Goal: Task Accomplishment & Management: Use online tool/utility

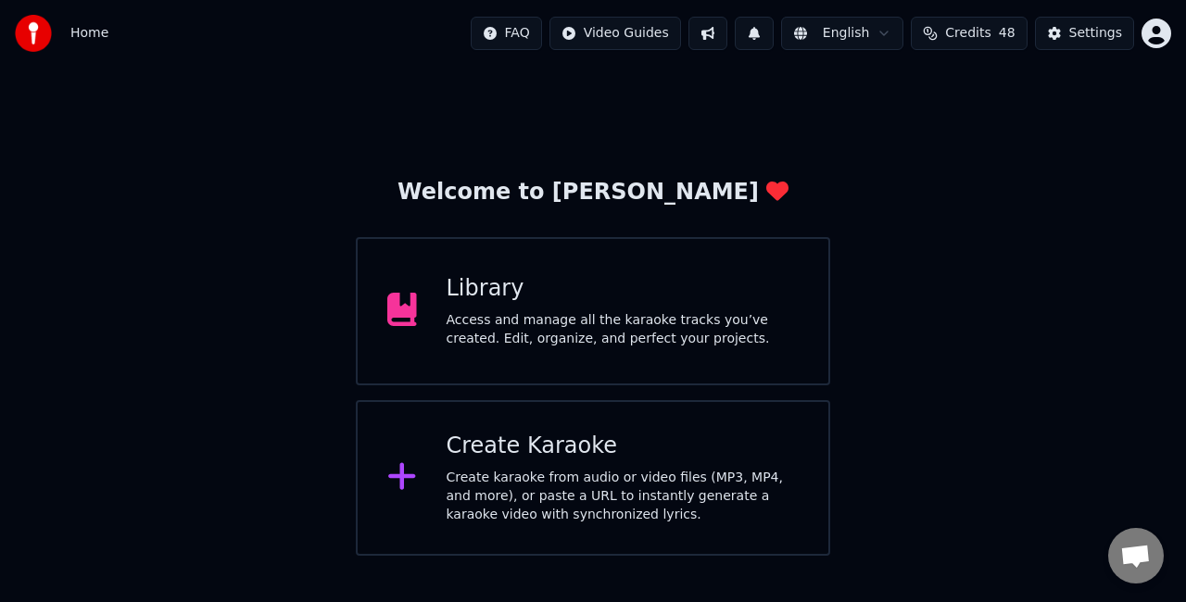
click at [548, 465] on div "Create Karaoke Create karaoke from audio or video files (MP3, MP4, and more), o…" at bounding box center [623, 478] width 353 height 93
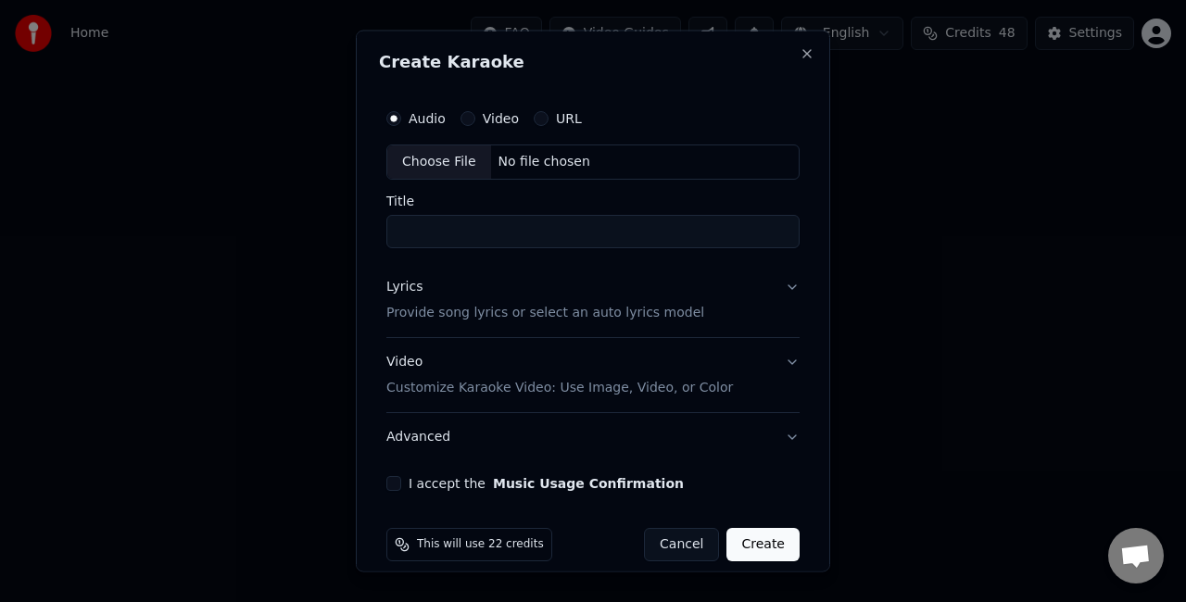
click at [425, 165] on div "Choose File" at bounding box center [439, 161] width 104 height 33
type input "**********"
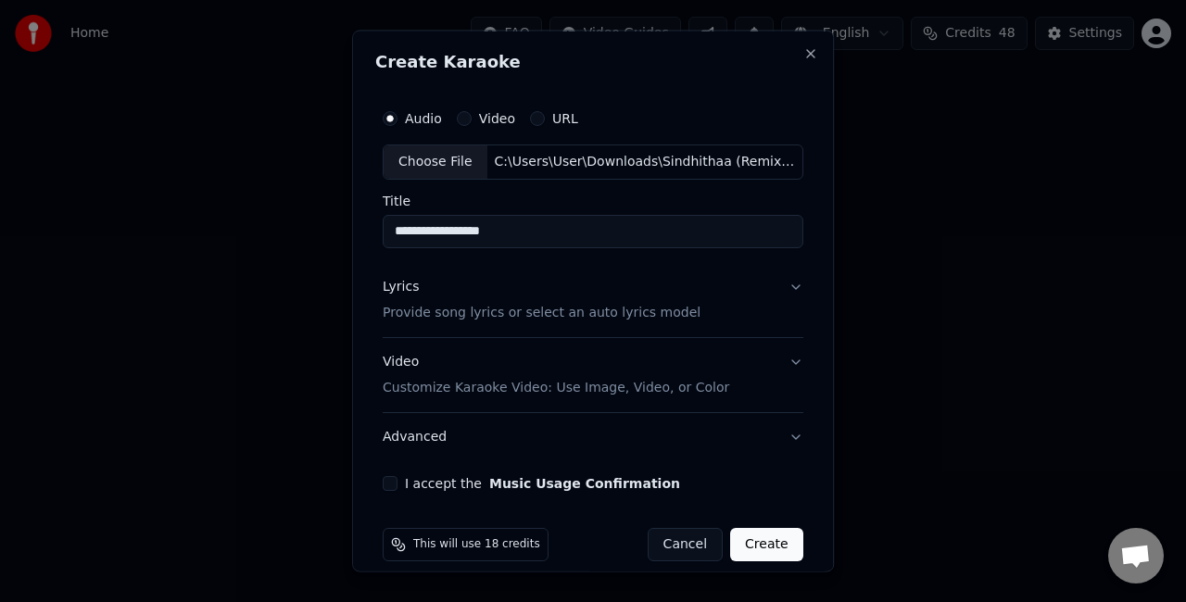
click at [736, 303] on button "Lyrics Provide song lyrics or select an auto lyrics model" at bounding box center [593, 299] width 421 height 74
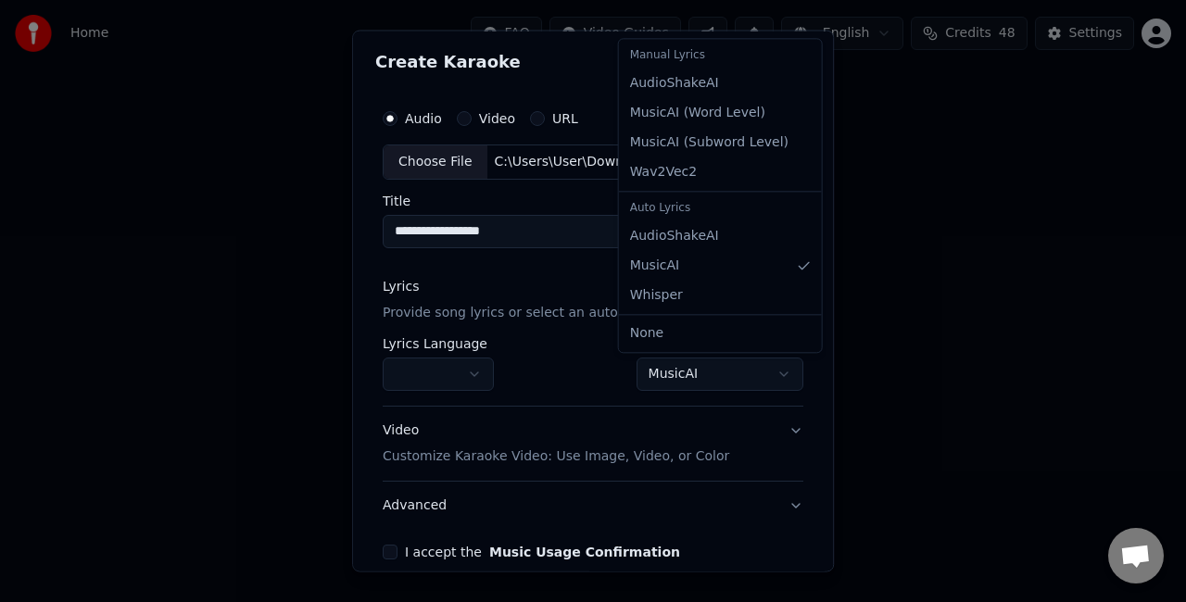
click at [654, 372] on body "**********" at bounding box center [593, 278] width 1186 height 556
select select "**********"
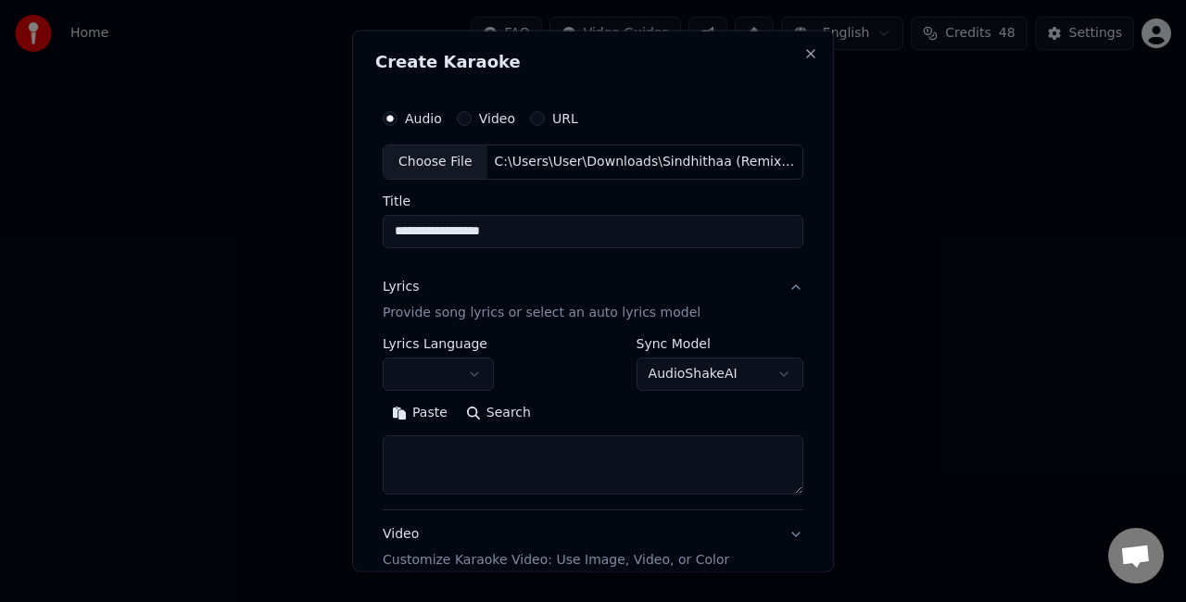
click at [415, 418] on button "Paste" at bounding box center [420, 412] width 74 height 30
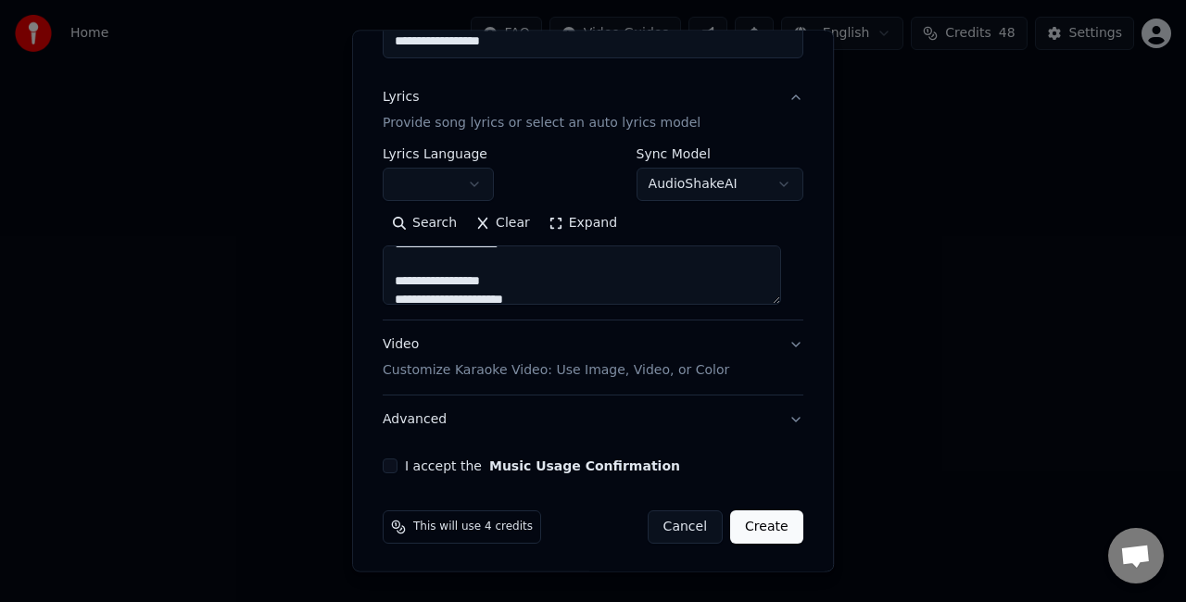
scroll to position [189, 0]
click at [643, 365] on p "Customize Karaoke Video: Use Image, Video, or Color" at bounding box center [556, 370] width 346 height 19
type textarea "**********"
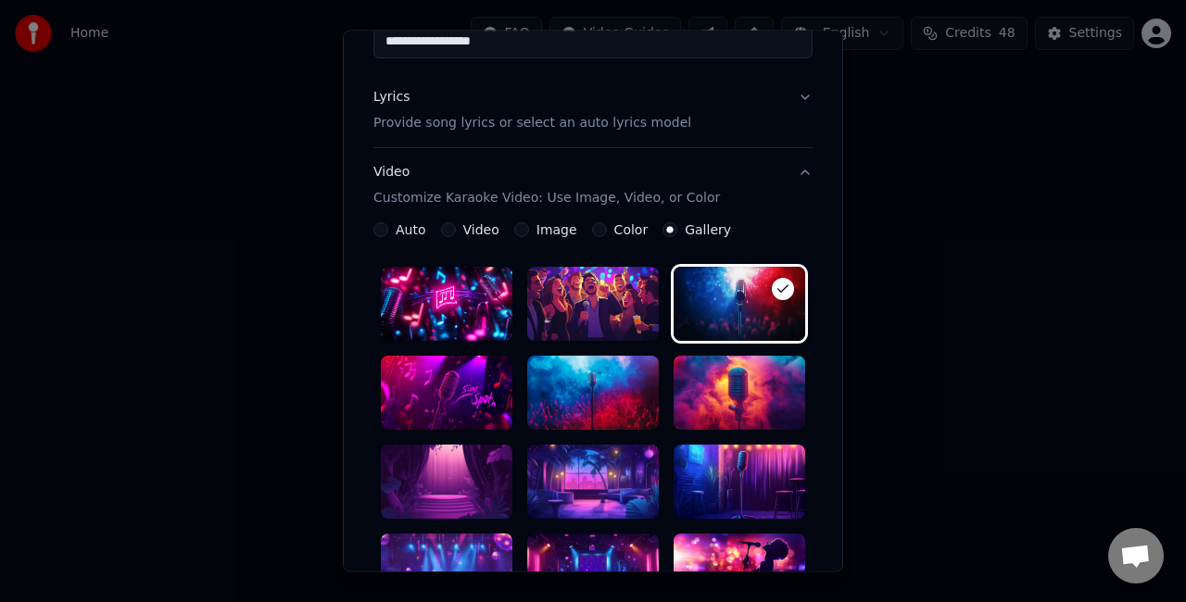
scroll to position [374, 0]
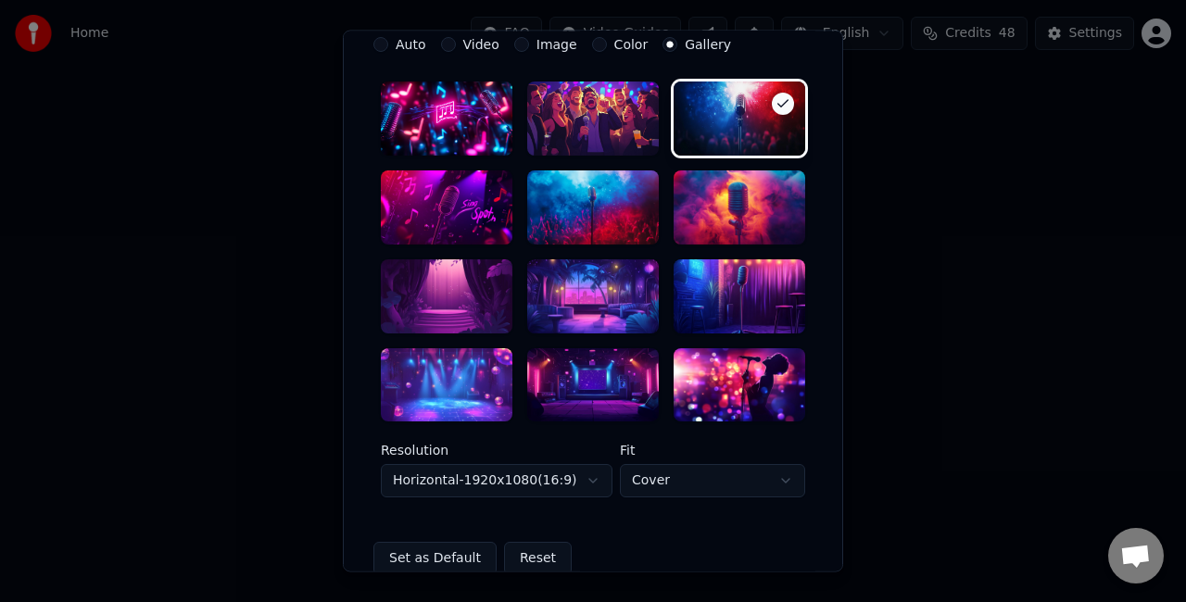
click at [582, 371] on div at bounding box center [593, 385] width 132 height 74
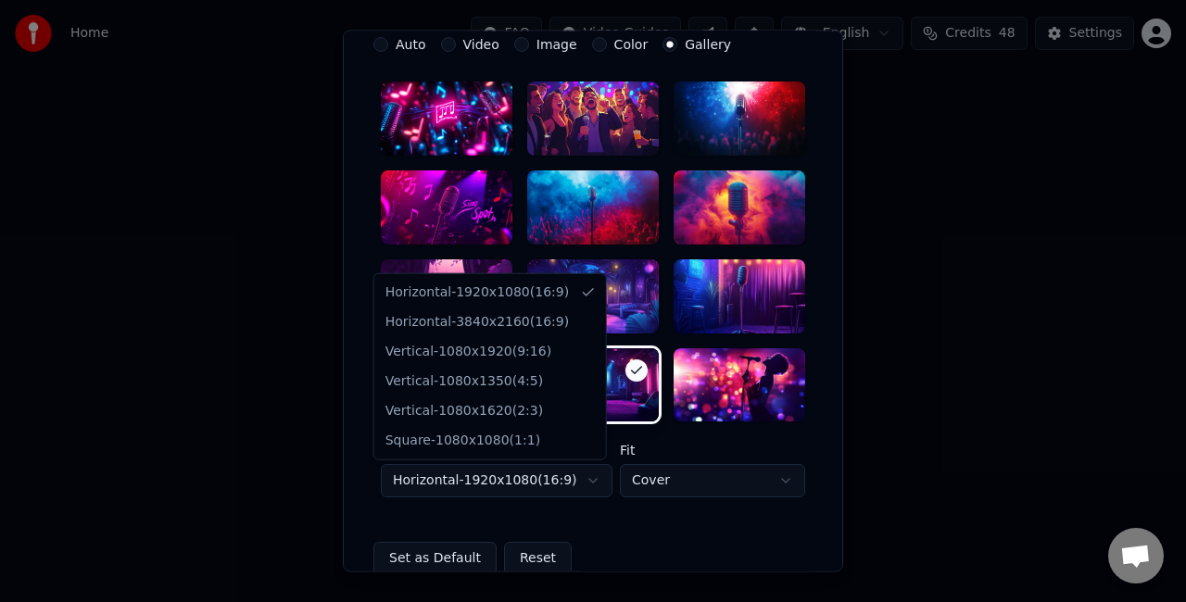
click at [573, 473] on body "**********" at bounding box center [593, 278] width 1186 height 556
select select "*********"
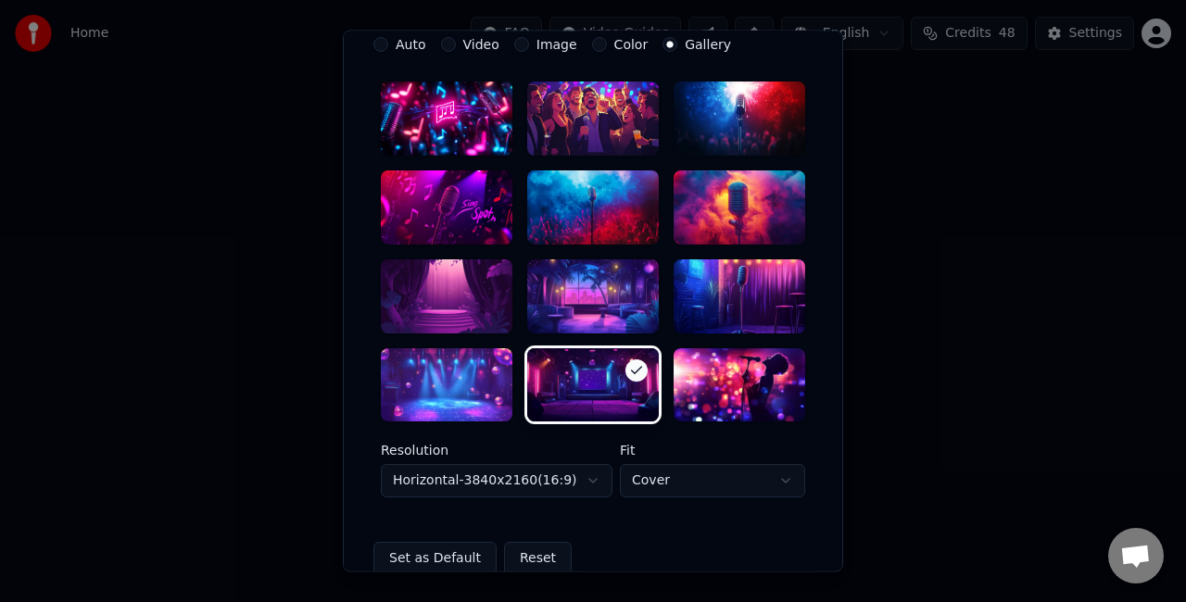
click at [683, 491] on body "**********" at bounding box center [593, 278] width 1186 height 556
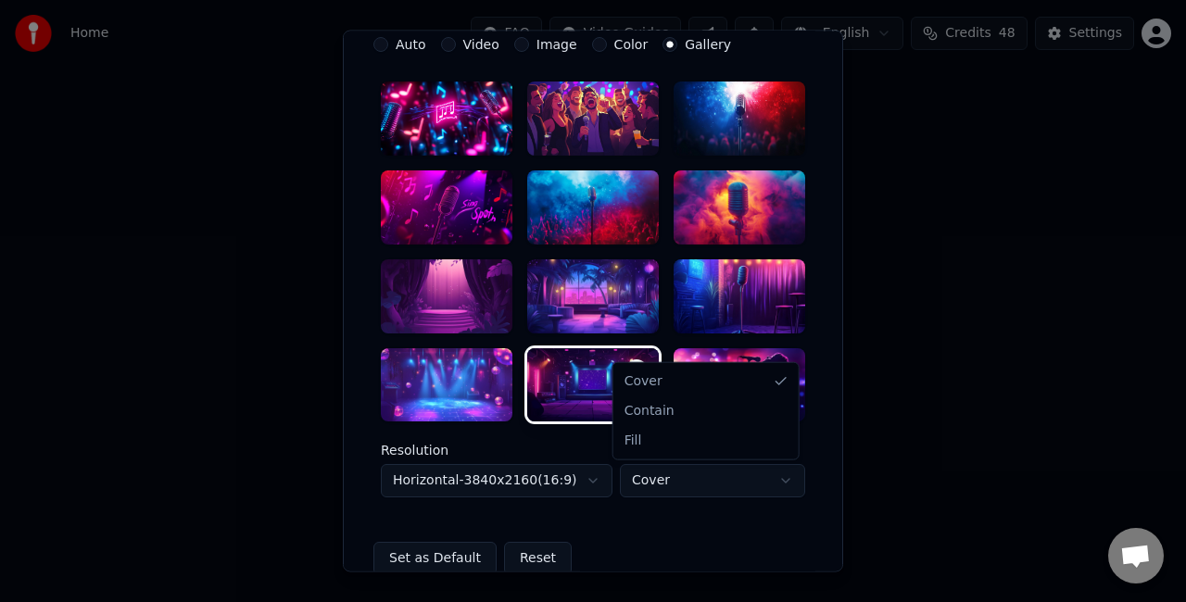
select select "****"
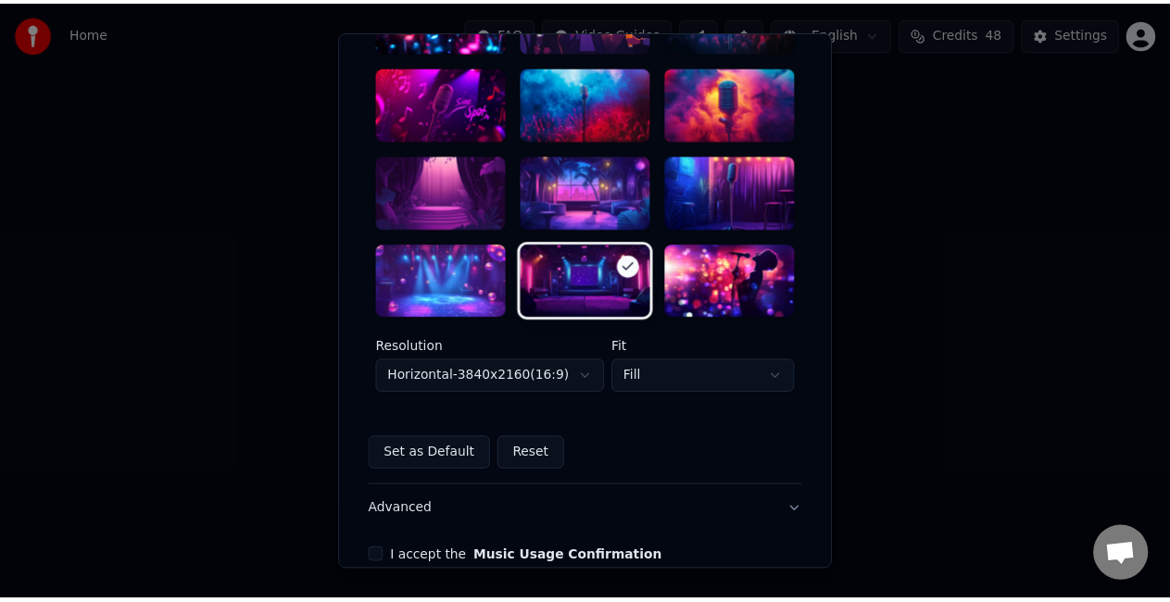
scroll to position [571, 0]
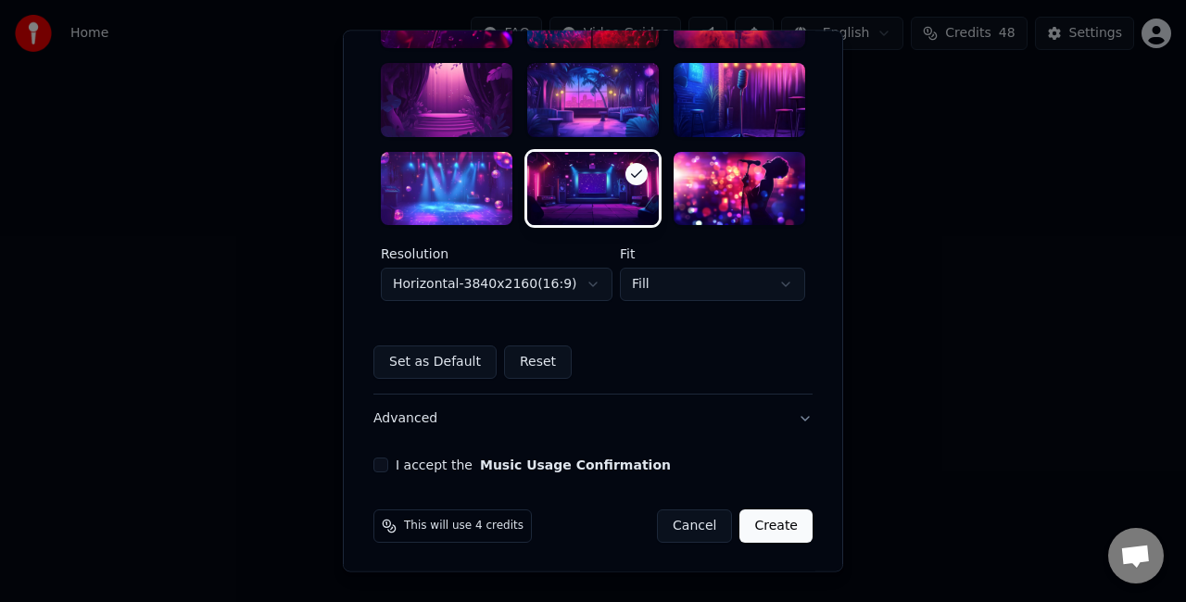
click at [374, 465] on button "I accept the Music Usage Confirmation" at bounding box center [380, 466] width 15 height 15
click at [791, 526] on button "Create" at bounding box center [775, 526] width 73 height 33
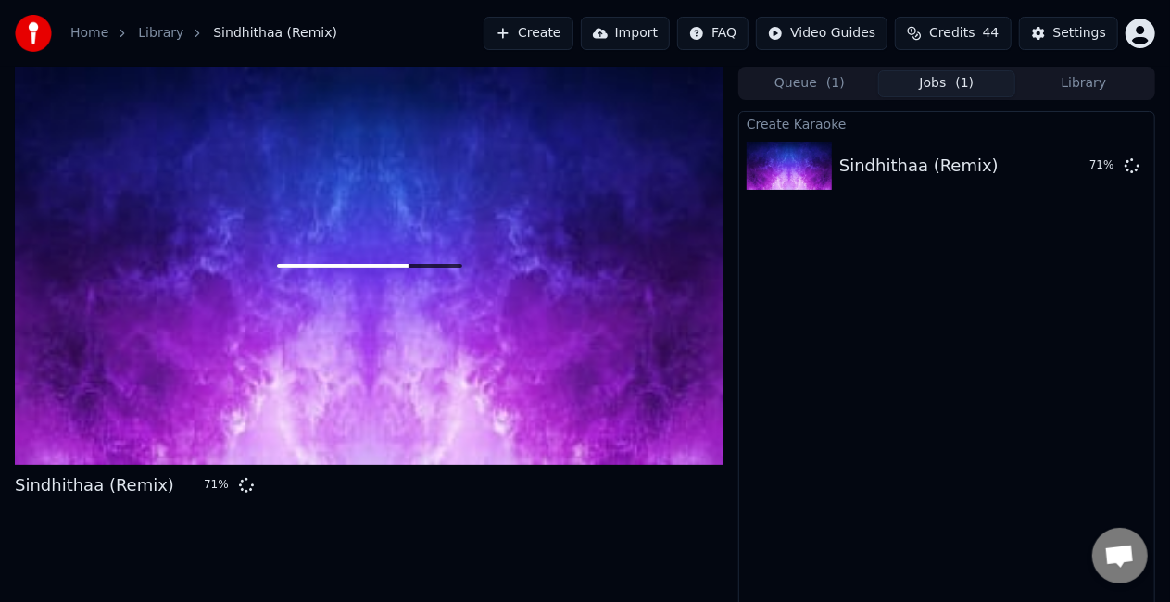
drag, startPoint x: 527, startPoint y: 204, endPoint x: 598, endPoint y: 486, distance: 291.4
click at [527, 204] on div at bounding box center [369, 266] width 709 height 398
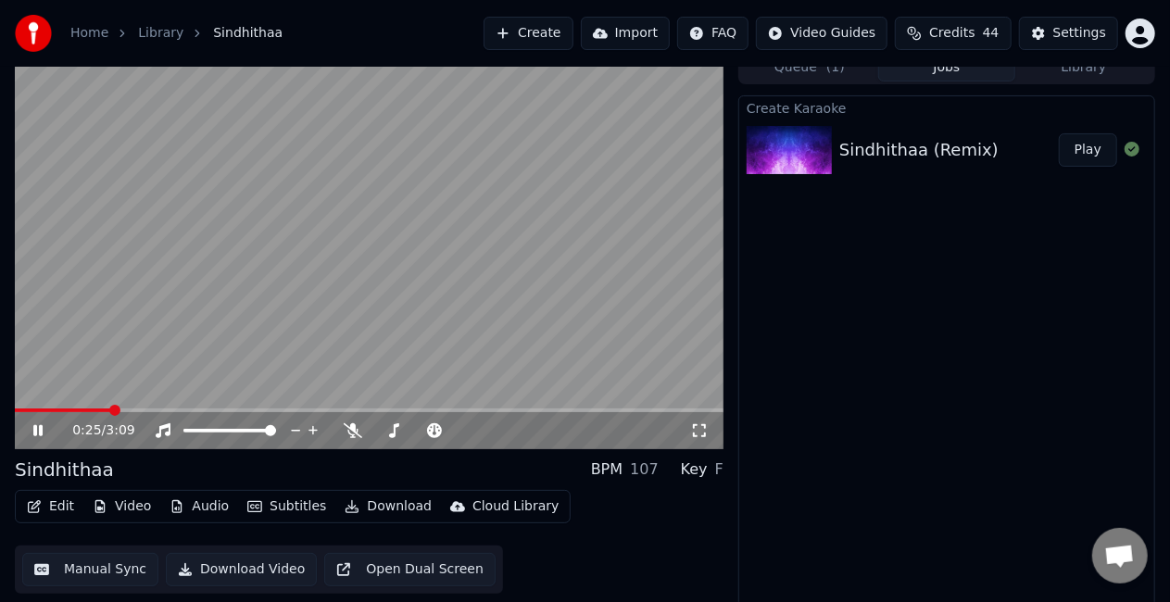
scroll to position [20, 0]
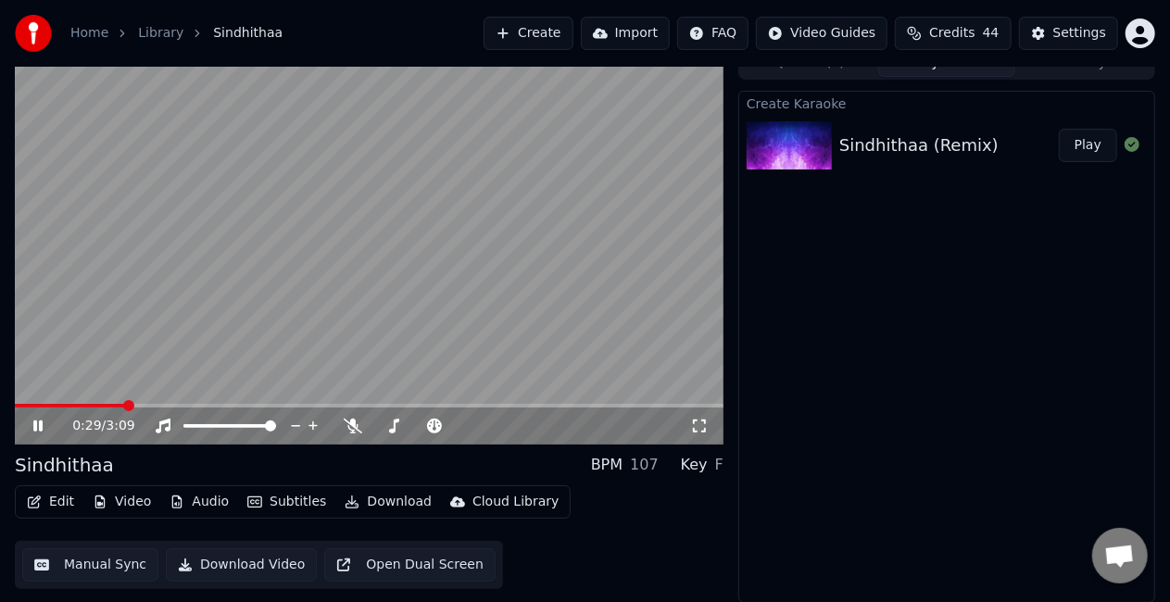
click at [98, 569] on button "Manual Sync" at bounding box center [90, 564] width 136 height 33
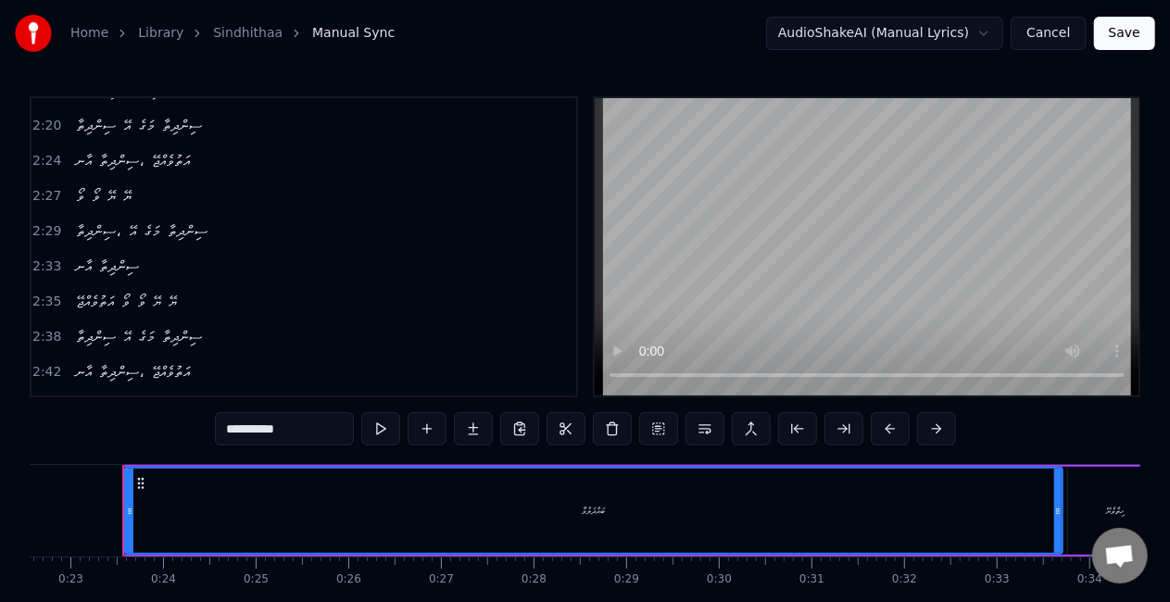
scroll to position [1362, 0]
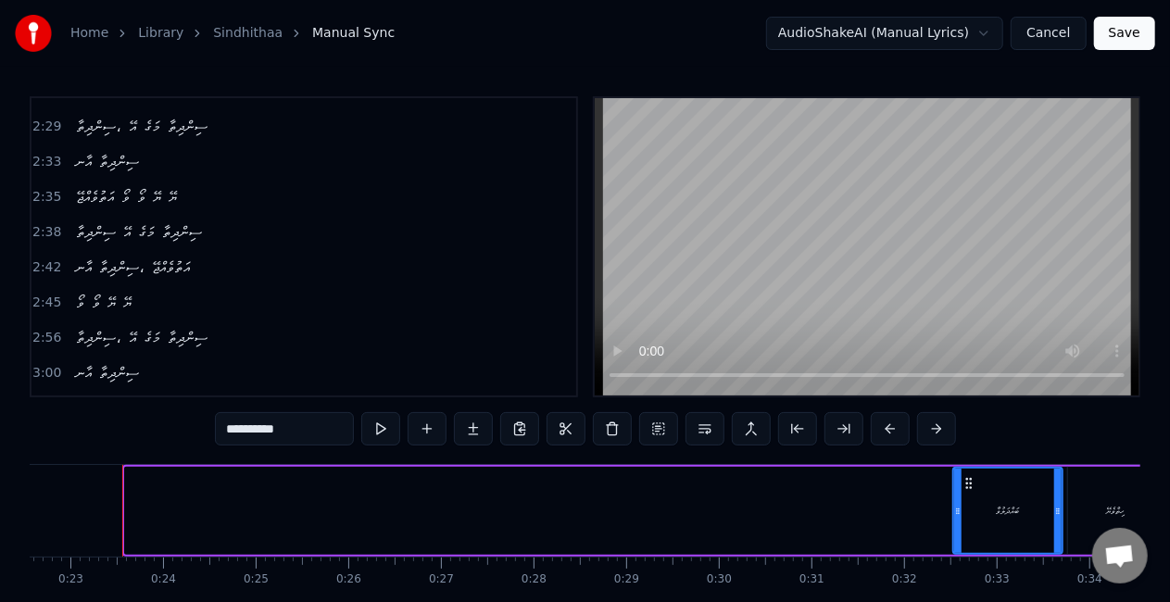
drag, startPoint x: 126, startPoint y: 515, endPoint x: 954, endPoint y: 516, distance: 828.2
click at [954, 516] on icon at bounding box center [957, 511] width 7 height 15
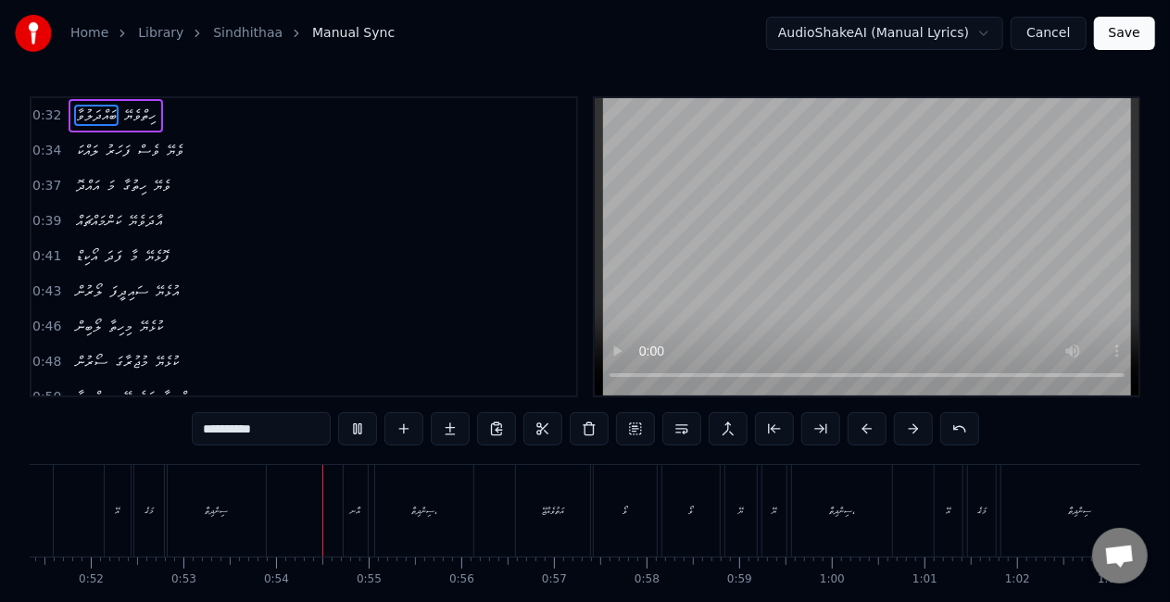
scroll to position [0, 4909]
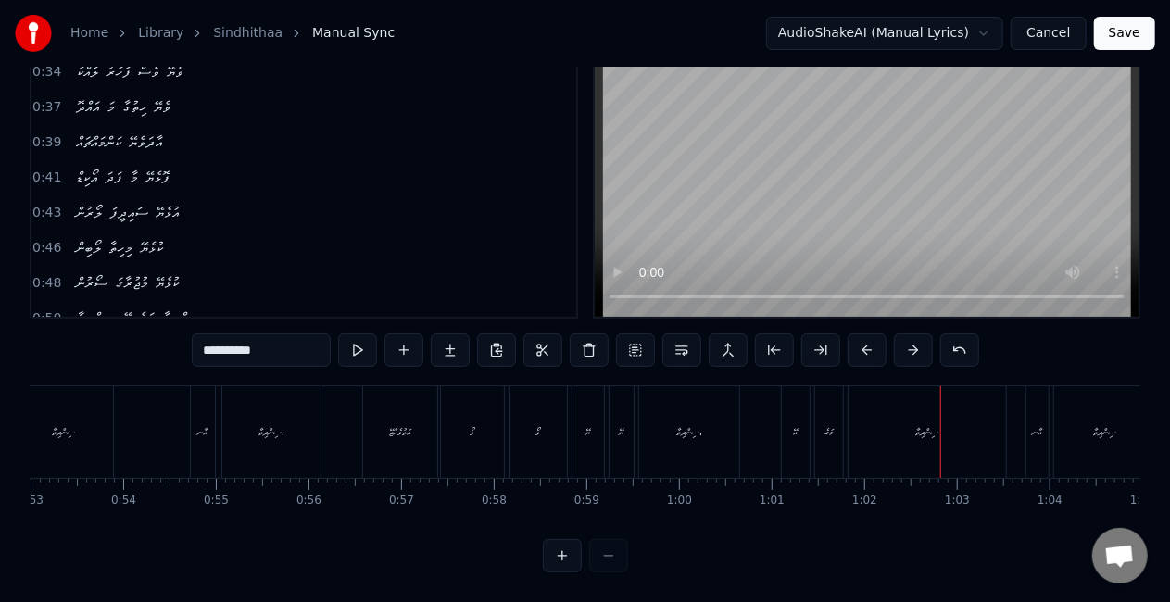
click at [282, 426] on div "ސިންދިތާ،" at bounding box center [271, 432] width 98 height 92
type input "*********"
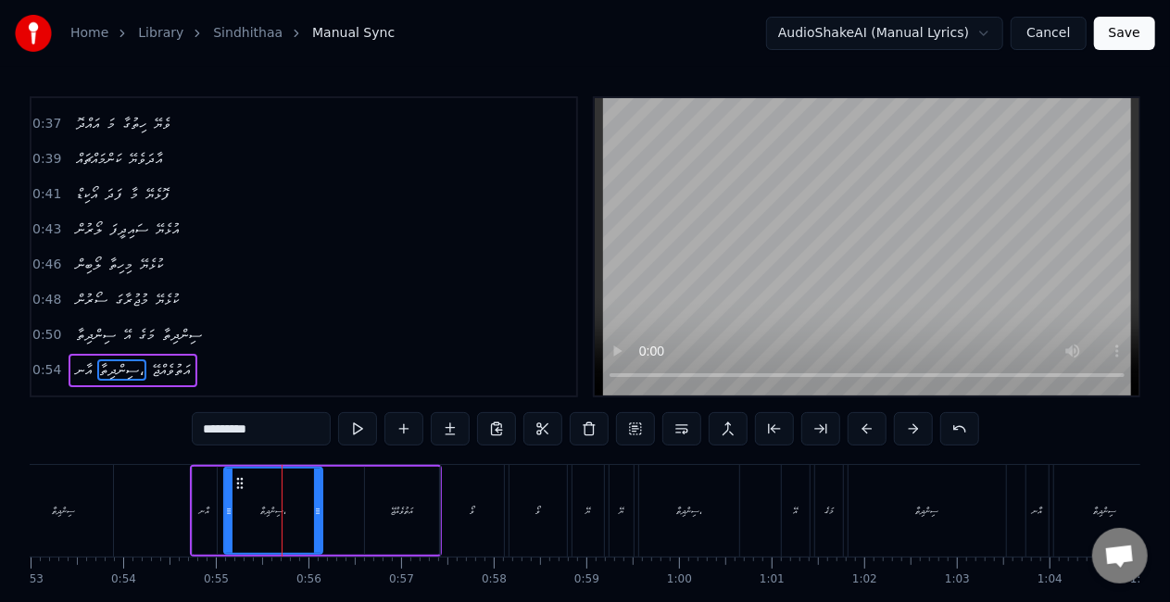
scroll to position [180, 0]
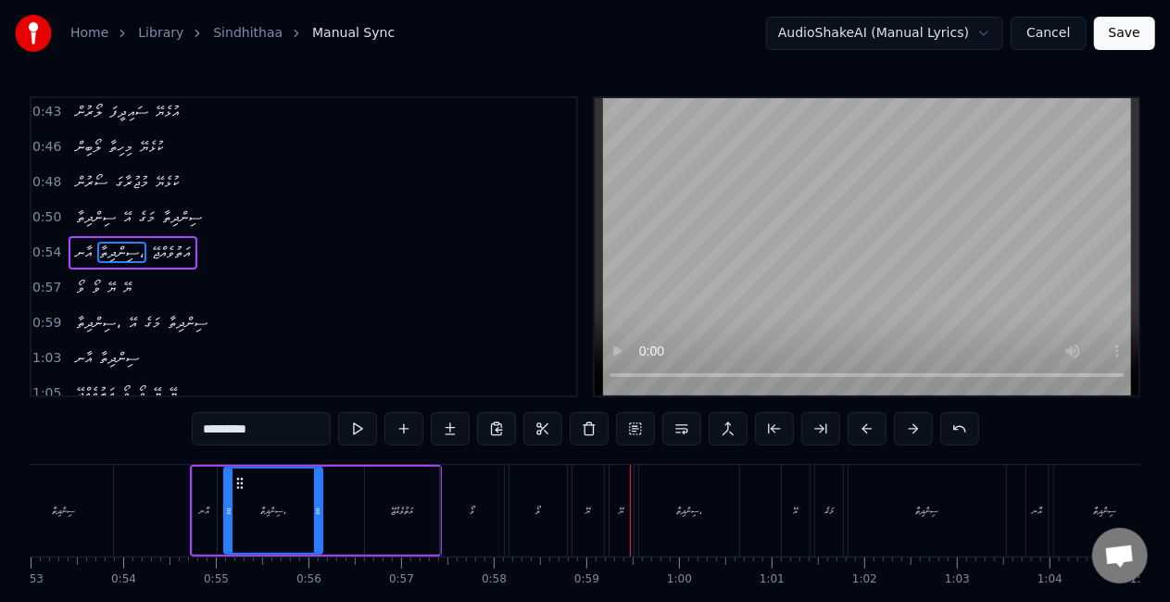
click at [1132, 44] on button "Save" at bounding box center [1124, 33] width 61 height 33
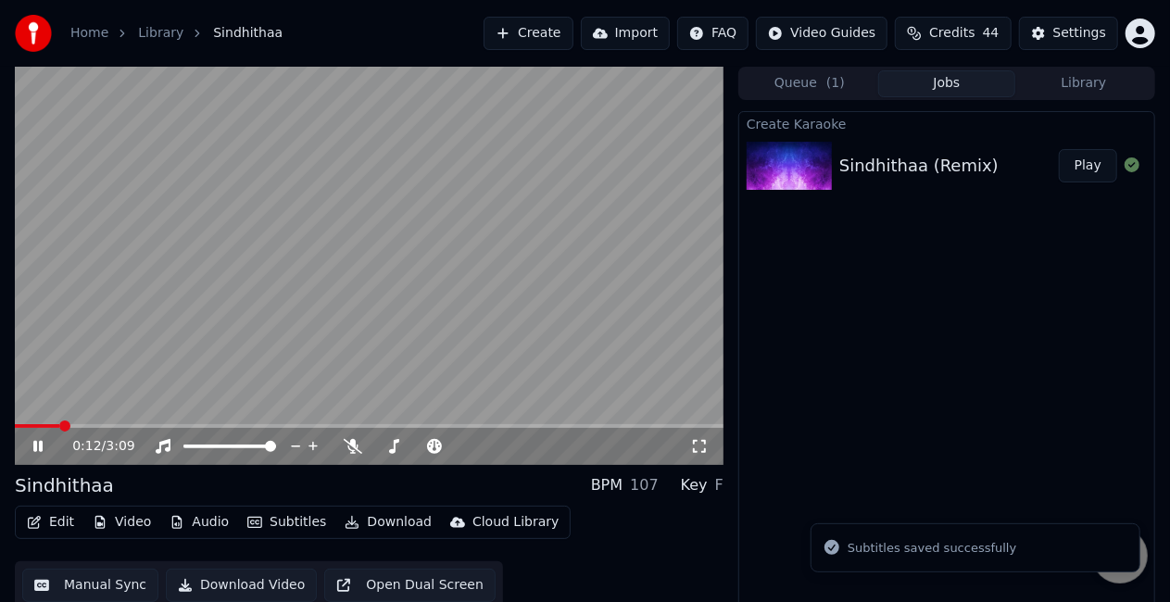
click at [58, 427] on span at bounding box center [369, 426] width 709 height 4
click at [93, 425] on span at bounding box center [369, 426] width 709 height 4
click at [130, 424] on span at bounding box center [369, 426] width 709 height 4
click at [129, 427] on span at bounding box center [79, 426] width 128 height 4
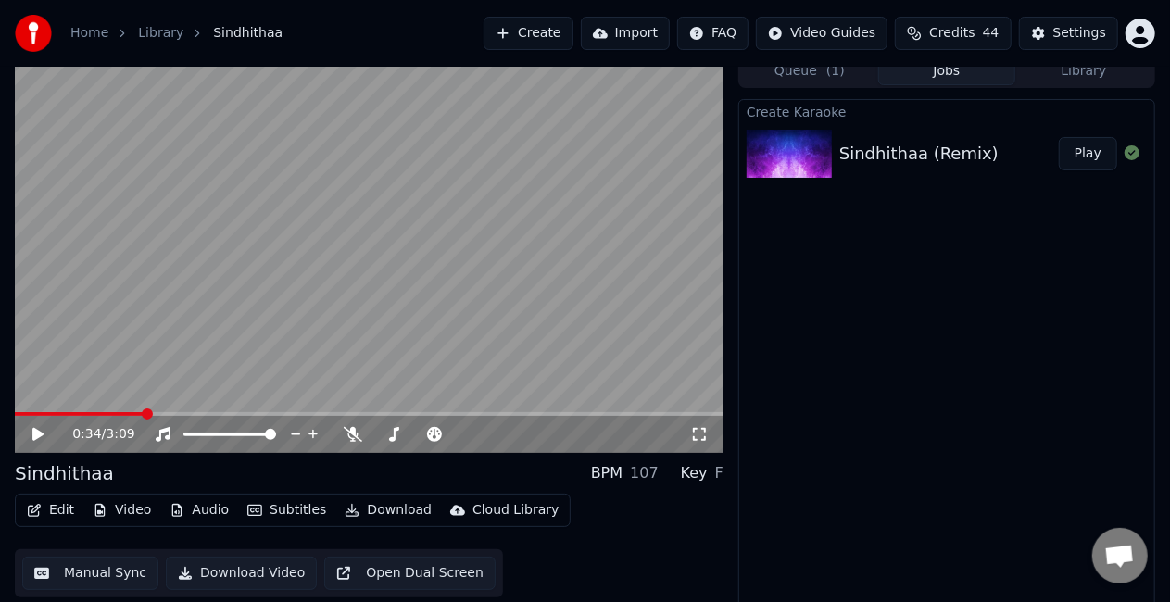
scroll to position [20, 0]
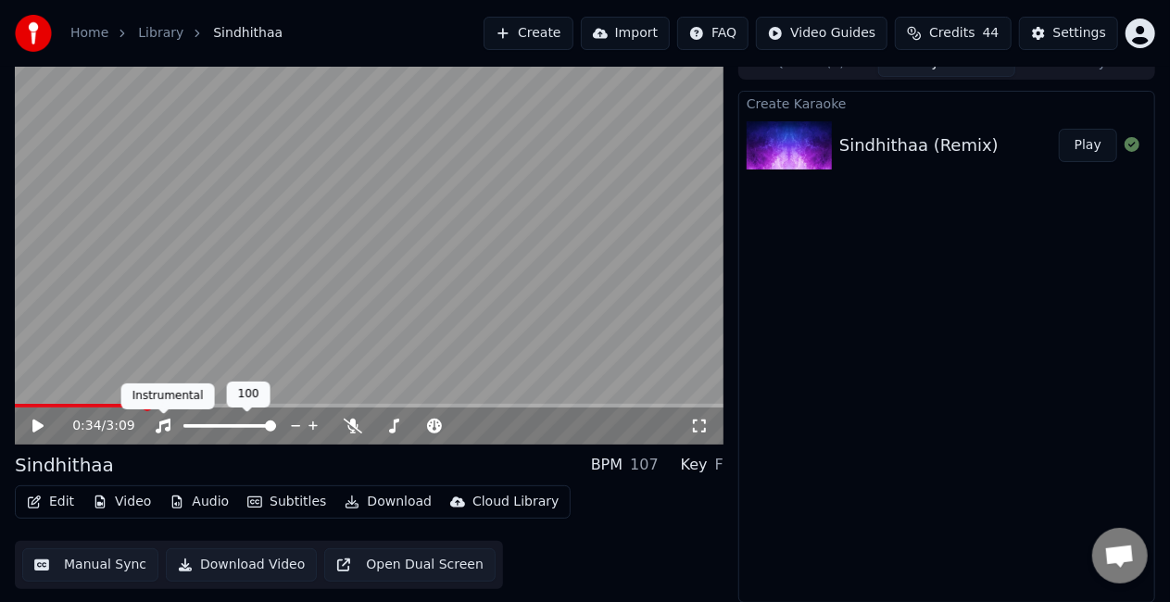
click at [121, 403] on div "Instrumental Instrumental" at bounding box center [168, 397] width 94 height 26
click at [120, 406] on span at bounding box center [67, 406] width 105 height 4
click at [165, 304] on video at bounding box center [369, 245] width 709 height 398
click at [136, 406] on span at bounding box center [76, 406] width 123 height 4
click at [135, 358] on video at bounding box center [369, 245] width 709 height 398
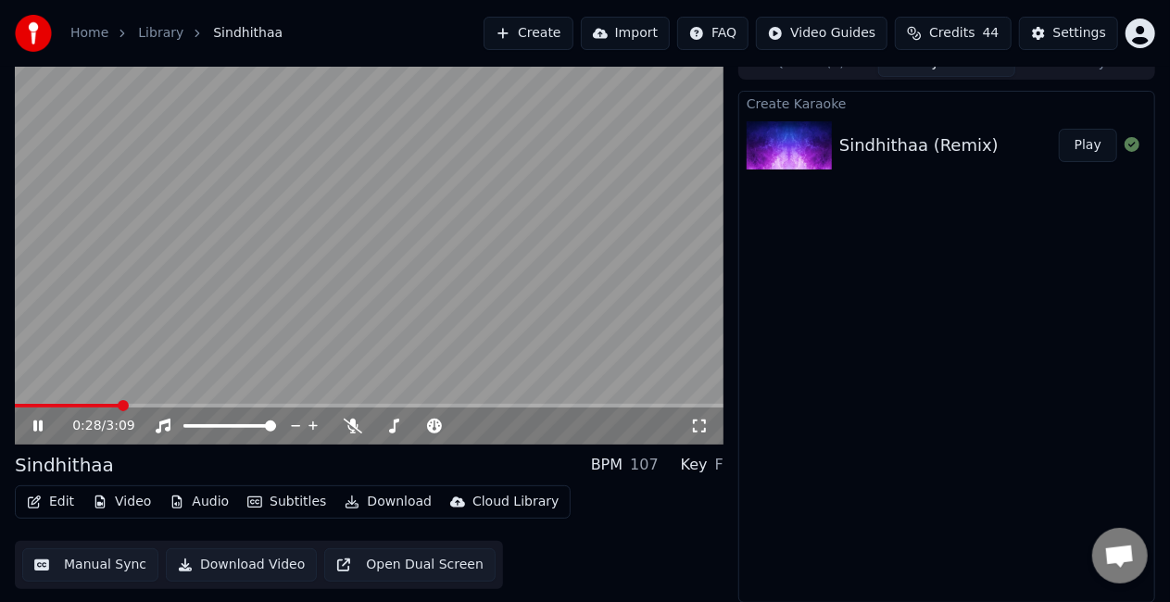
click at [120, 406] on span at bounding box center [67, 406] width 105 height 4
click at [91, 559] on button "Manual Sync" at bounding box center [90, 564] width 136 height 33
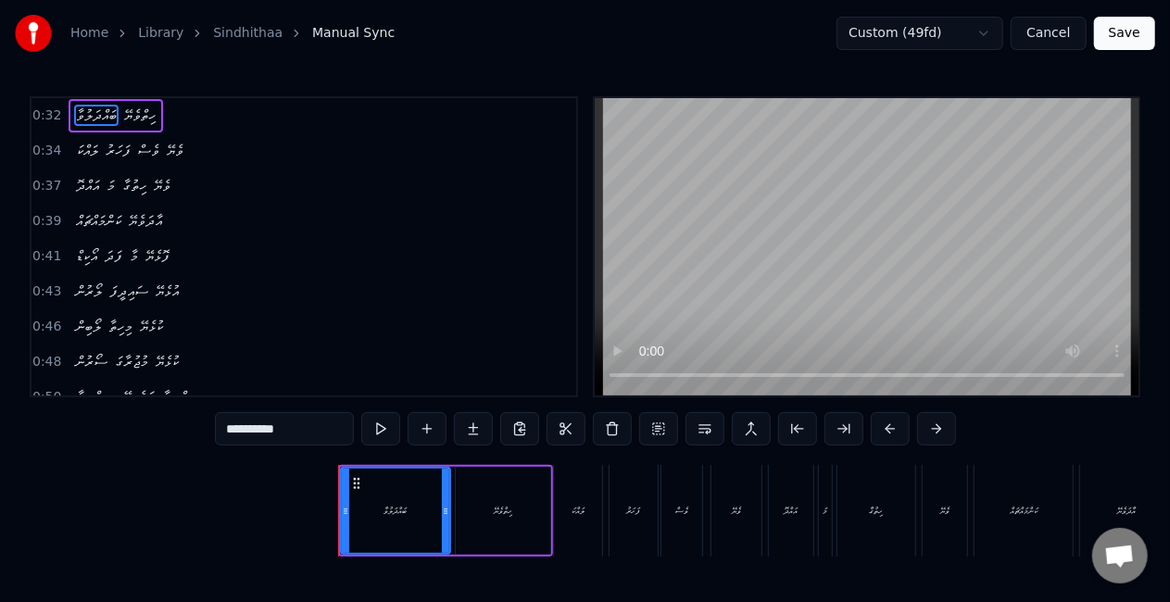
scroll to position [0, 2918]
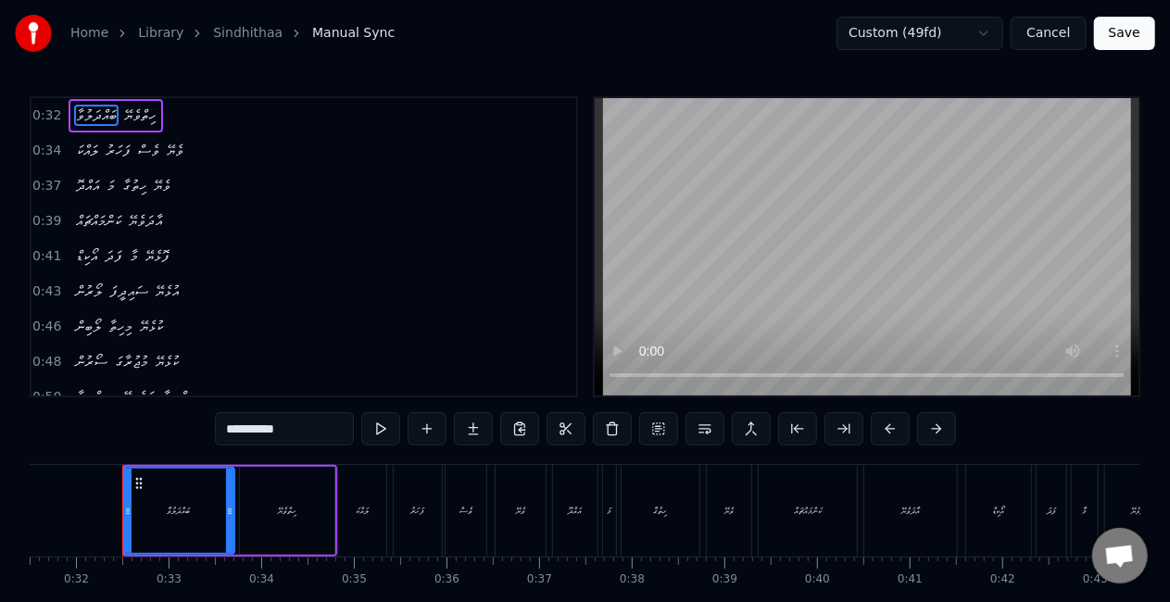
click at [126, 510] on icon at bounding box center [127, 511] width 7 height 15
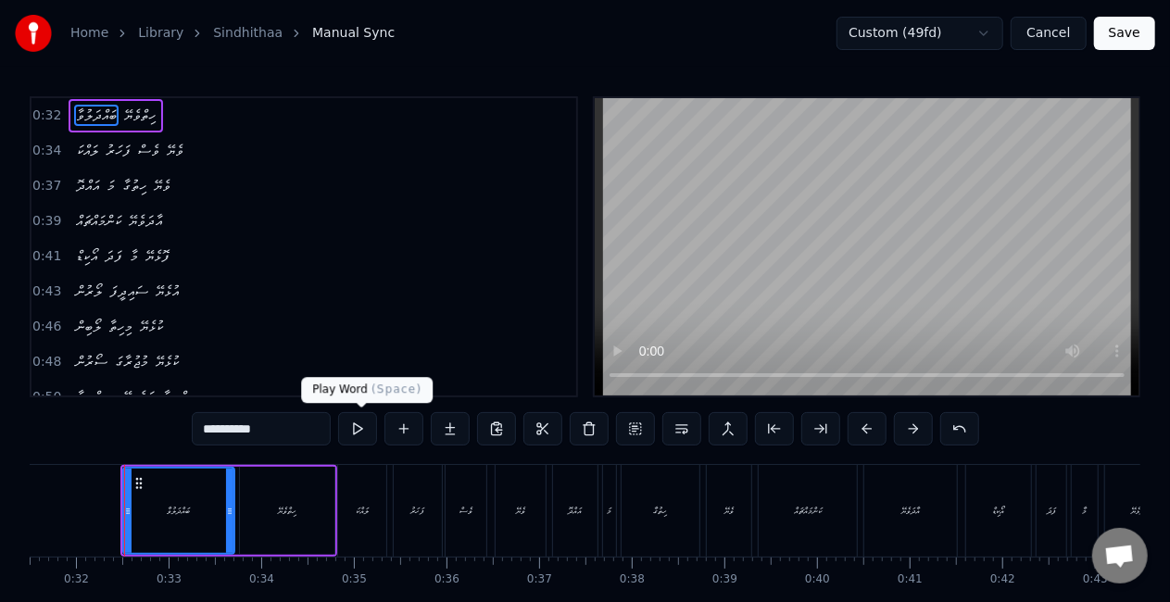
click at [356, 432] on button at bounding box center [357, 428] width 39 height 33
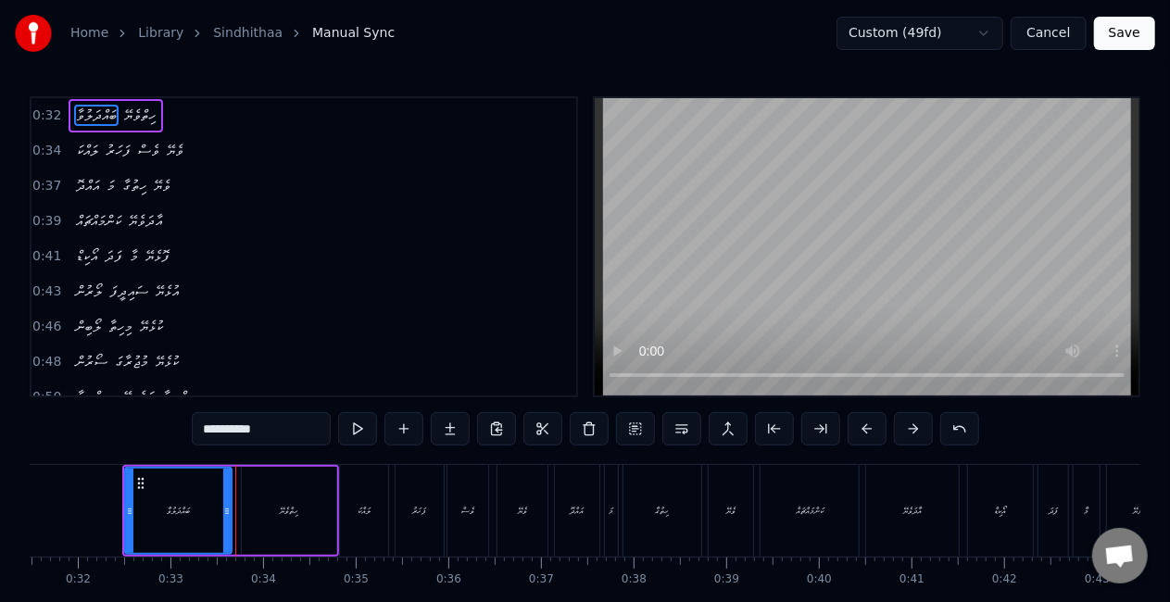
click at [223, 522] on div at bounding box center [226, 511] width 7 height 84
click at [358, 422] on button at bounding box center [357, 428] width 39 height 33
click at [358, 426] on button at bounding box center [357, 428] width 39 height 33
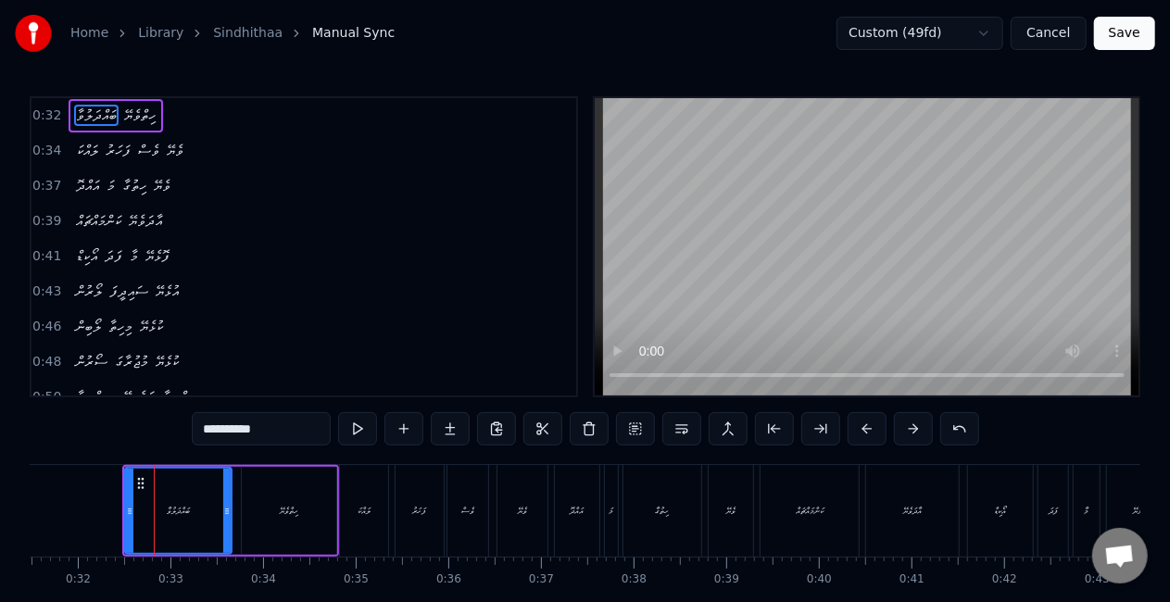
click at [358, 426] on button at bounding box center [357, 428] width 39 height 33
drag, startPoint x: 128, startPoint y: 519, endPoint x: 118, endPoint y: 519, distance: 10.2
click at [118, 519] on div at bounding box center [119, 511] width 7 height 84
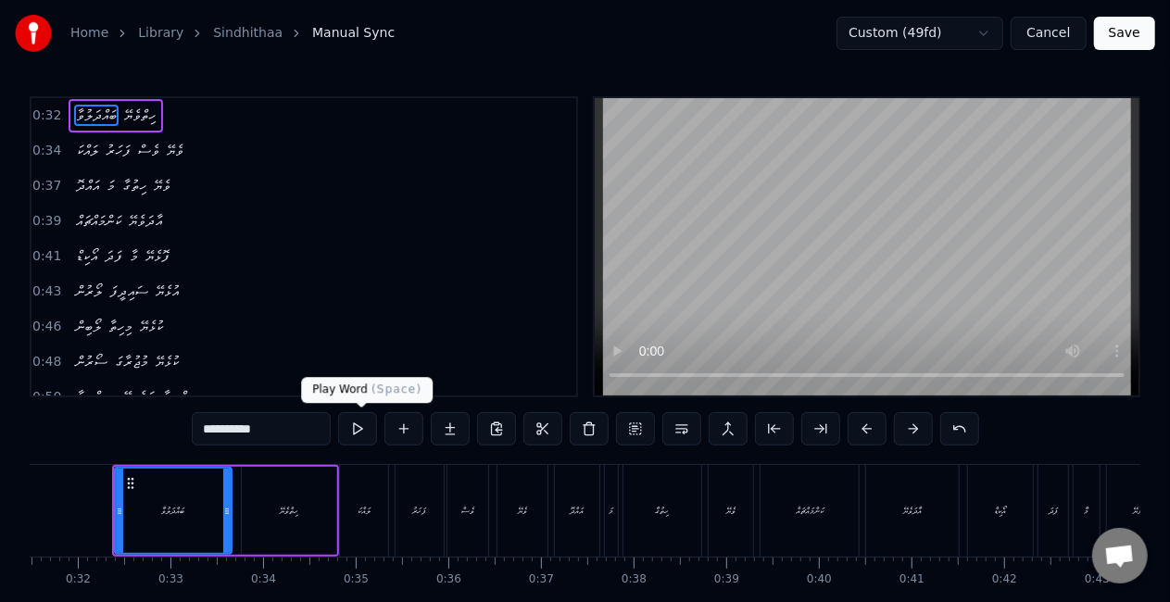
click at [358, 423] on button at bounding box center [357, 428] width 39 height 33
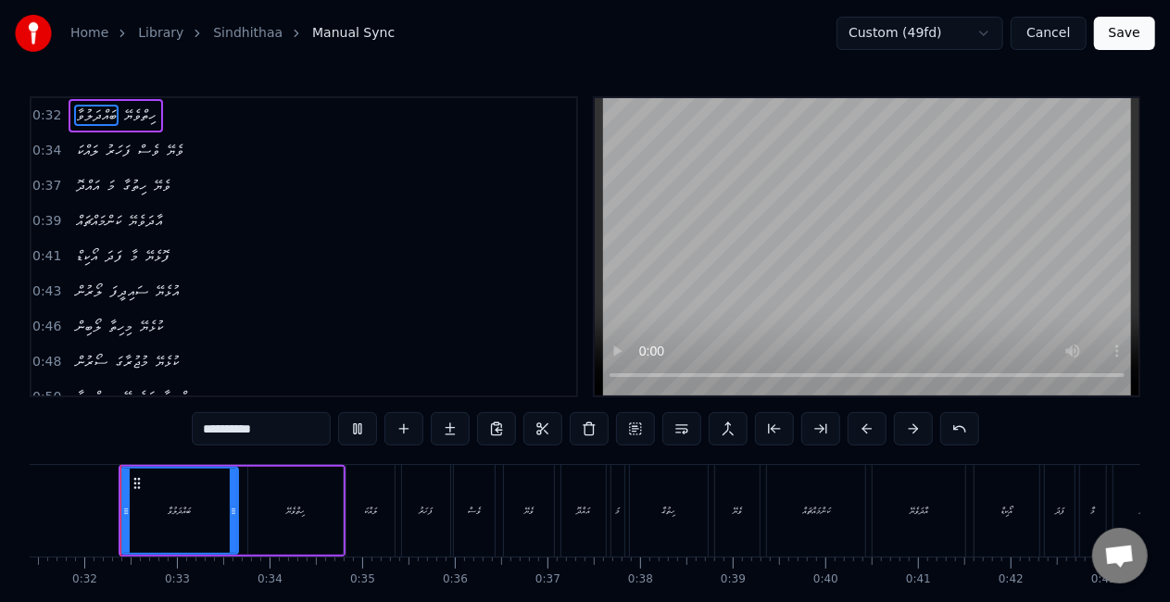
scroll to position [0, 2906]
click at [358, 423] on button at bounding box center [357, 428] width 39 height 33
click at [315, 506] on div "ހިތްވެޔޭ" at bounding box center [299, 511] width 94 height 88
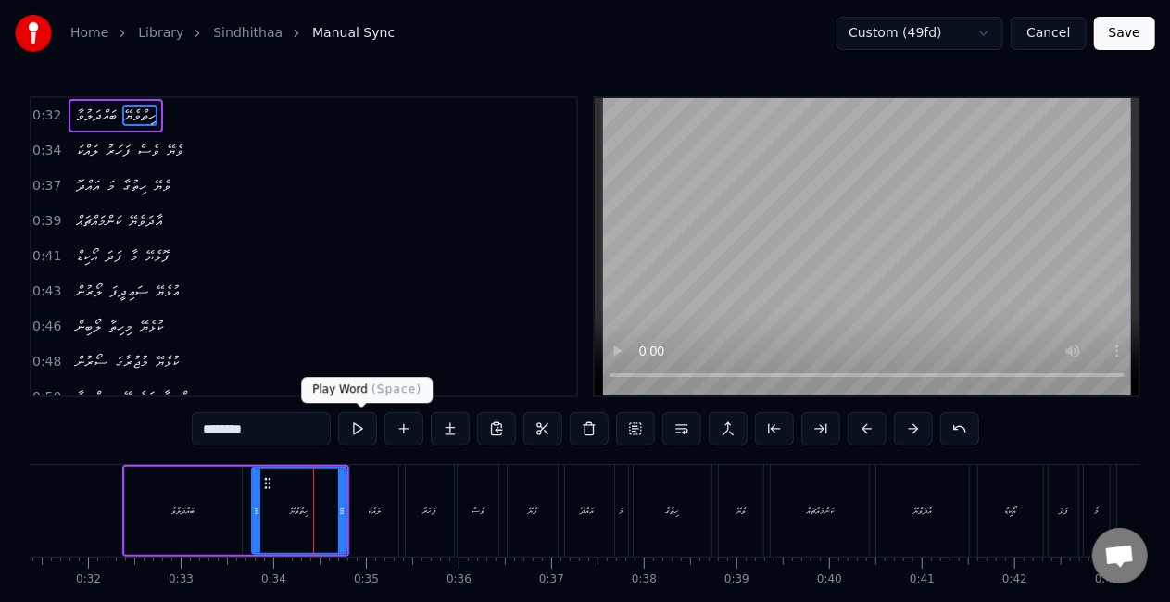
click at [355, 430] on button at bounding box center [357, 428] width 39 height 33
click at [269, 494] on div "ހިތްވެޔޭ" at bounding box center [299, 511] width 93 height 84
click at [362, 423] on button at bounding box center [357, 428] width 39 height 33
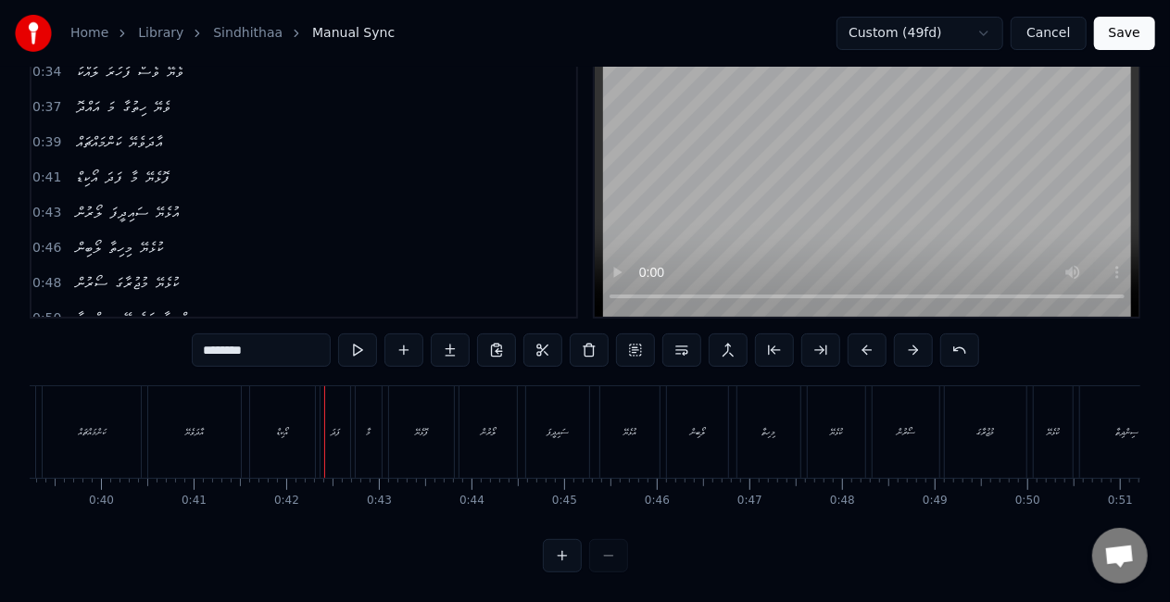
scroll to position [0, 3514]
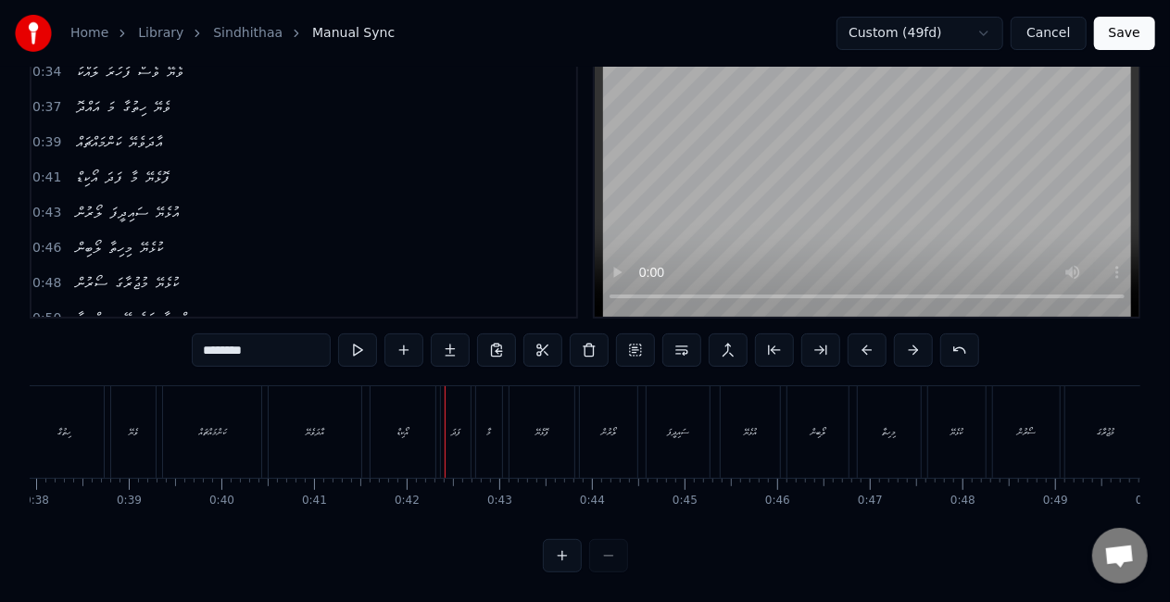
click at [204, 432] on div "ކަންމައްޗައް" at bounding box center [212, 432] width 98 height 92
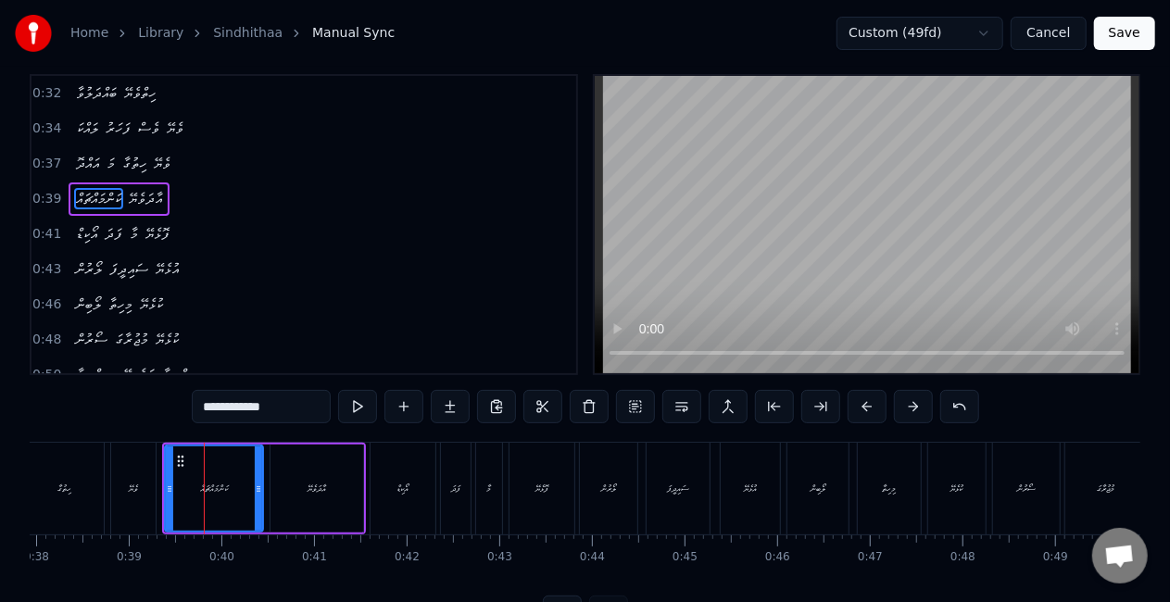
scroll to position [0, 0]
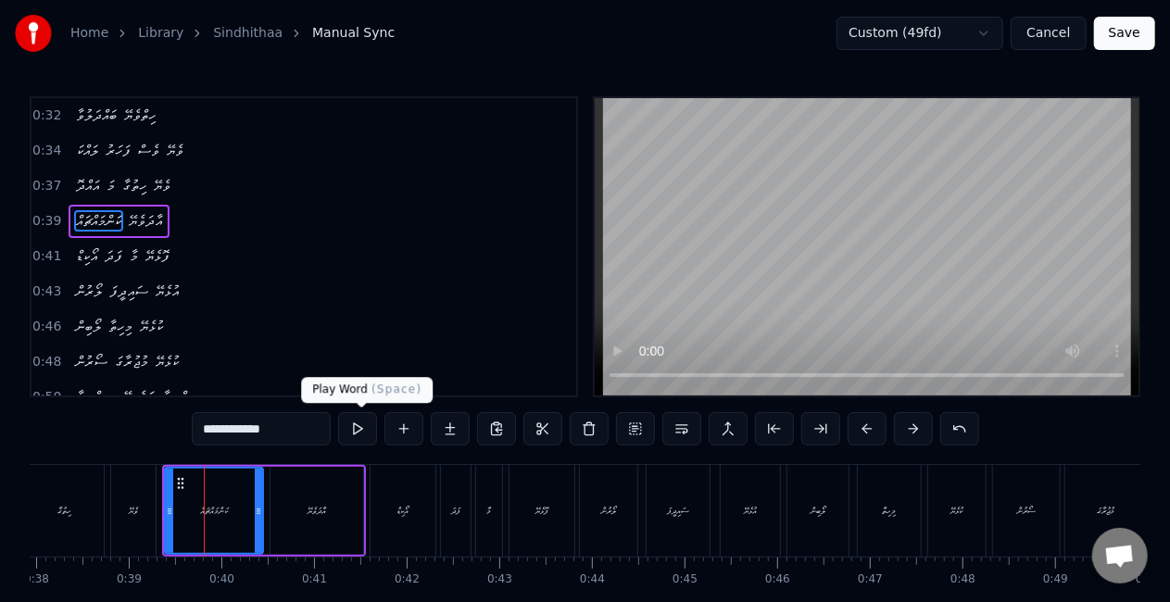
click at [358, 430] on button at bounding box center [357, 428] width 39 height 33
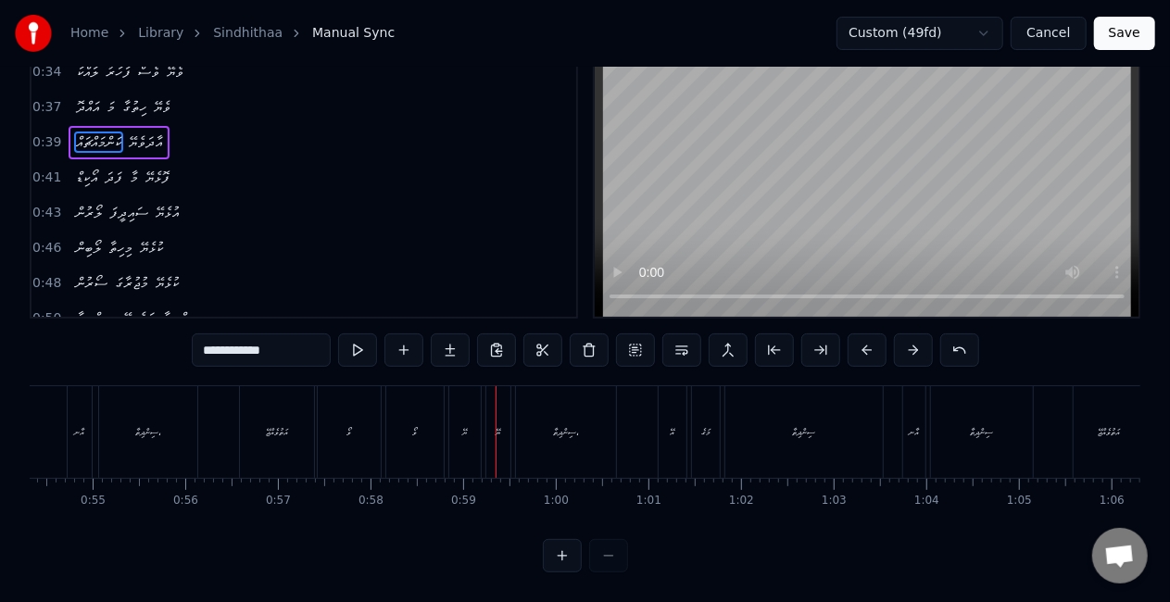
scroll to position [0, 5022]
click at [290, 408] on div "އަތުވެއްޖޭ" at bounding box center [287, 432] width 74 height 92
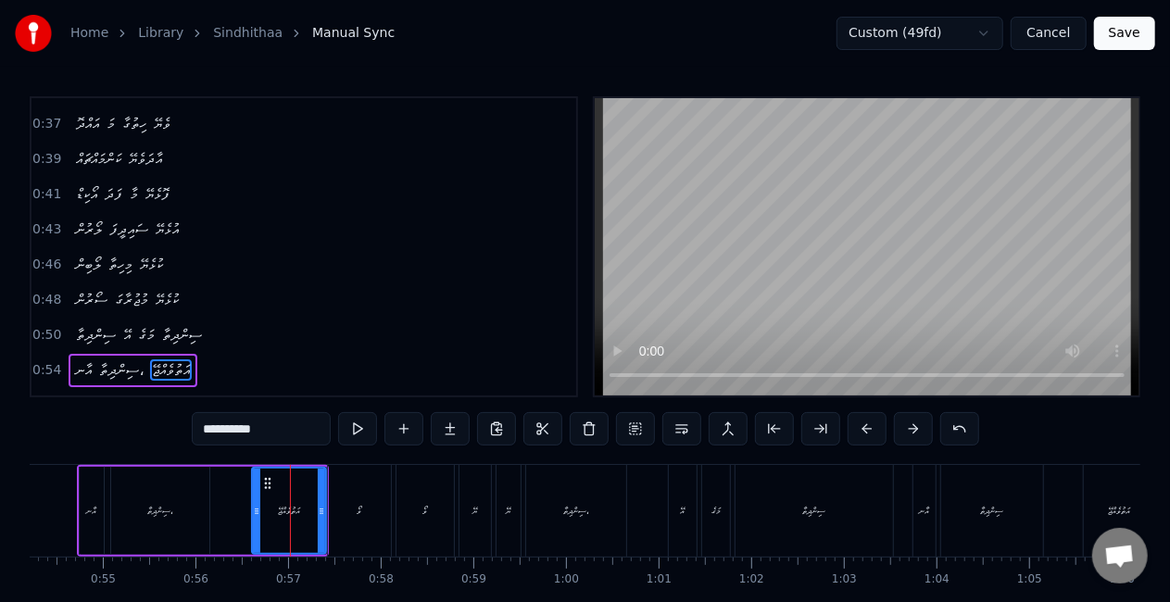
scroll to position [180, 0]
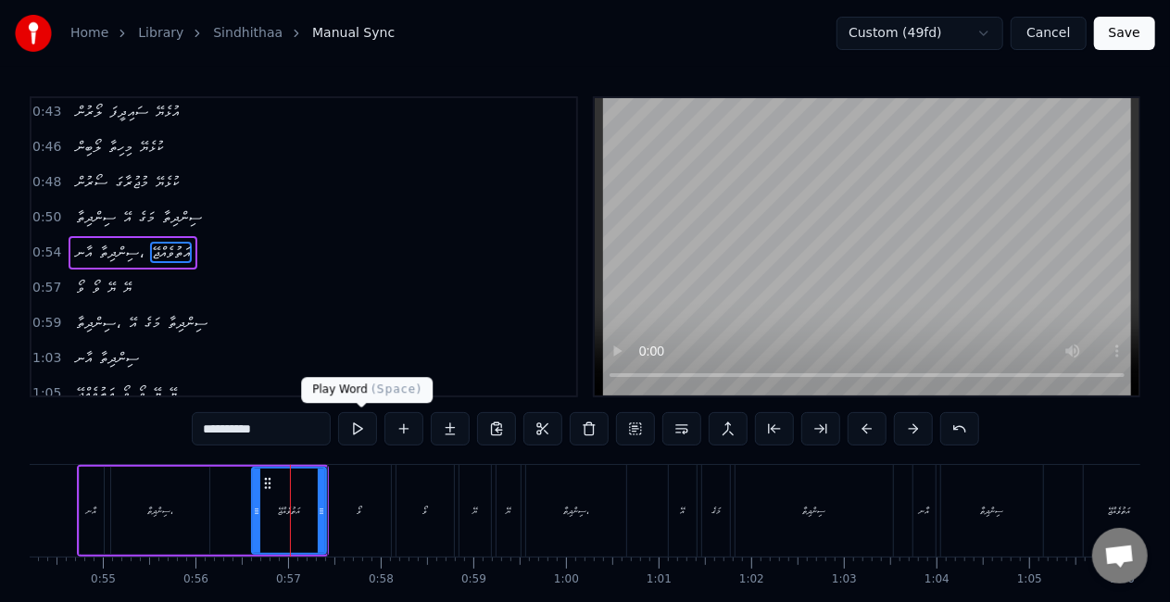
click at [356, 430] on button at bounding box center [357, 428] width 39 height 33
click at [348, 502] on div "ވޯ" at bounding box center [359, 511] width 63 height 92
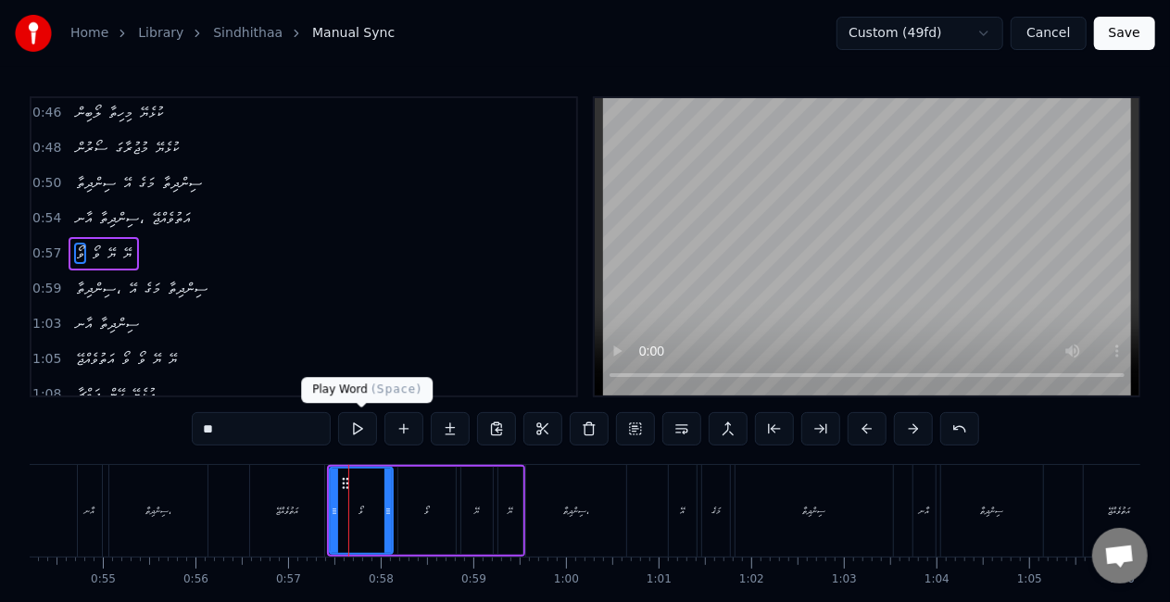
click at [359, 422] on button at bounding box center [357, 428] width 39 height 33
click at [287, 515] on div "އަތުވެއްޖޭ" at bounding box center [287, 511] width 22 height 14
type input "**********"
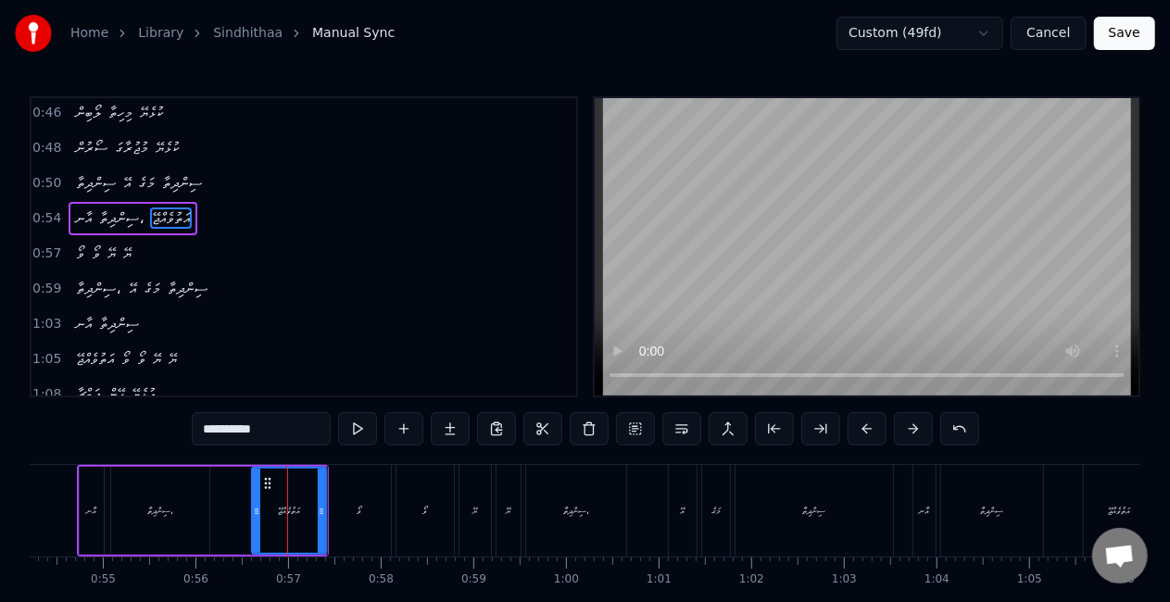
scroll to position [180, 0]
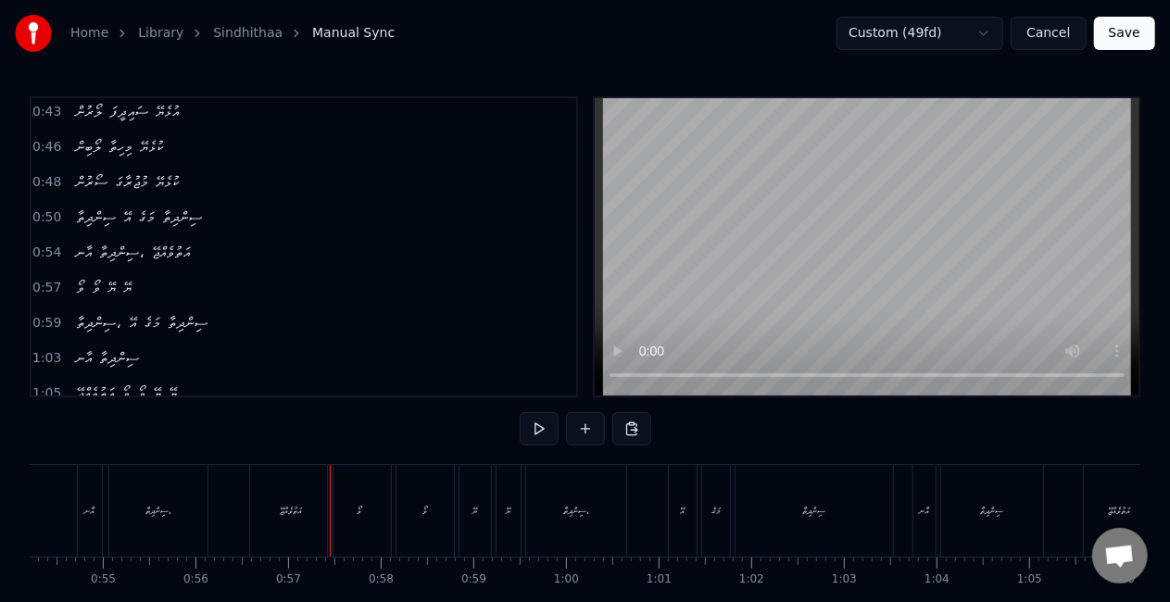
click at [287, 505] on div "އަތުވެއްޖޭ" at bounding box center [292, 511] width 22 height 14
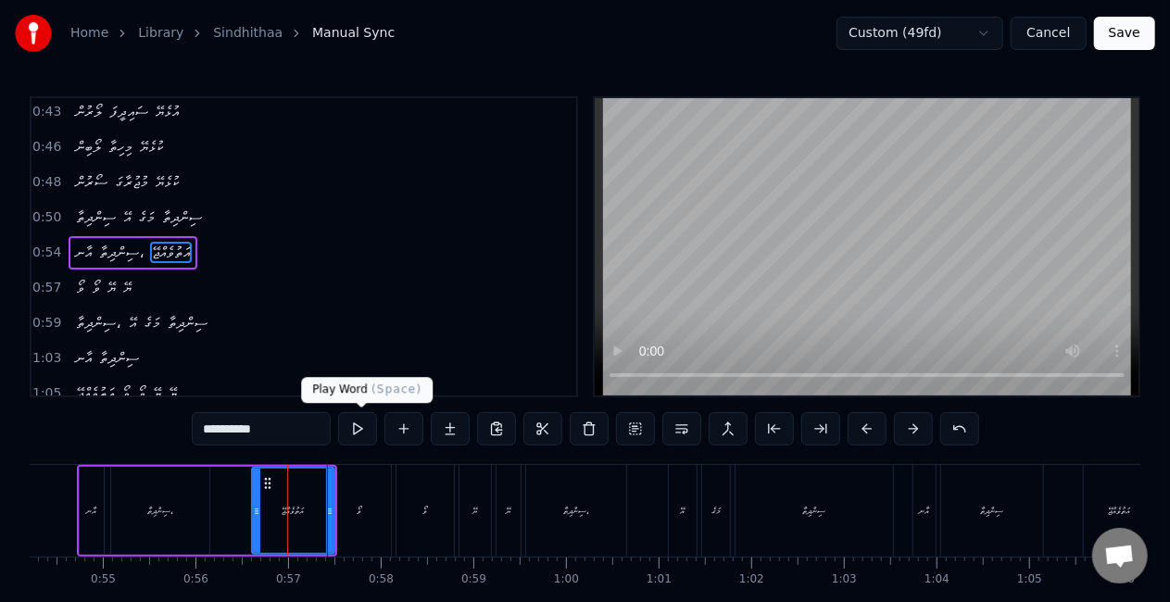
click at [359, 423] on button at bounding box center [357, 428] width 39 height 33
click at [345, 504] on div "ވޯ" at bounding box center [359, 511] width 63 height 92
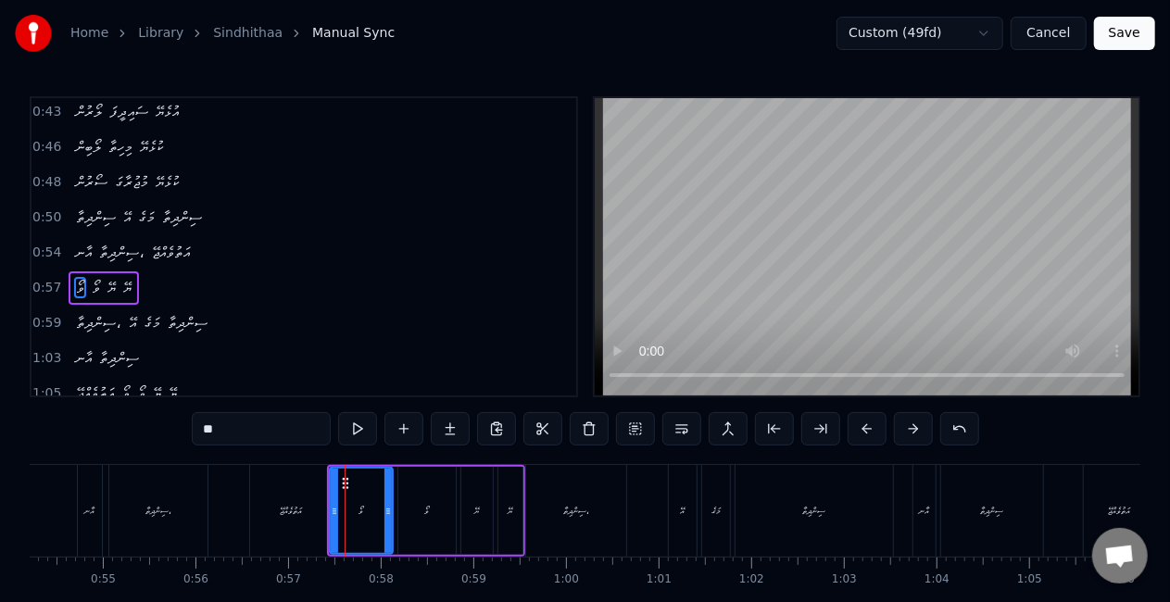
scroll to position [214, 0]
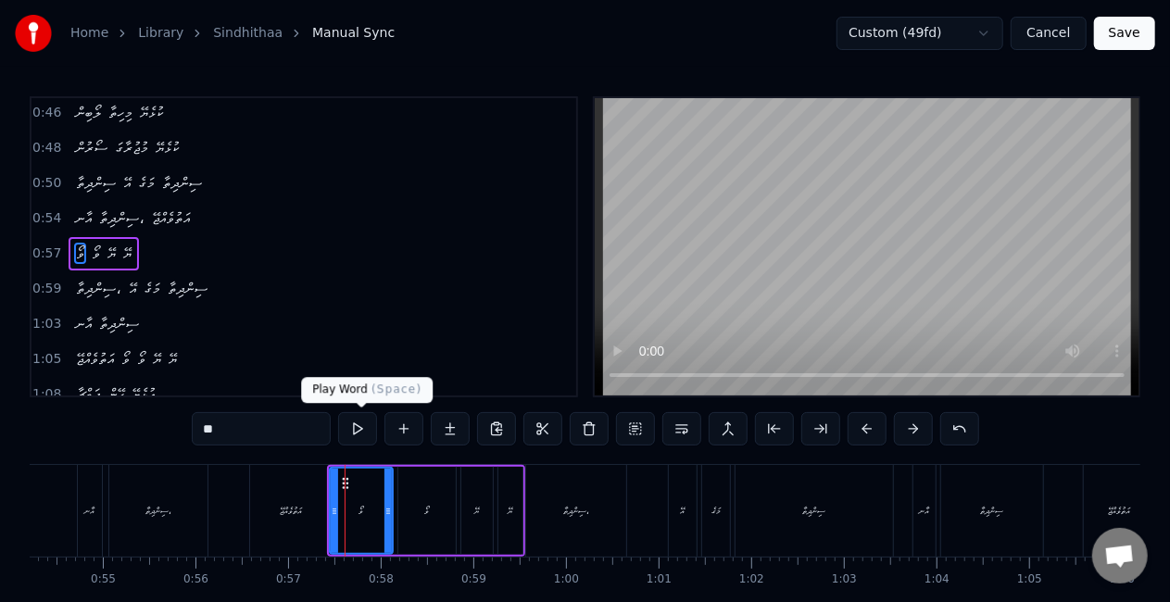
click at [359, 435] on button at bounding box center [357, 428] width 39 height 33
click at [274, 503] on div "އަތުވެއްޖޭ" at bounding box center [291, 511] width 82 height 92
type input "**********"
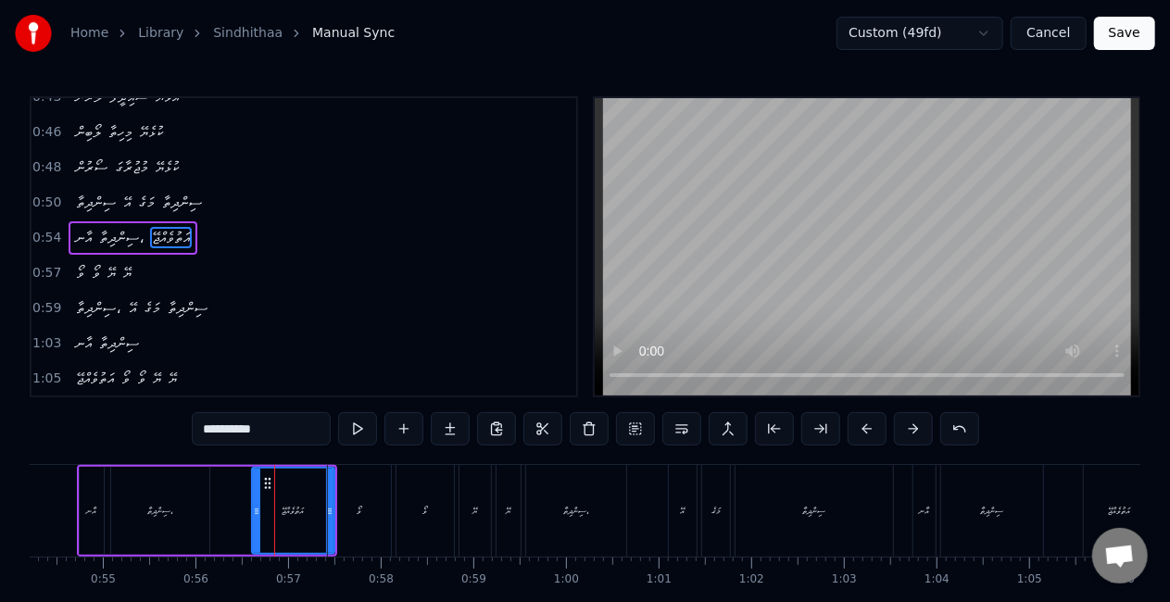
scroll to position [180, 0]
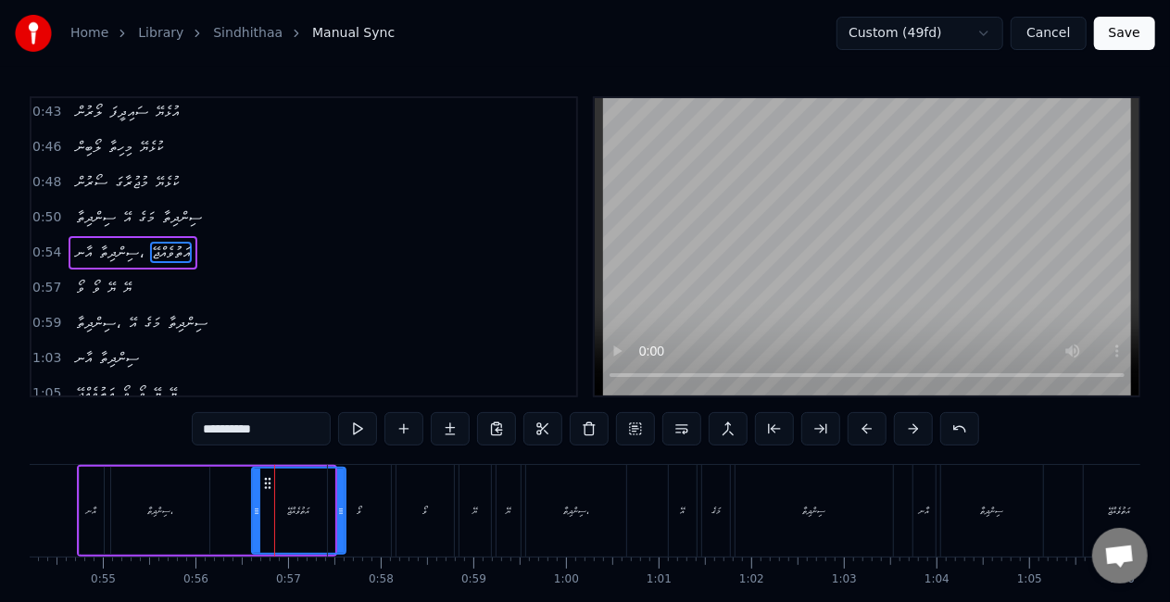
drag, startPoint x: 326, startPoint y: 517, endPoint x: 337, endPoint y: 517, distance: 11.1
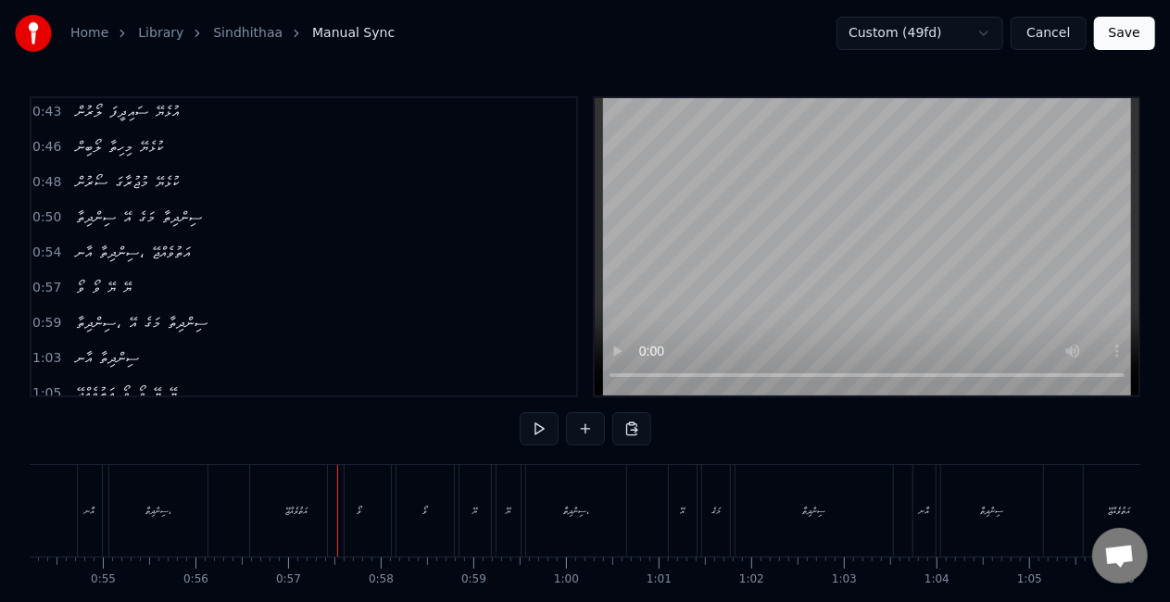
click at [301, 512] on div "އަތުވެއްޖޭ" at bounding box center [297, 511] width 22 height 14
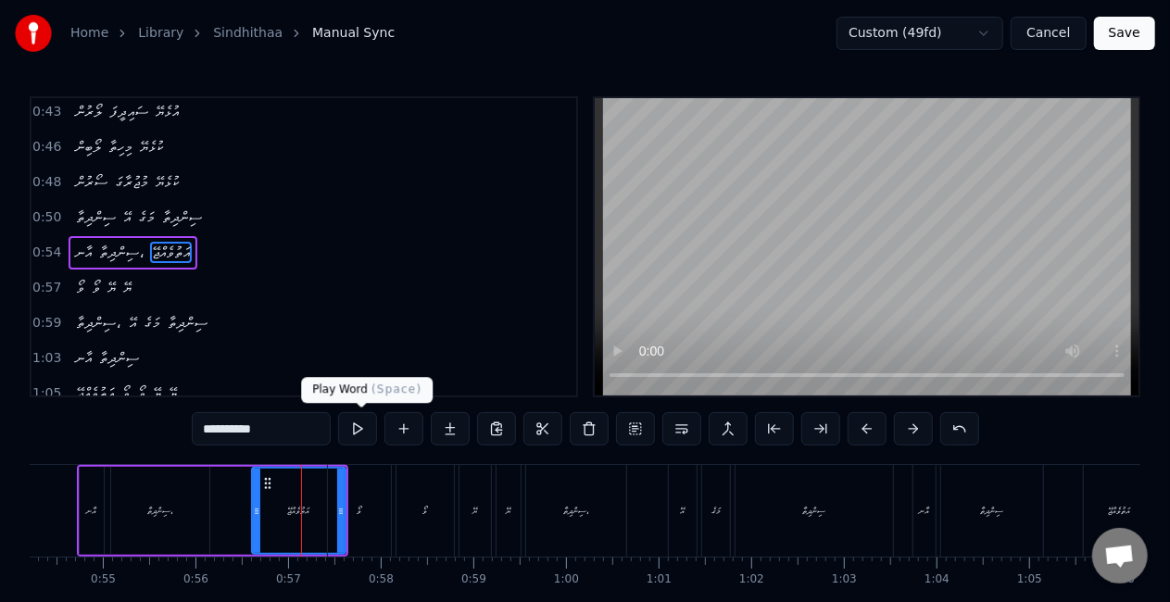
click at [363, 425] on button at bounding box center [357, 428] width 39 height 33
click at [354, 428] on button at bounding box center [357, 428] width 39 height 33
click at [371, 516] on div "ވޯ" at bounding box center [359, 511] width 63 height 92
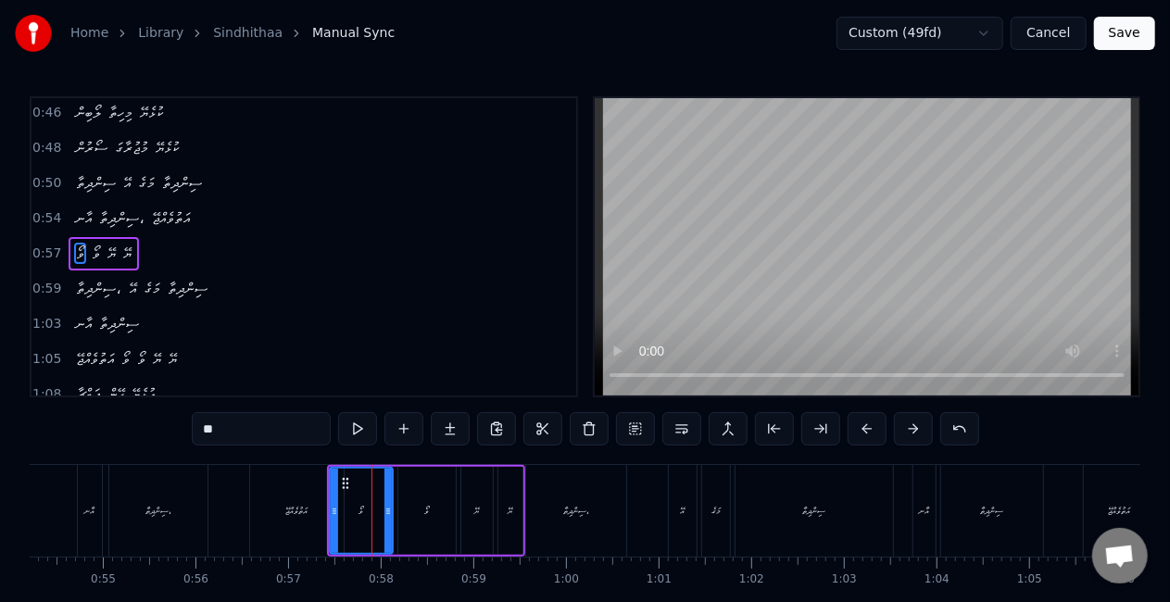
click at [417, 521] on div "ވޯ" at bounding box center [426, 511] width 57 height 88
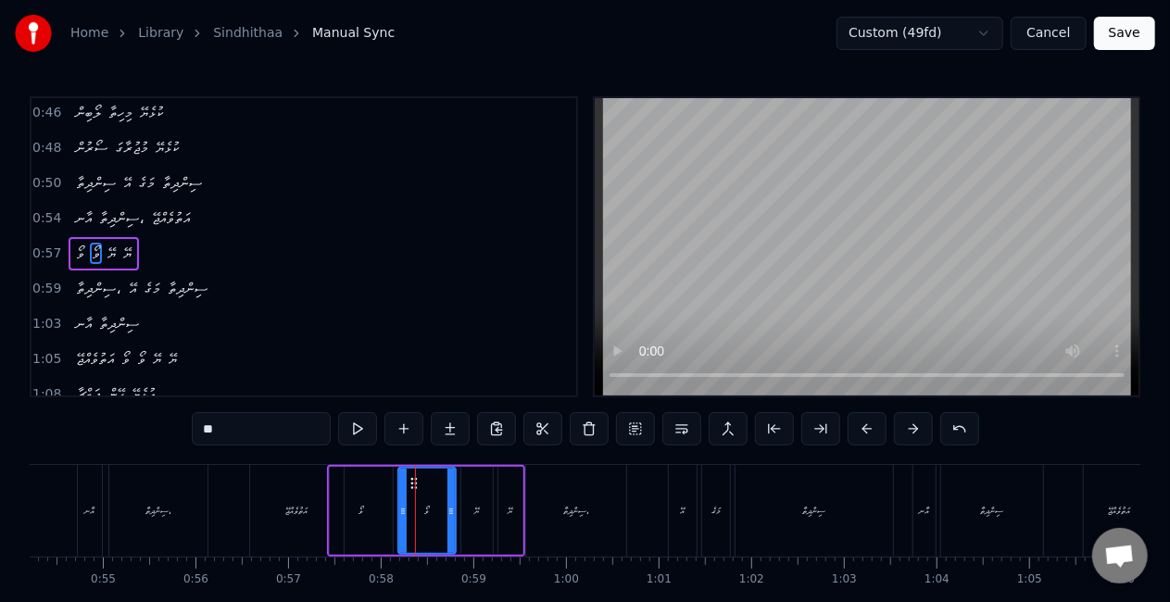
click at [298, 498] on div "އަތުވެއްޖޭ" at bounding box center [297, 511] width 94 height 92
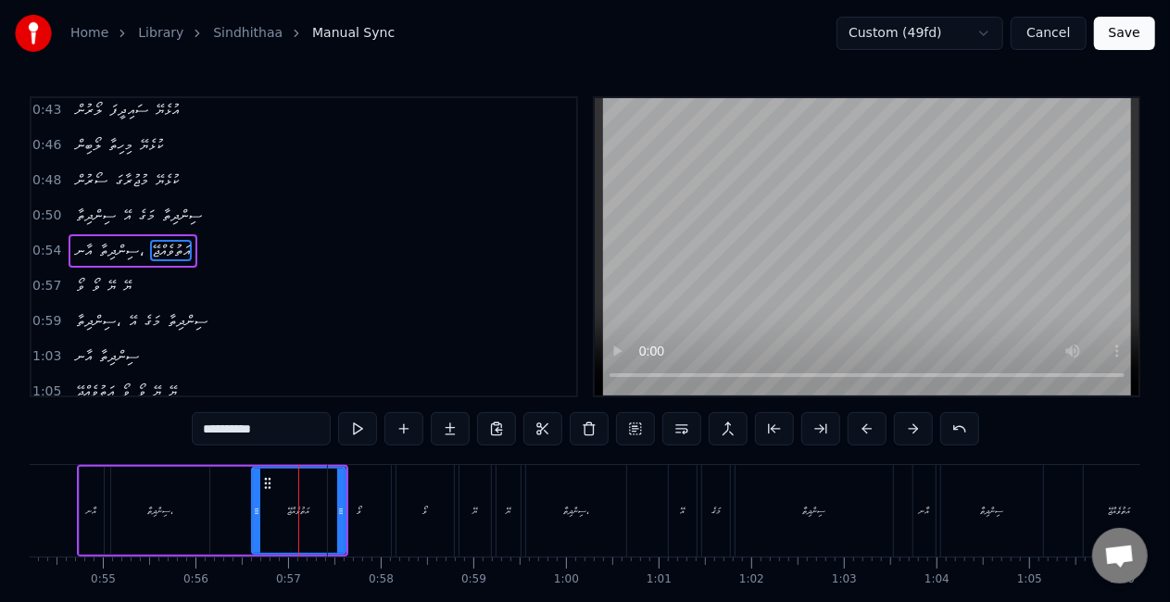
scroll to position [180, 0]
click at [371, 510] on div "ވޯ" at bounding box center [359, 511] width 63 height 92
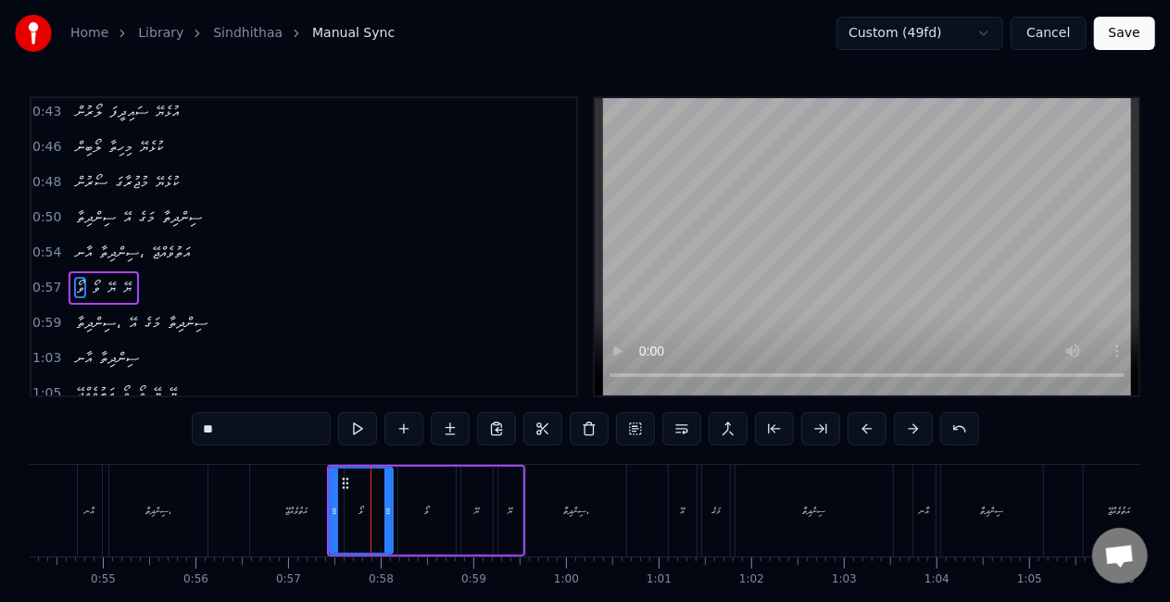
scroll to position [214, 0]
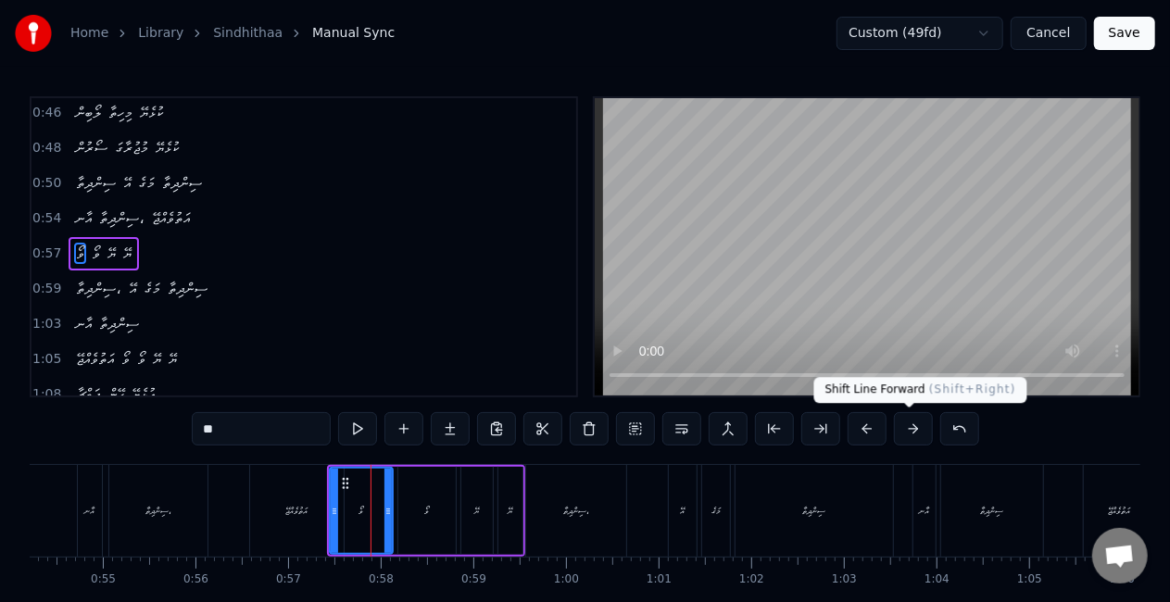
click at [903, 435] on button at bounding box center [913, 428] width 39 height 33
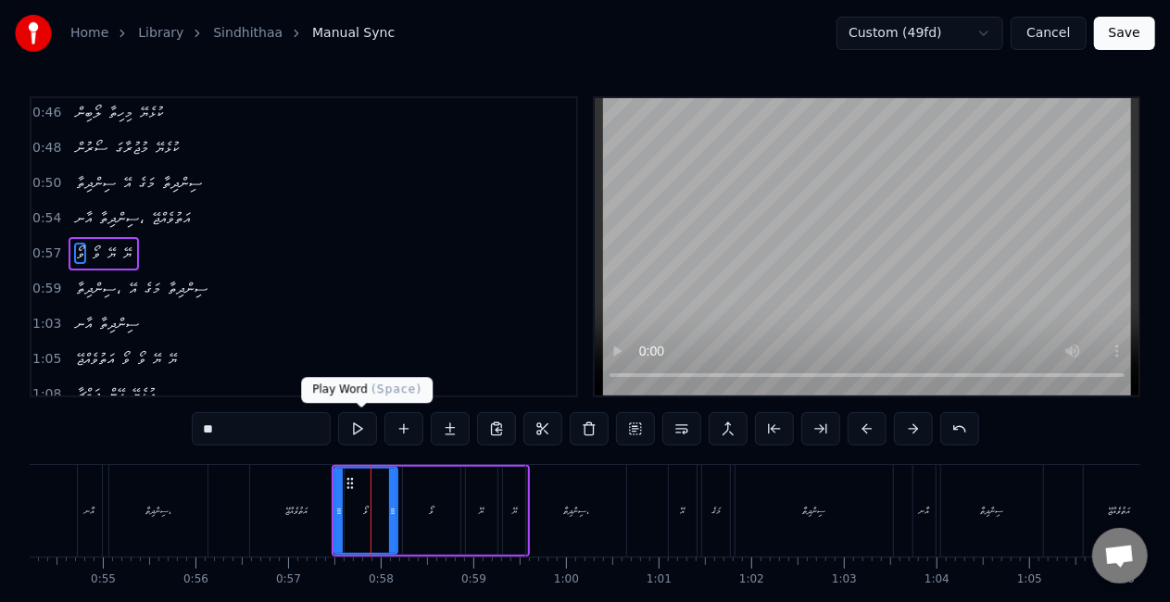
click at [360, 424] on button at bounding box center [357, 428] width 39 height 33
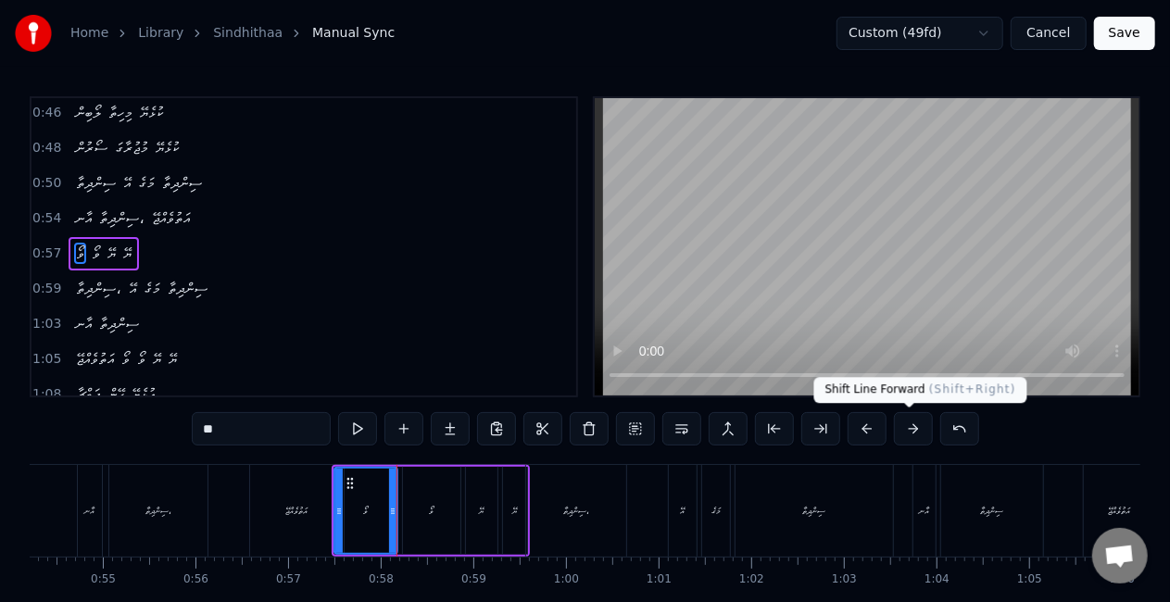
click at [896, 430] on button at bounding box center [913, 428] width 39 height 33
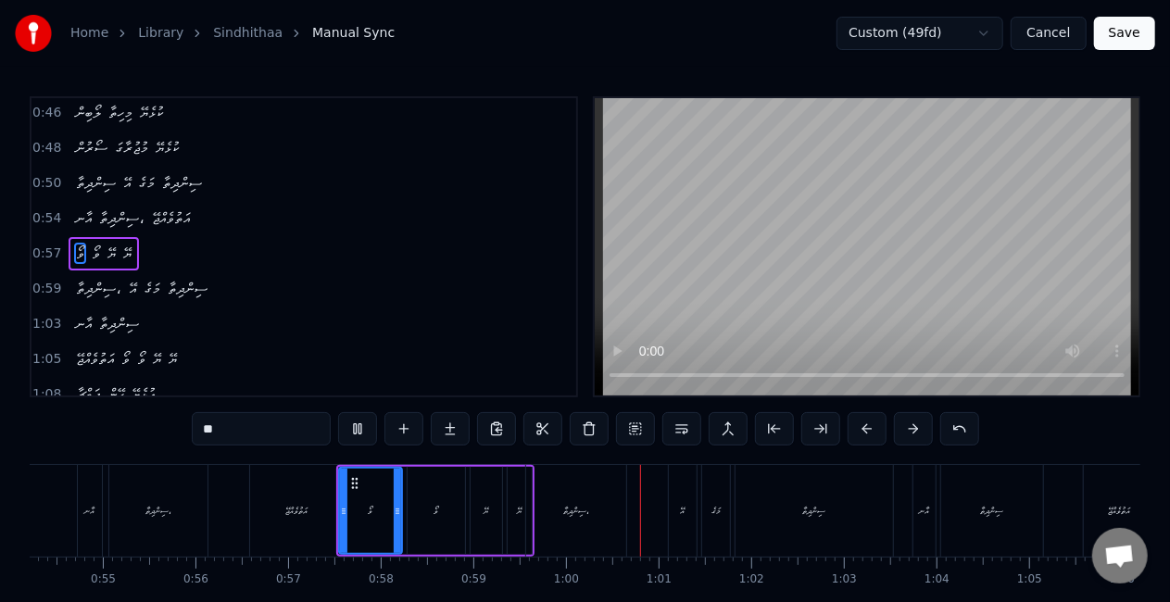
click at [344, 491] on div at bounding box center [343, 511] width 7 height 84
click at [365, 499] on div "ވޯ" at bounding box center [370, 511] width 61 height 84
click at [359, 435] on button at bounding box center [357, 428] width 39 height 33
click at [360, 427] on button at bounding box center [357, 428] width 39 height 33
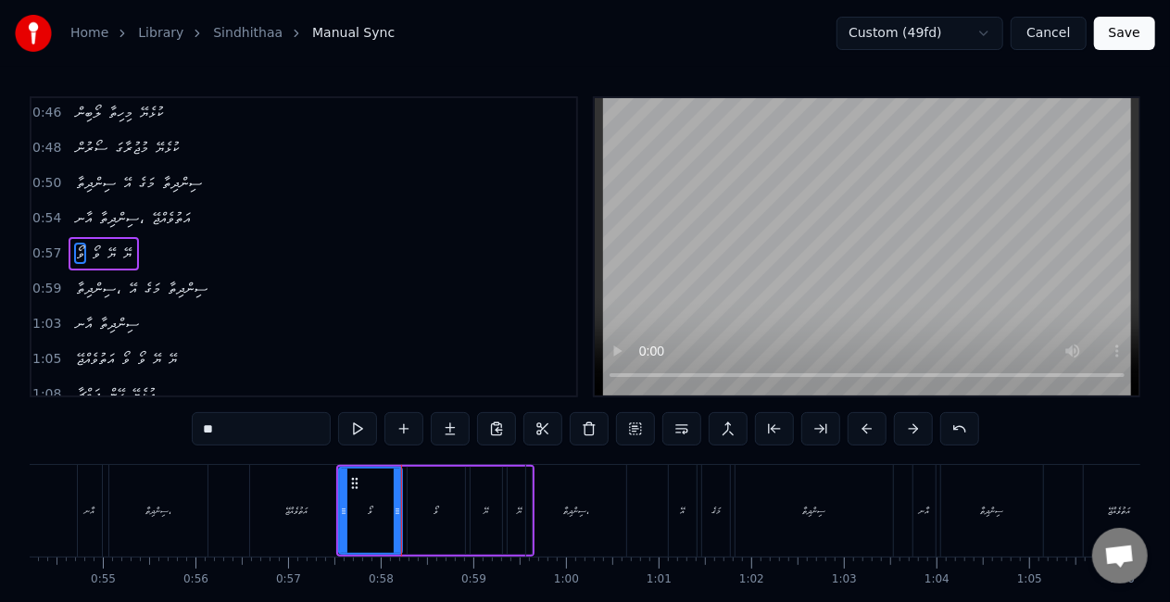
click at [309, 504] on div "އަތުވެއްޖޭ" at bounding box center [297, 511] width 94 height 92
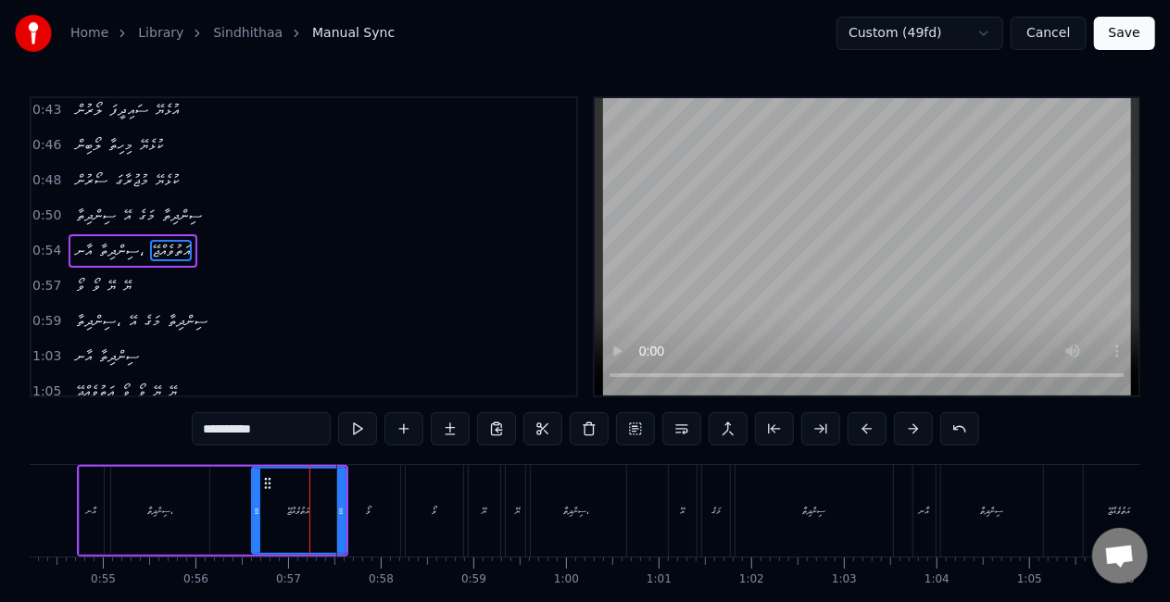
scroll to position [180, 0]
click at [348, 513] on div "ވޯ" at bounding box center [368, 511] width 63 height 92
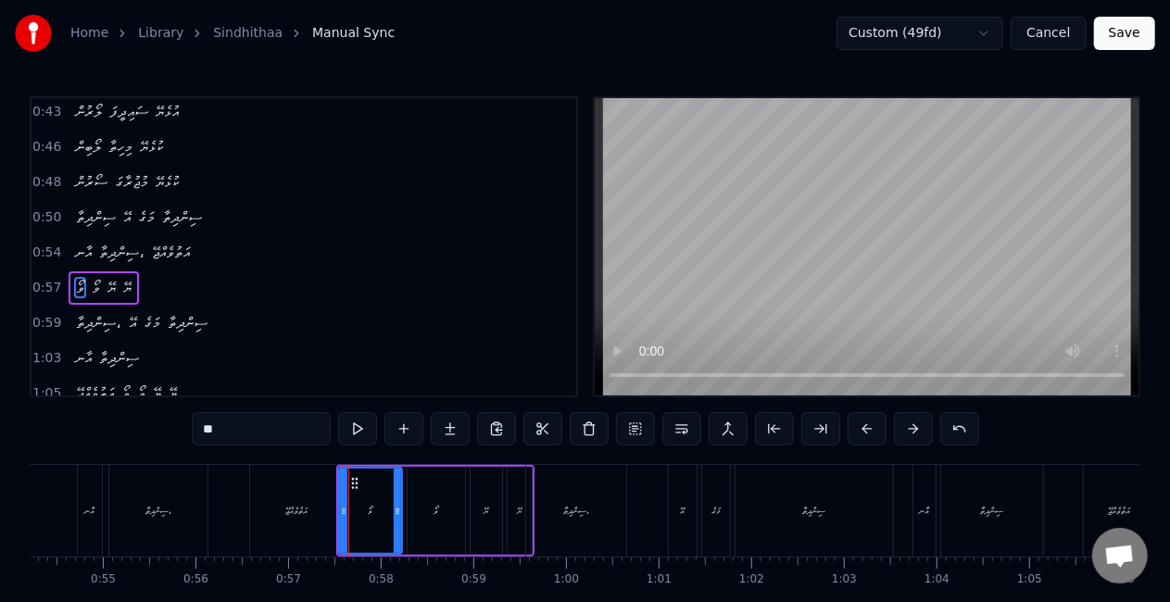
scroll to position [214, 0]
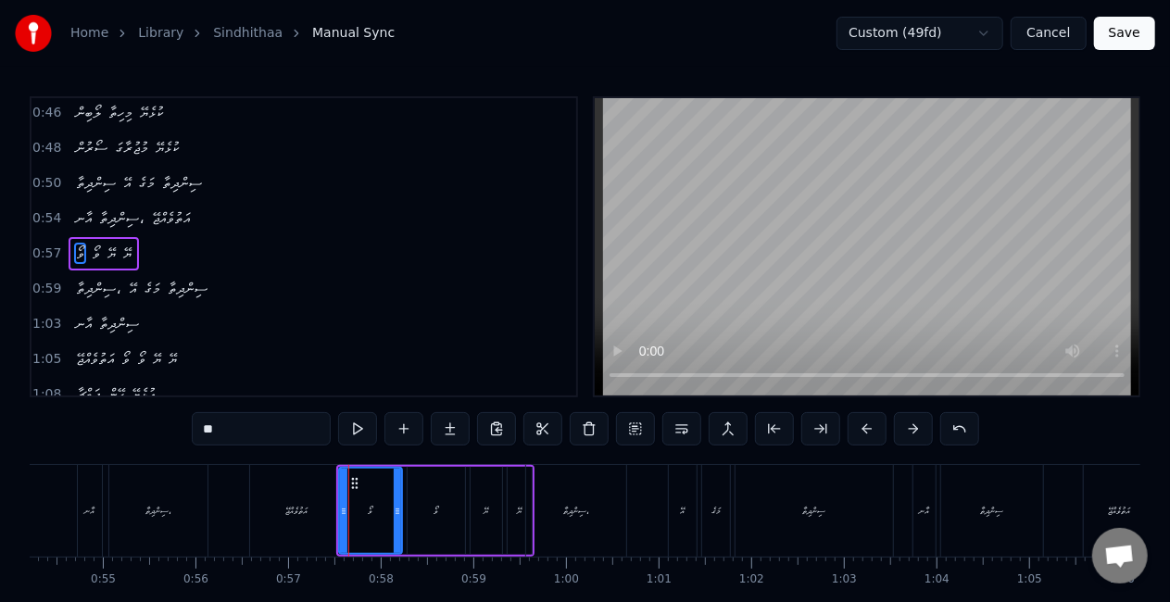
click at [295, 511] on div "އަތުވެއްޖޭ" at bounding box center [297, 511] width 22 height 14
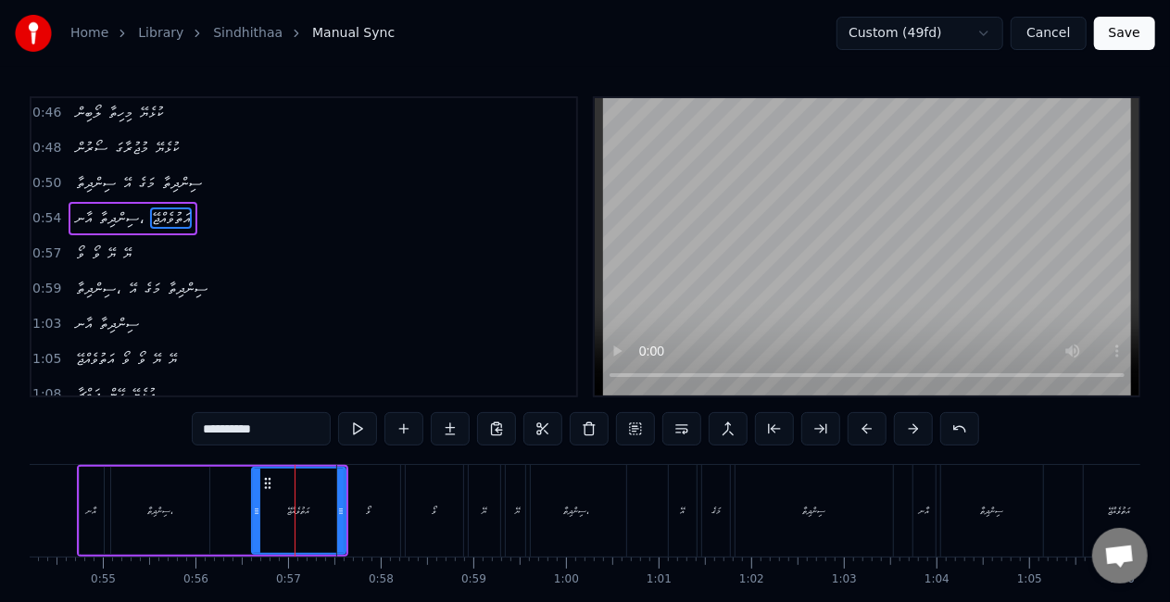
scroll to position [180, 0]
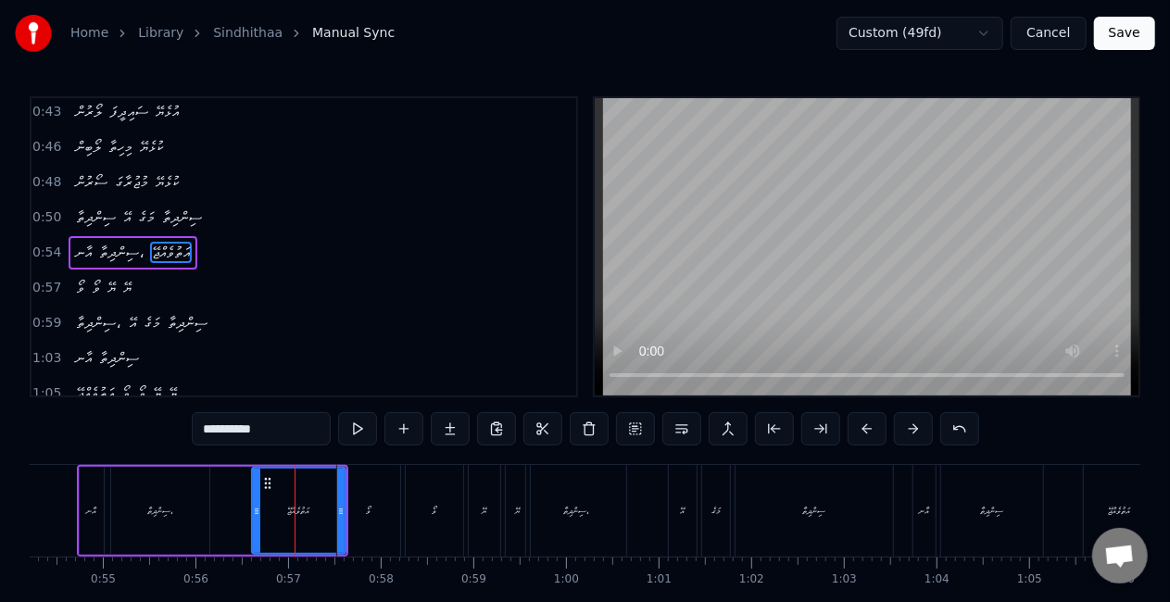
click at [325, 515] on div "އަތުވެއްޖޭ" at bounding box center [299, 511] width 92 height 84
click at [343, 518] on div "ވޯ" at bounding box center [368, 511] width 63 height 92
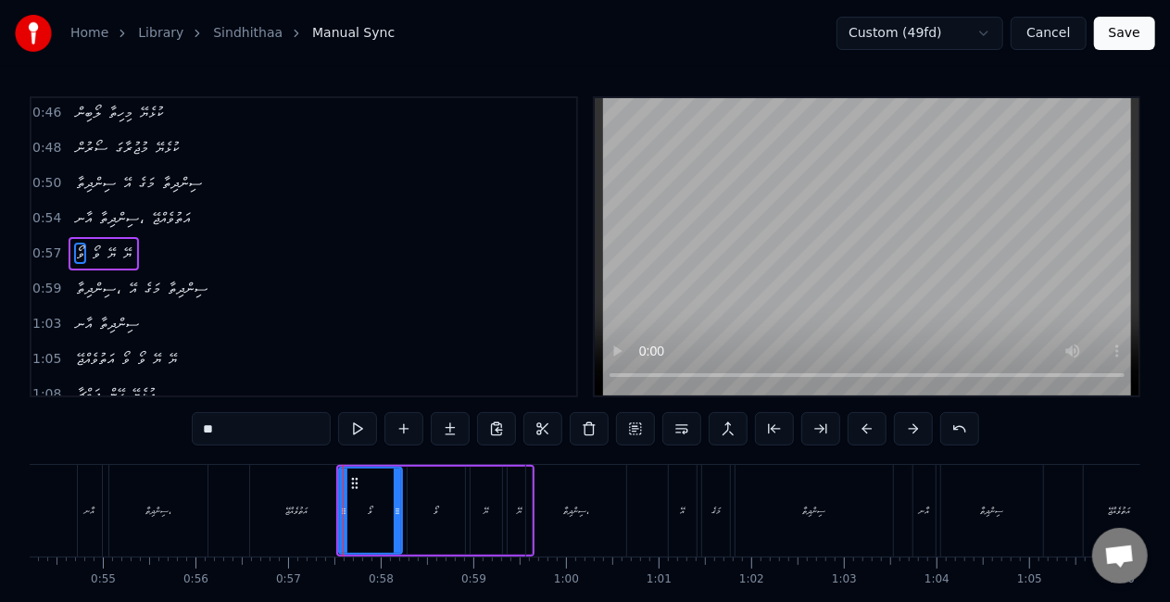
click at [315, 515] on div "އަތުވެއްޖޭ" at bounding box center [297, 511] width 94 height 92
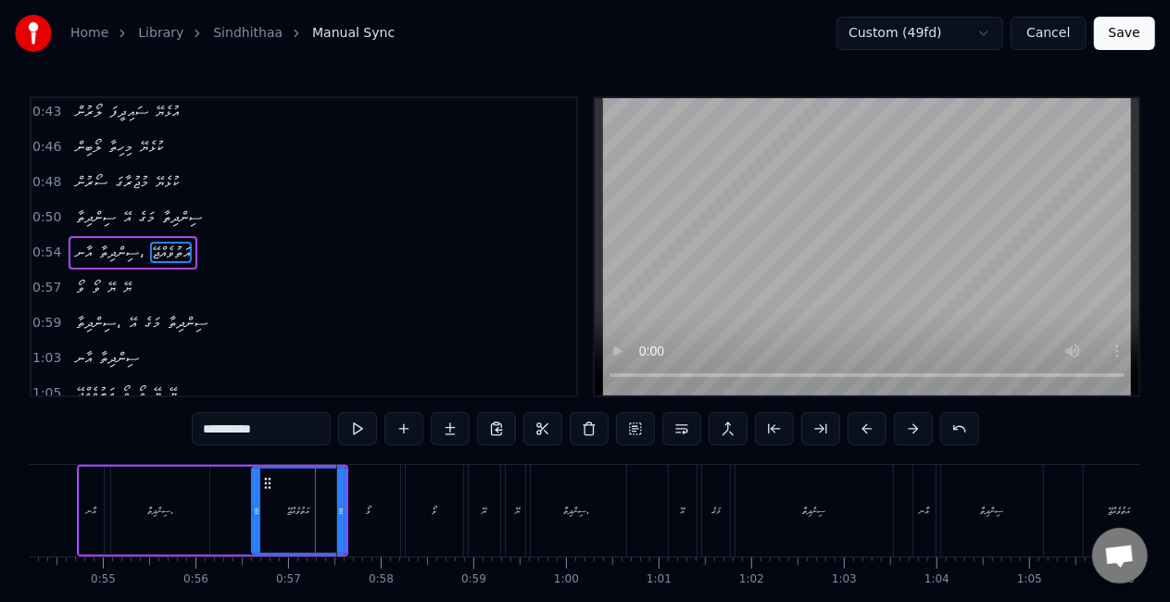
drag, startPoint x: 338, startPoint y: 509, endPoint x: 348, endPoint y: 512, distance: 10.8
click at [348, 512] on div "ވޯ" at bounding box center [368, 511] width 63 height 92
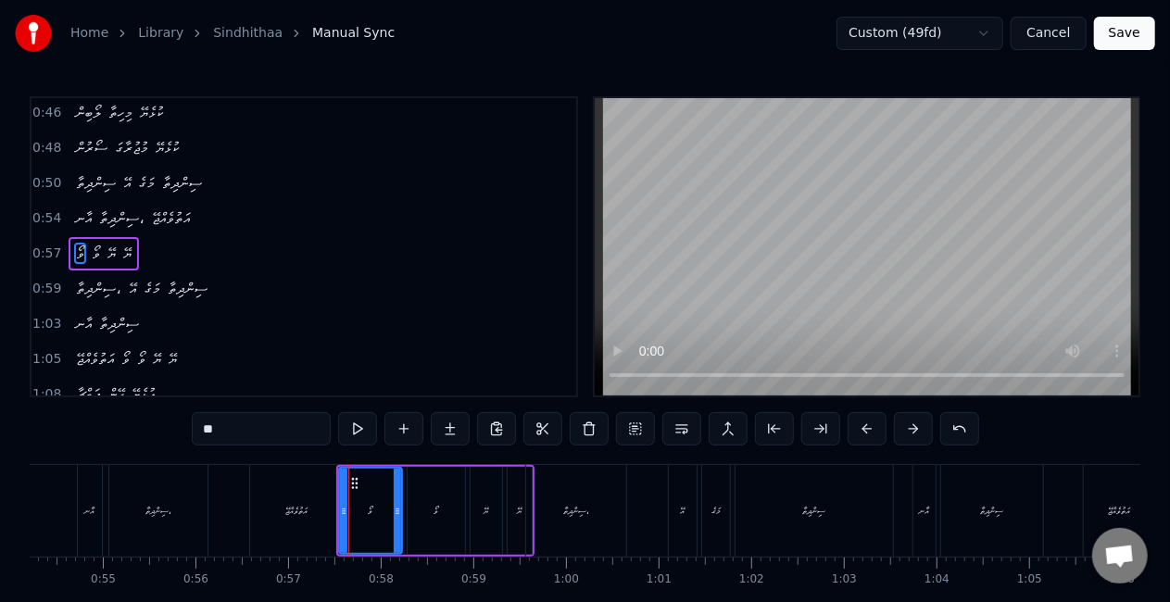
click at [303, 512] on div "އަތުވެއްޖޭ" at bounding box center [297, 511] width 22 height 14
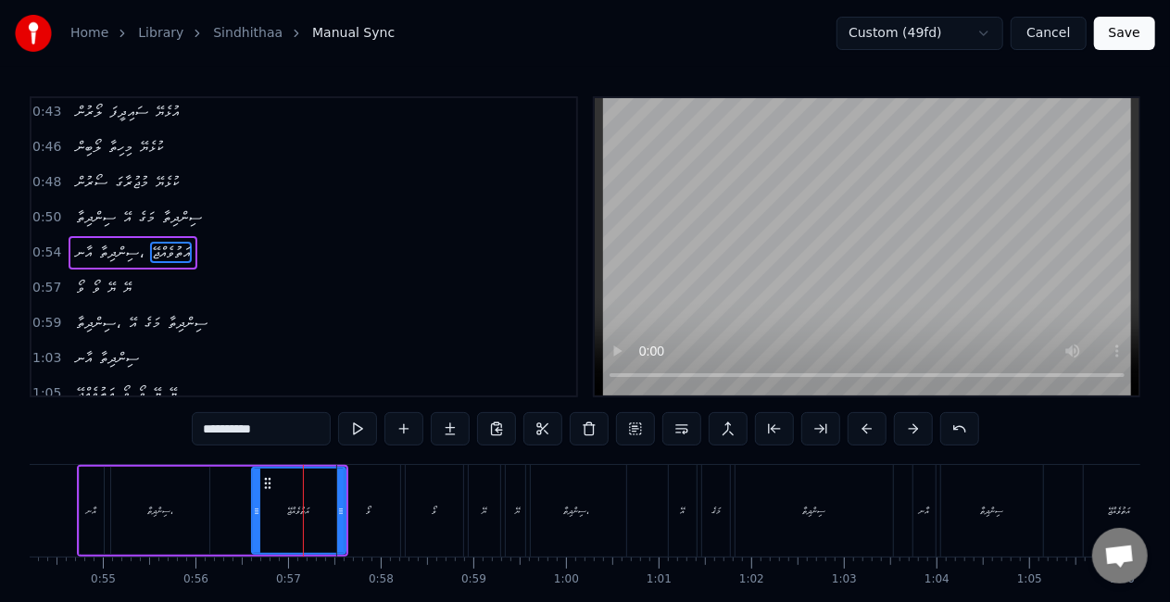
click at [337, 508] on div "ވޯ" at bounding box center [368, 511] width 65 height 92
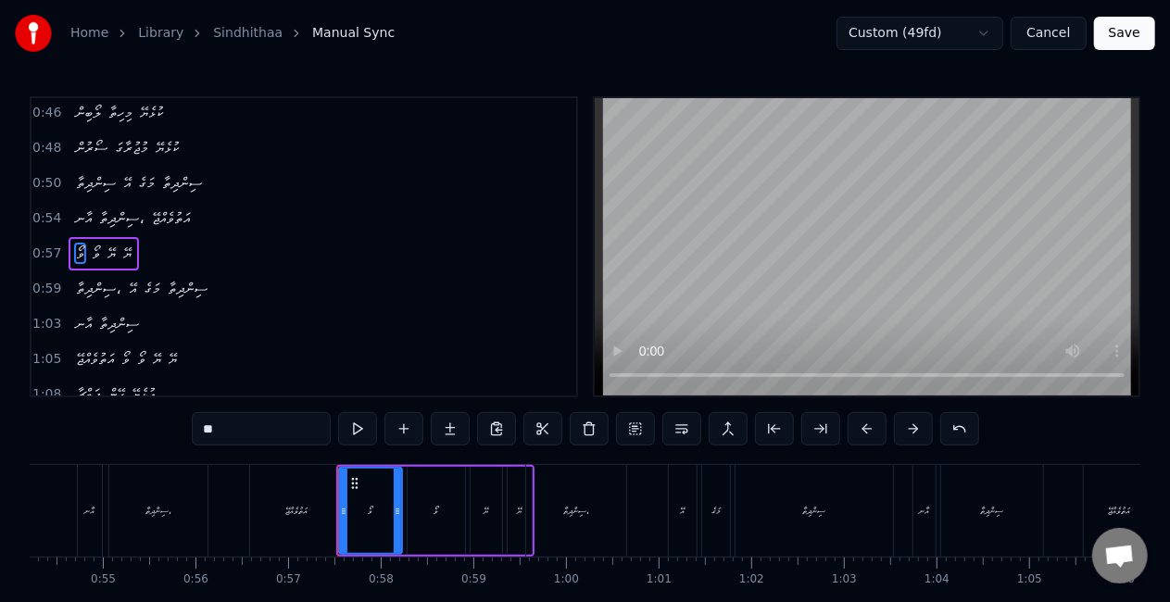
click at [316, 513] on div "އަތުވެއްޖޭ" at bounding box center [297, 511] width 94 height 92
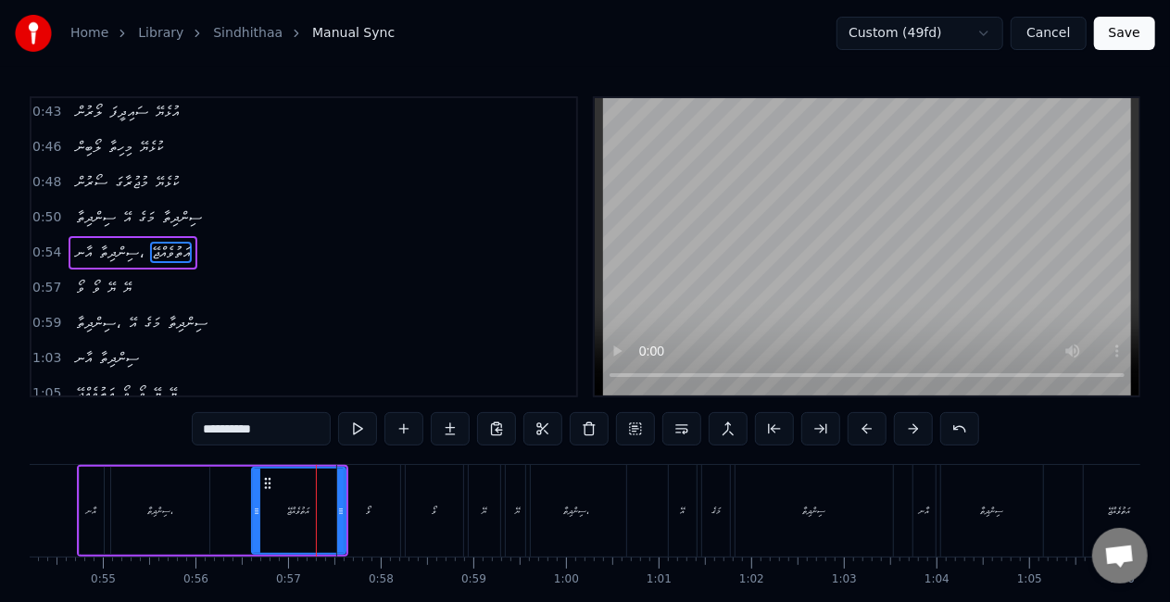
drag, startPoint x: 341, startPoint y: 515, endPoint x: 352, endPoint y: 516, distance: 11.2
click at [352, 516] on div "ވޯ" at bounding box center [368, 511] width 63 height 92
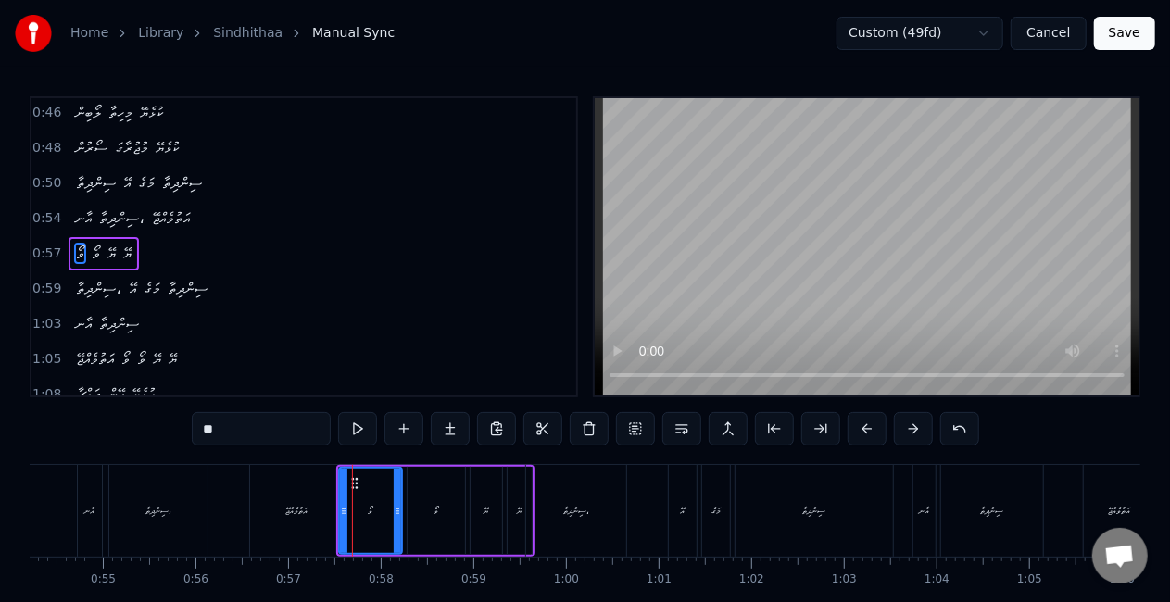
click at [299, 509] on div "އަތުވެއްޖޭ" at bounding box center [297, 511] width 22 height 14
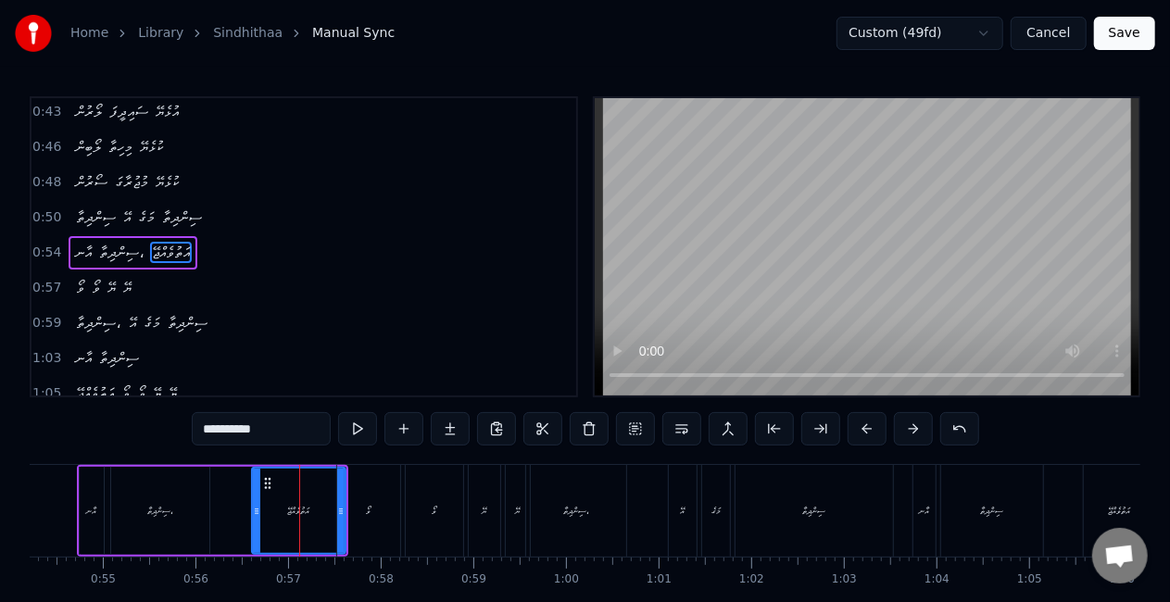
click at [263, 432] on input "**********" at bounding box center [261, 428] width 139 height 33
type input "**********"
click at [365, 422] on button at bounding box center [357, 428] width 39 height 33
click at [230, 522] on div "އާނ ސިންދިތާ، އަތުވެއްޖޭ..." at bounding box center [212, 511] width 271 height 92
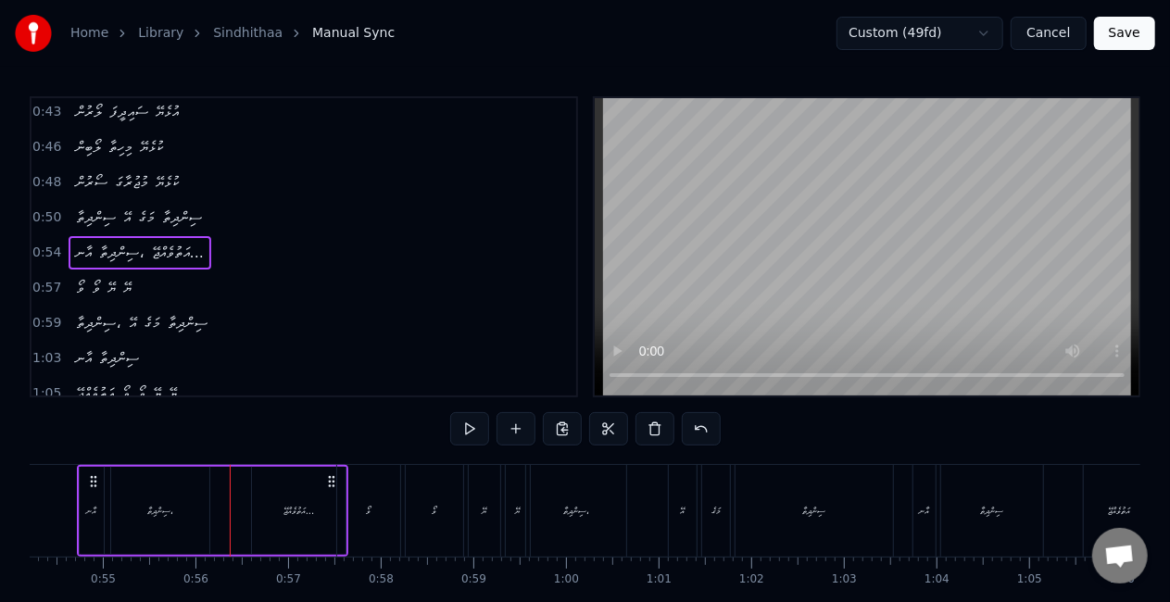
click at [290, 514] on div "އަތުވެއްޖޭ..." at bounding box center [298, 511] width 31 height 14
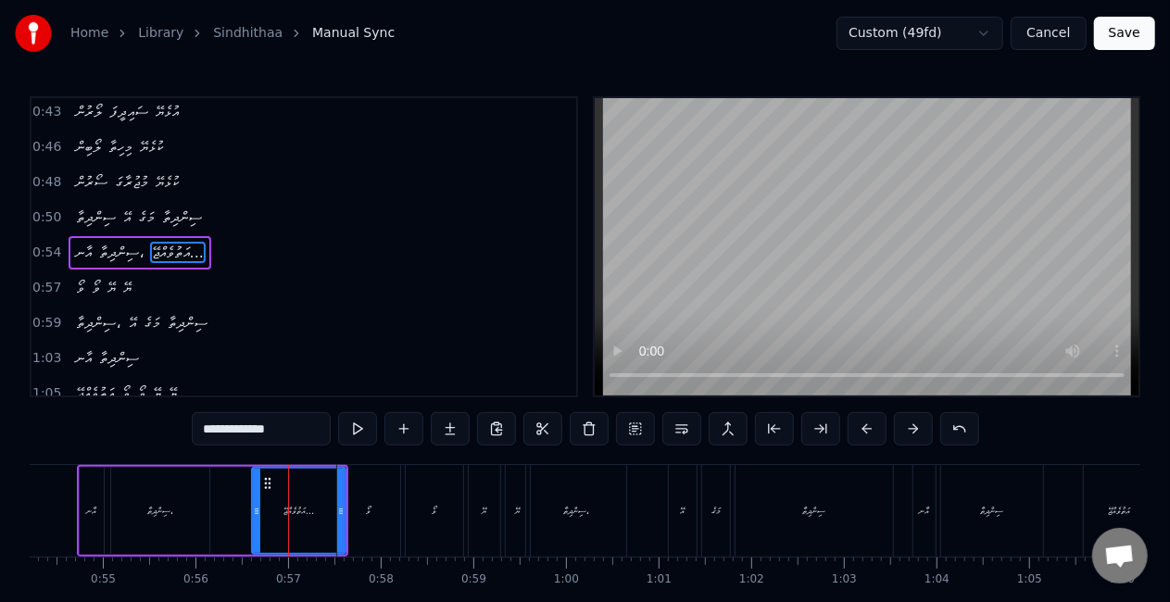
drag, startPoint x: 337, startPoint y: 516, endPoint x: 347, endPoint y: 516, distance: 10.2
click at [347, 516] on div "ވޯ" at bounding box center [368, 511] width 63 height 92
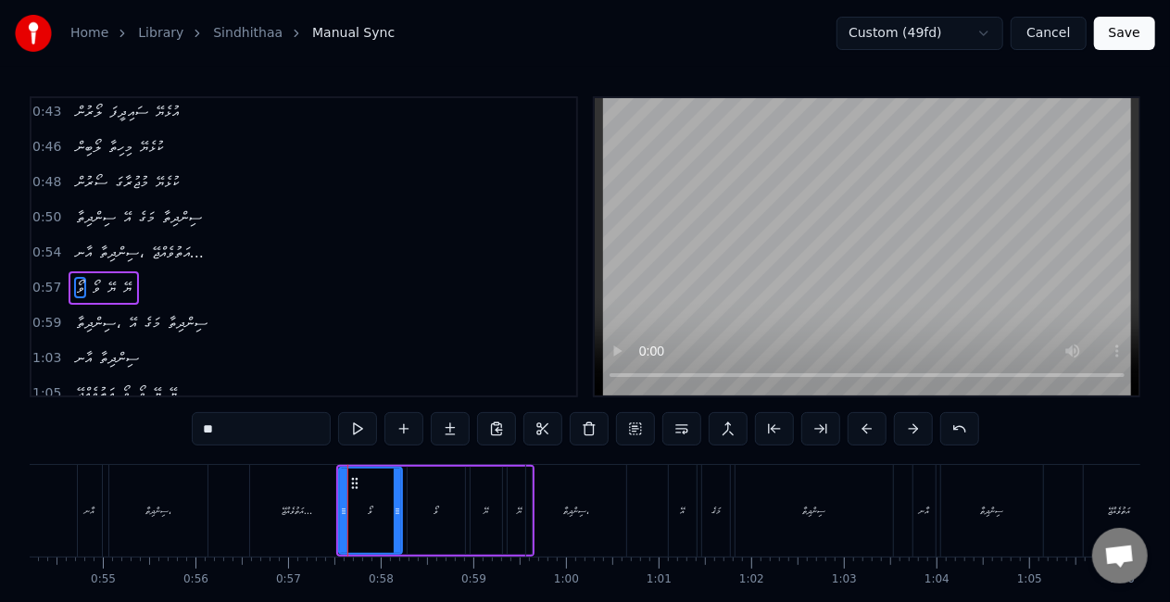
scroll to position [214, 0]
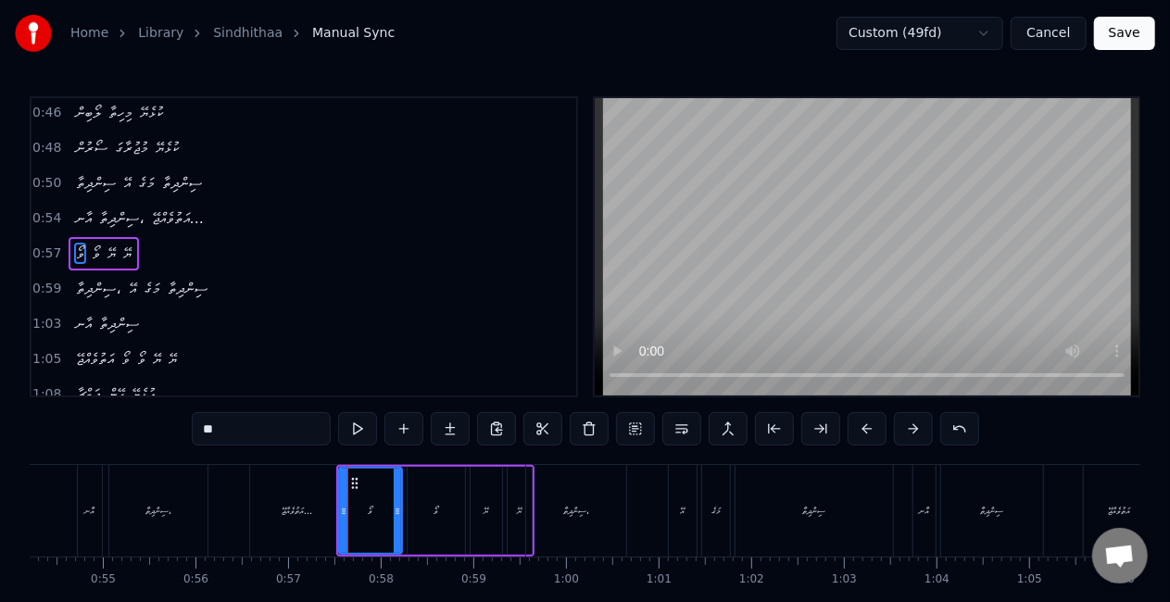
click at [365, 512] on div "ވޯ" at bounding box center [370, 511] width 61 height 84
click at [422, 504] on div "ވޯ" at bounding box center [436, 511] width 57 height 88
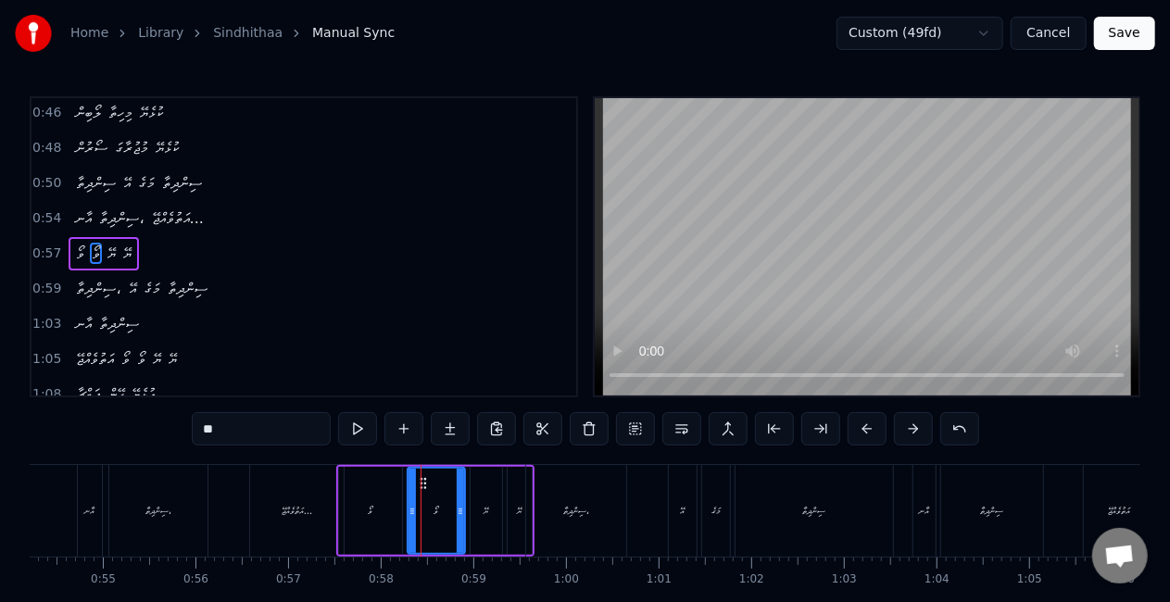
click at [376, 508] on div "ވޯ" at bounding box center [370, 511] width 63 height 88
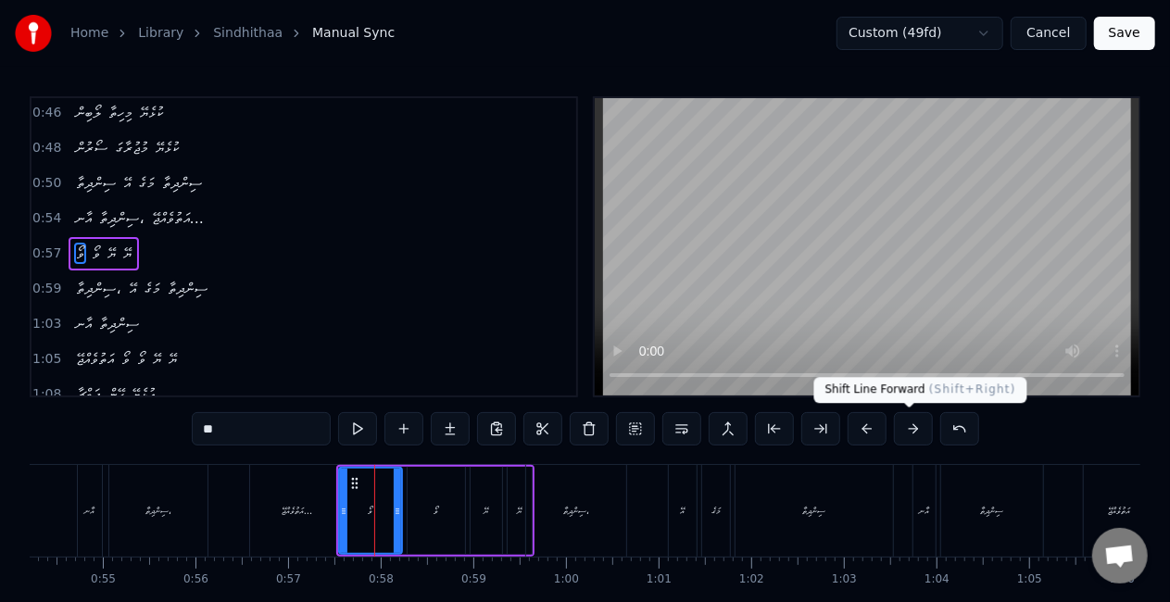
click at [907, 430] on button at bounding box center [913, 428] width 39 height 33
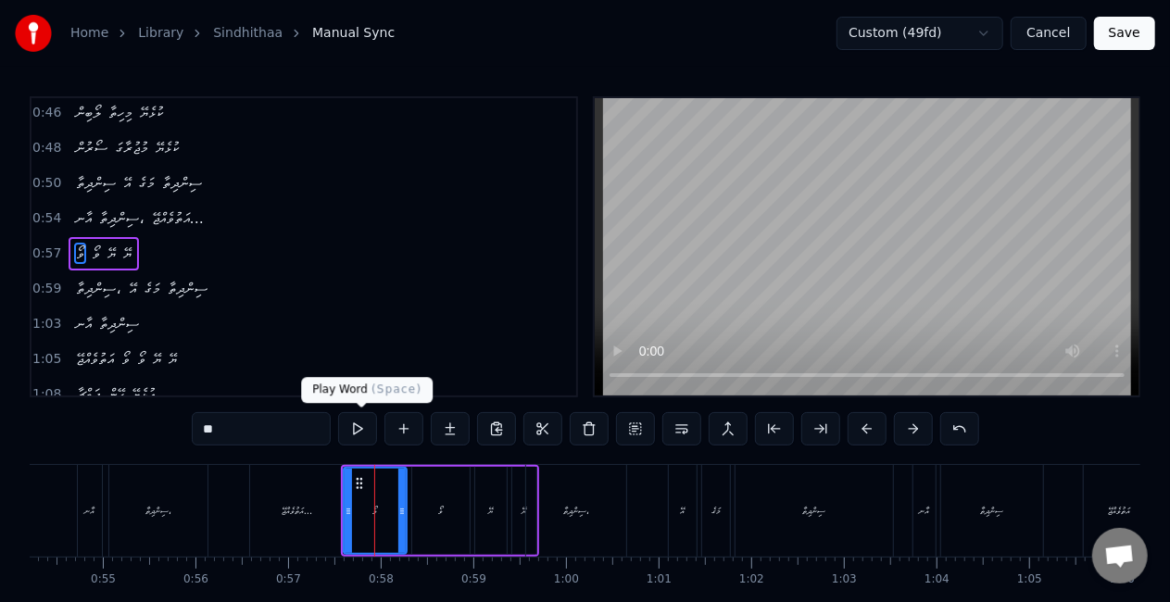
click at [361, 428] on button at bounding box center [357, 428] width 39 height 33
click at [283, 530] on div "އަތުވެއްޖޭ..." at bounding box center [297, 511] width 94 height 92
type input "**********"
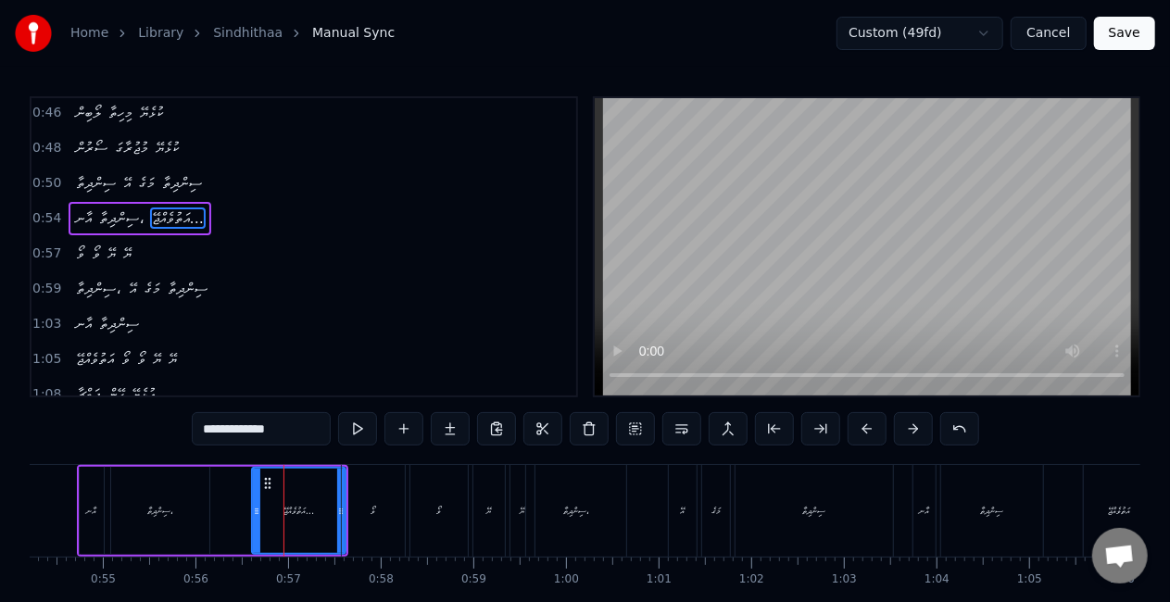
scroll to position [180, 0]
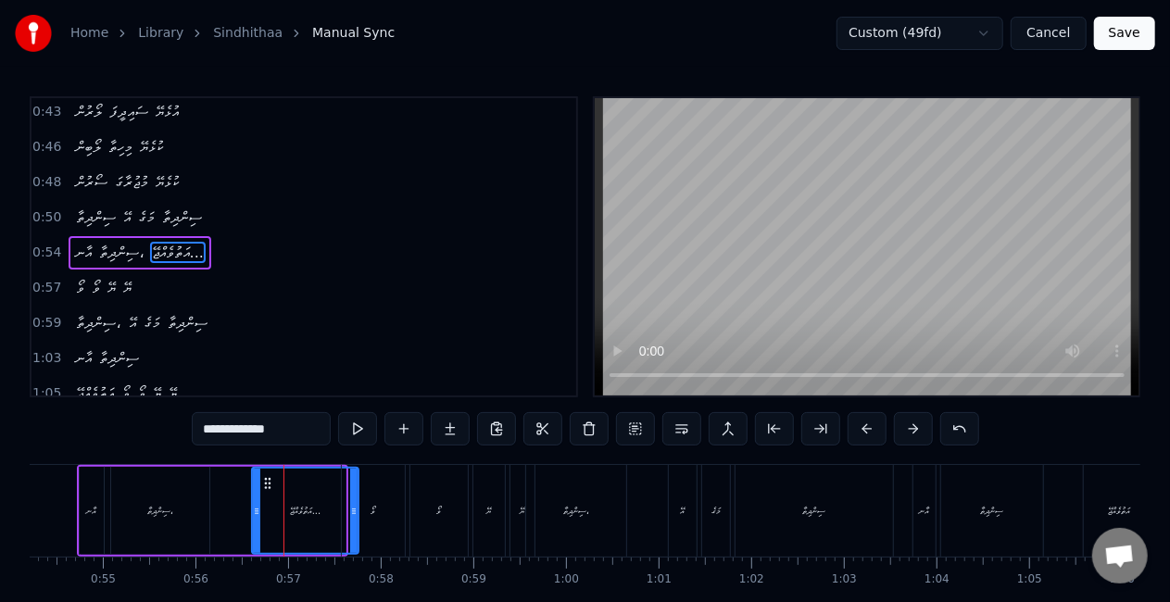
drag, startPoint x: 337, startPoint y: 519, endPoint x: 350, endPoint y: 519, distance: 13.0
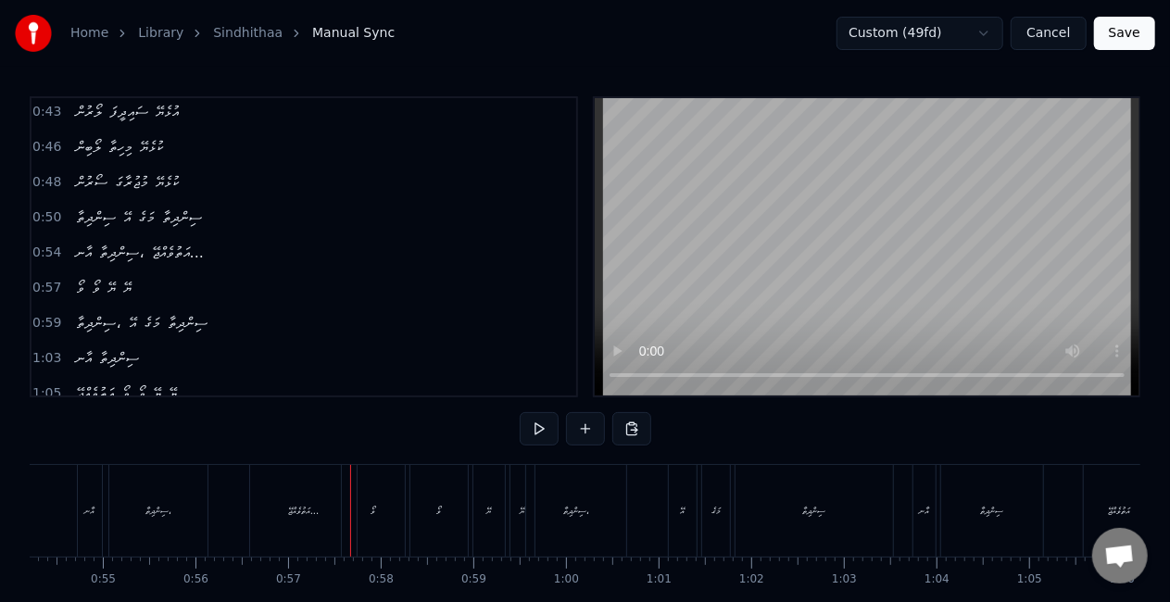
click at [289, 516] on div "އަތުވެއްޖޭ..." at bounding box center [303, 511] width 31 height 14
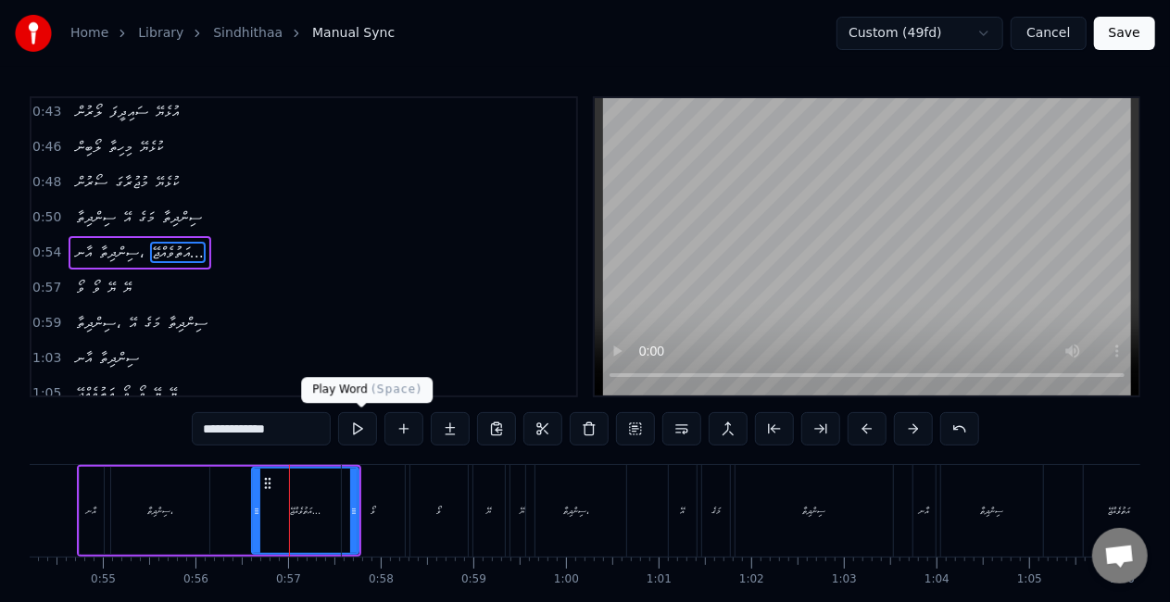
click at [359, 422] on button at bounding box center [357, 428] width 39 height 33
click at [578, 506] on div "ސިންދިތާ،" at bounding box center [576, 511] width 26 height 14
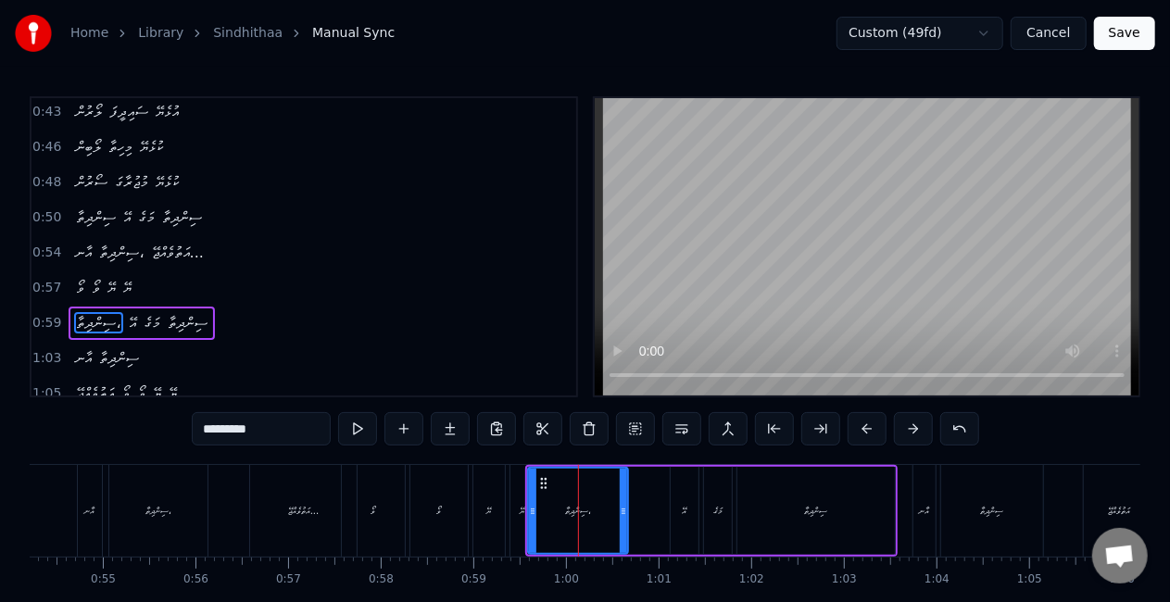
scroll to position [248, 0]
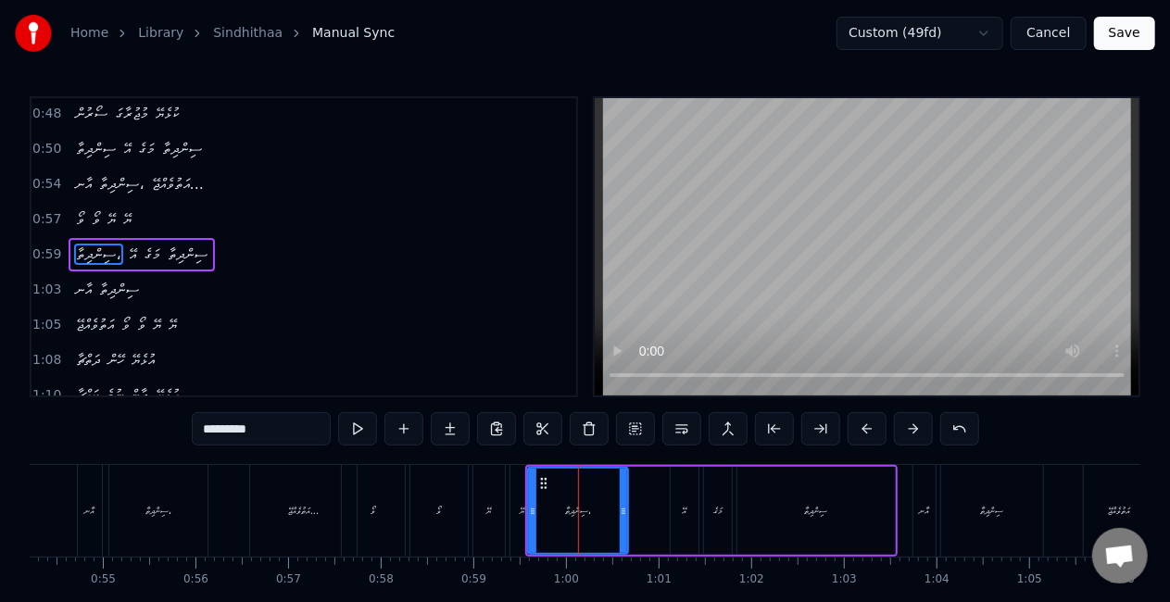
click at [602, 517] on div "ސިންދިތާ،" at bounding box center [578, 511] width 98 height 84
drag, startPoint x: 621, startPoint y: 522, endPoint x: 610, endPoint y: 520, distance: 11.5
click at [610, 520] on div at bounding box center [612, 511] width 7 height 84
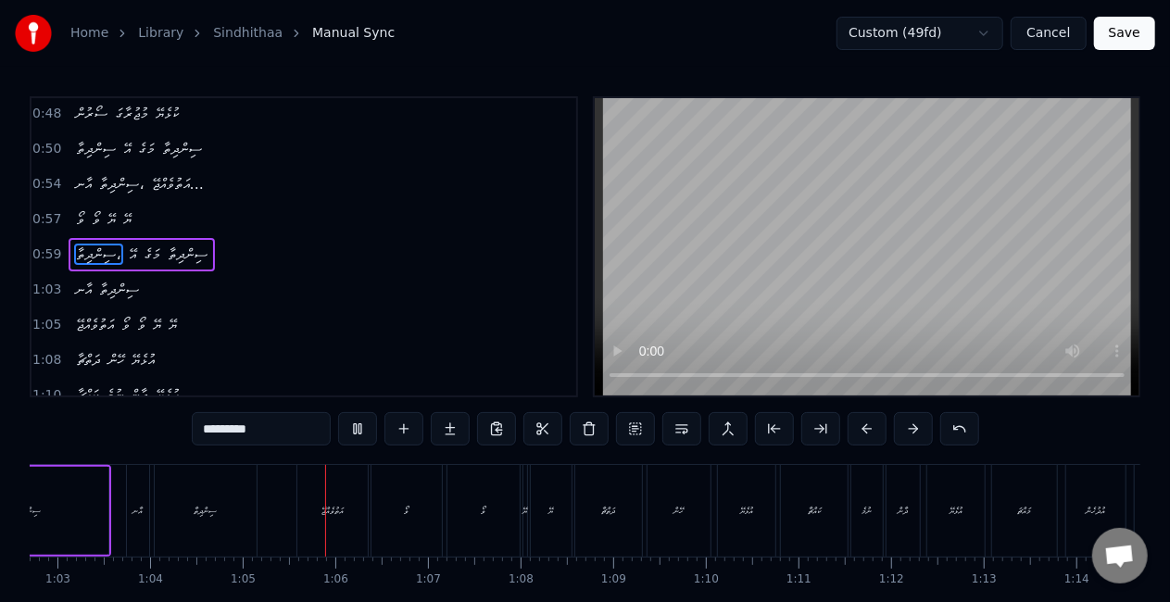
scroll to position [0, 5968]
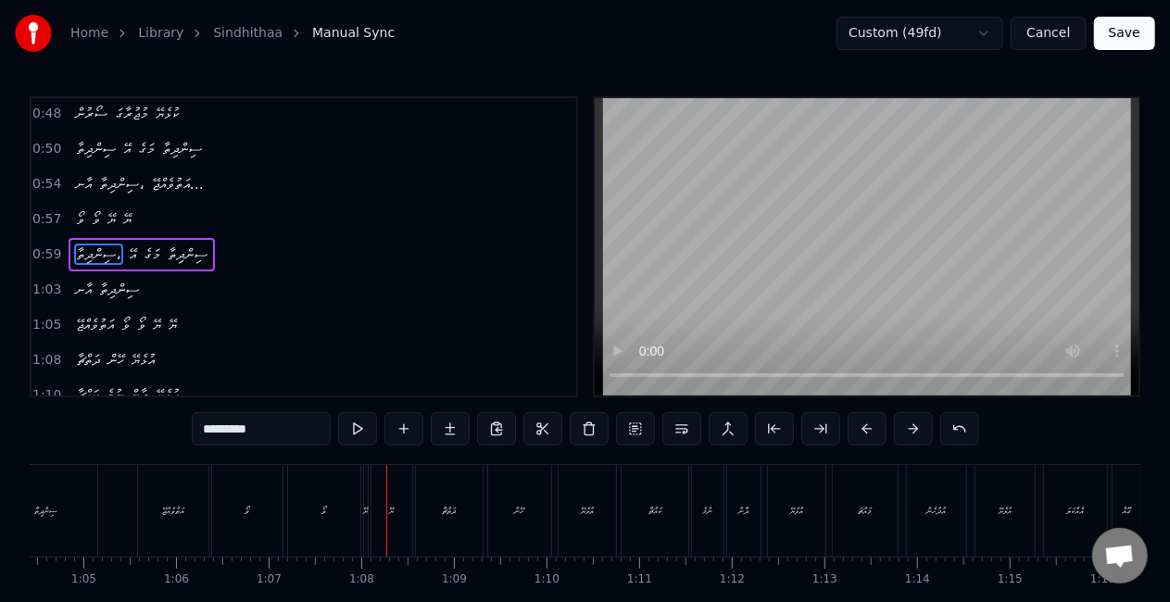
click at [180, 508] on div "އަތުވެއްޖޭ" at bounding box center [173, 511] width 22 height 14
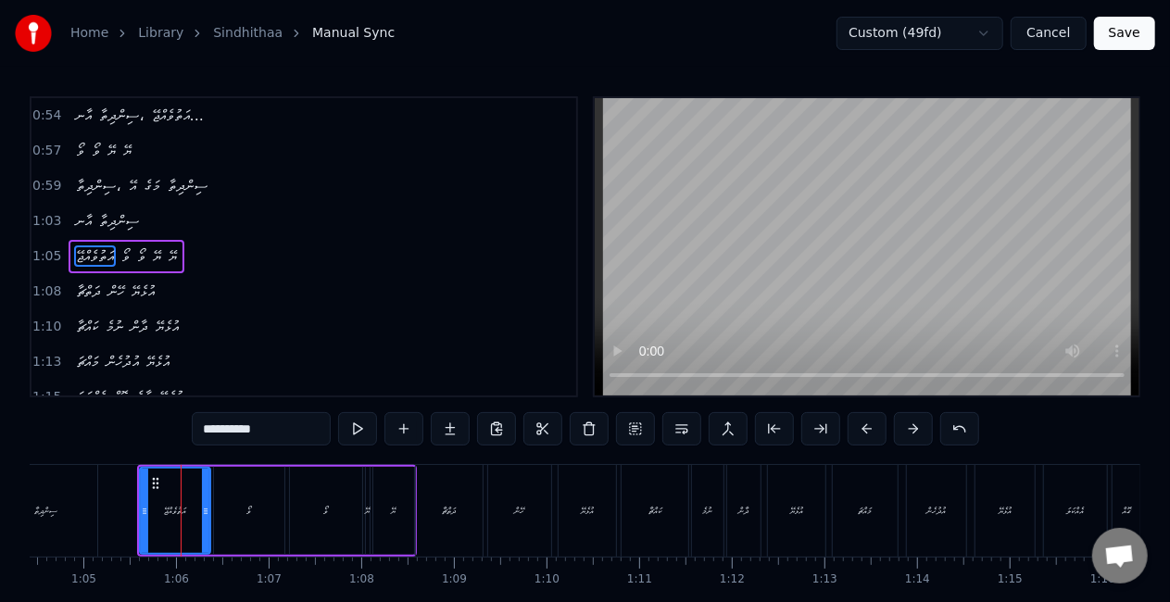
scroll to position [318, 0]
click at [267, 522] on div "ވޯ" at bounding box center [249, 511] width 70 height 88
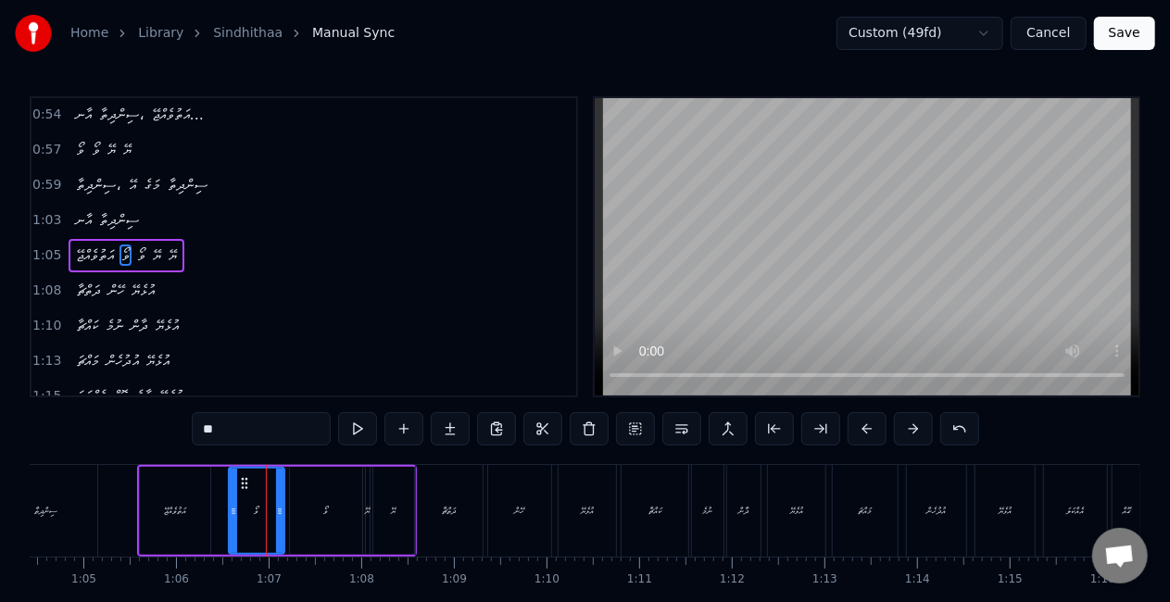
drag, startPoint x: 217, startPoint y: 518, endPoint x: 232, endPoint y: 523, distance: 15.8
click at [232, 523] on div at bounding box center [233, 511] width 7 height 84
click at [195, 524] on div "އަތުވެއްޖޭ" at bounding box center [175, 511] width 70 height 88
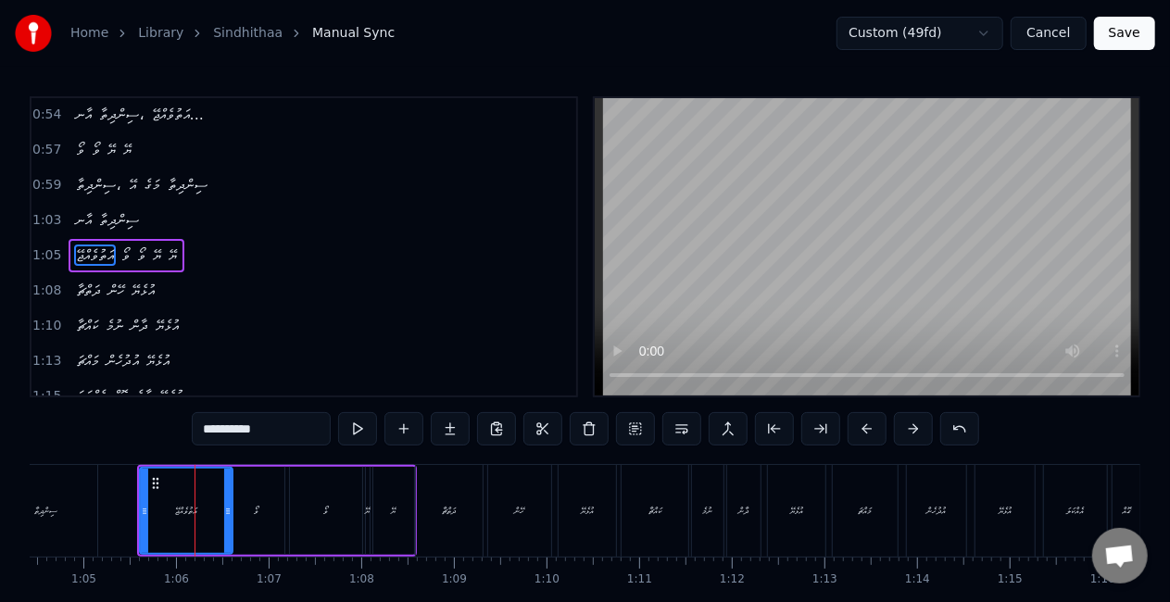
drag, startPoint x: 206, startPoint y: 518, endPoint x: 229, endPoint y: 524, distance: 24.1
click at [229, 524] on div at bounding box center [227, 511] width 7 height 84
click at [359, 426] on button at bounding box center [357, 428] width 39 height 33
click at [241, 522] on div "ވޯ" at bounding box center [257, 511] width 56 height 88
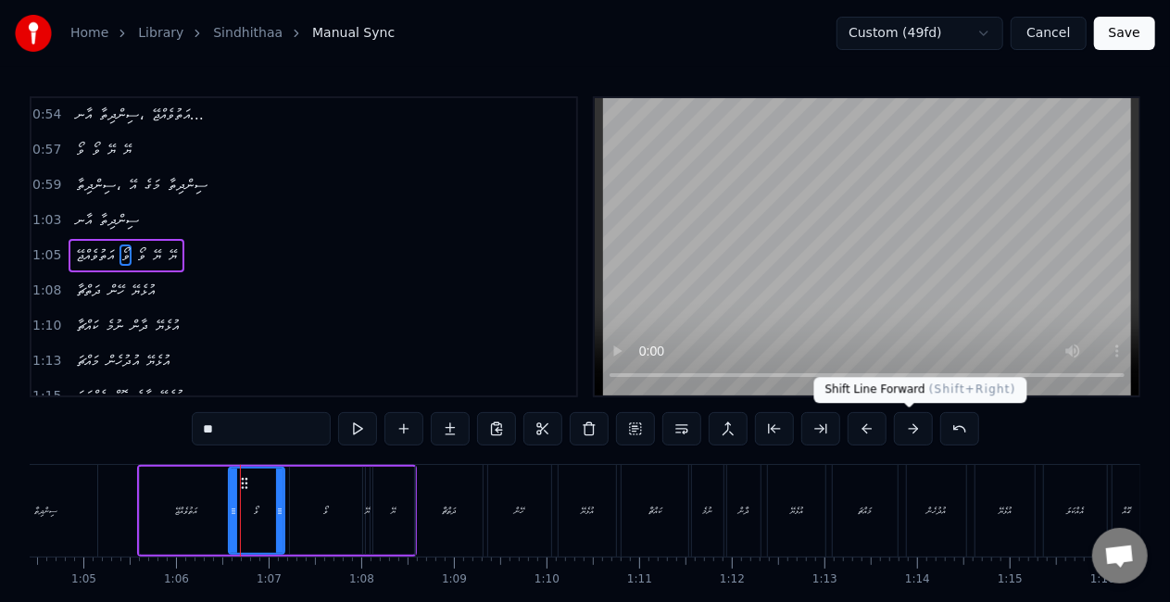
click at [901, 427] on button at bounding box center [913, 428] width 39 height 33
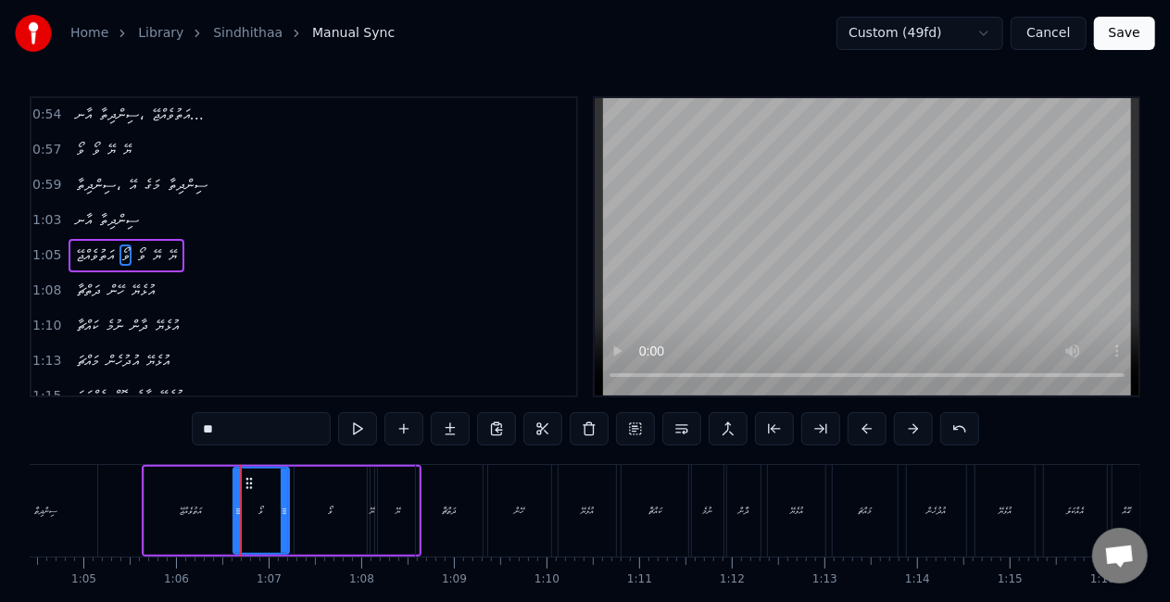
click at [901, 427] on button at bounding box center [913, 428] width 39 height 33
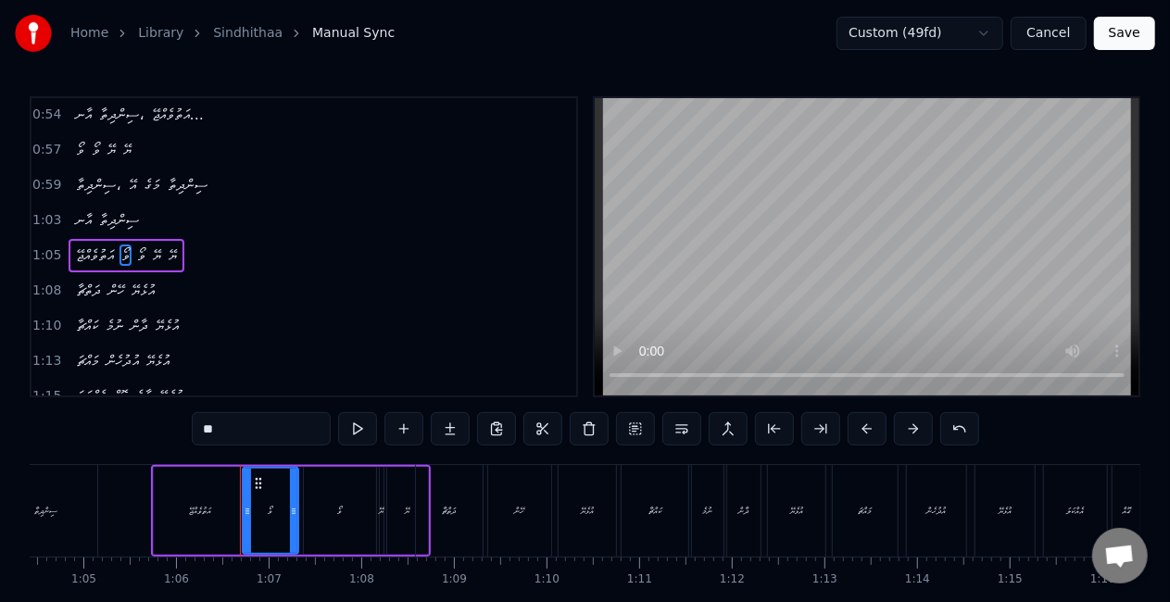
click at [201, 511] on div "އަތުވެއްޖޭ" at bounding box center [201, 511] width 22 height 14
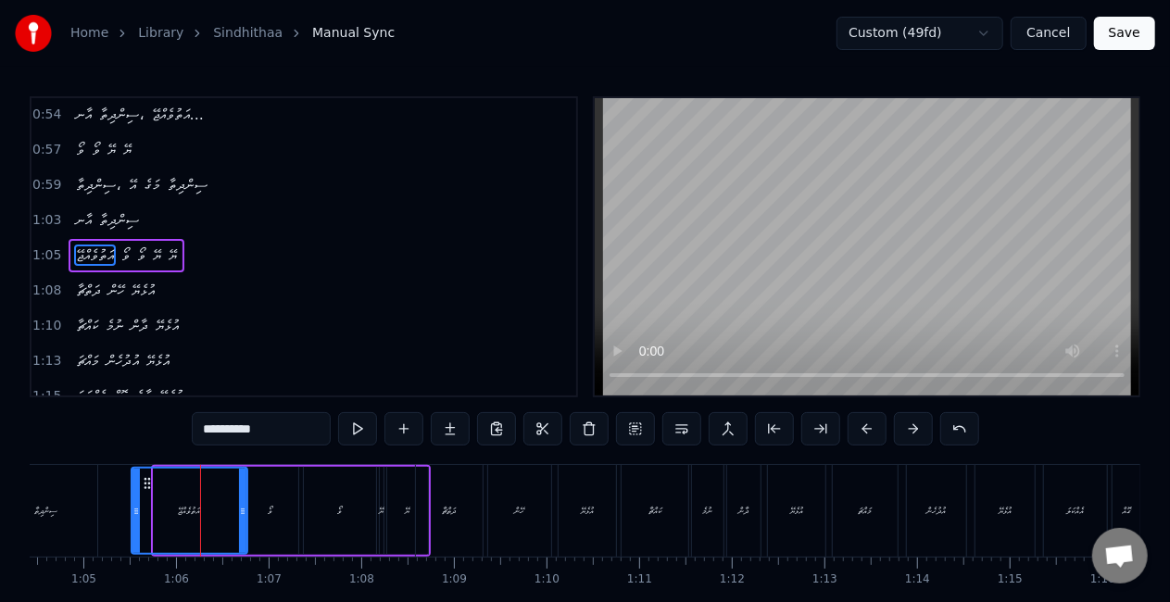
drag, startPoint x: 157, startPoint y: 515, endPoint x: 135, endPoint y: 510, distance: 22.9
click at [135, 510] on icon at bounding box center [135, 511] width 7 height 15
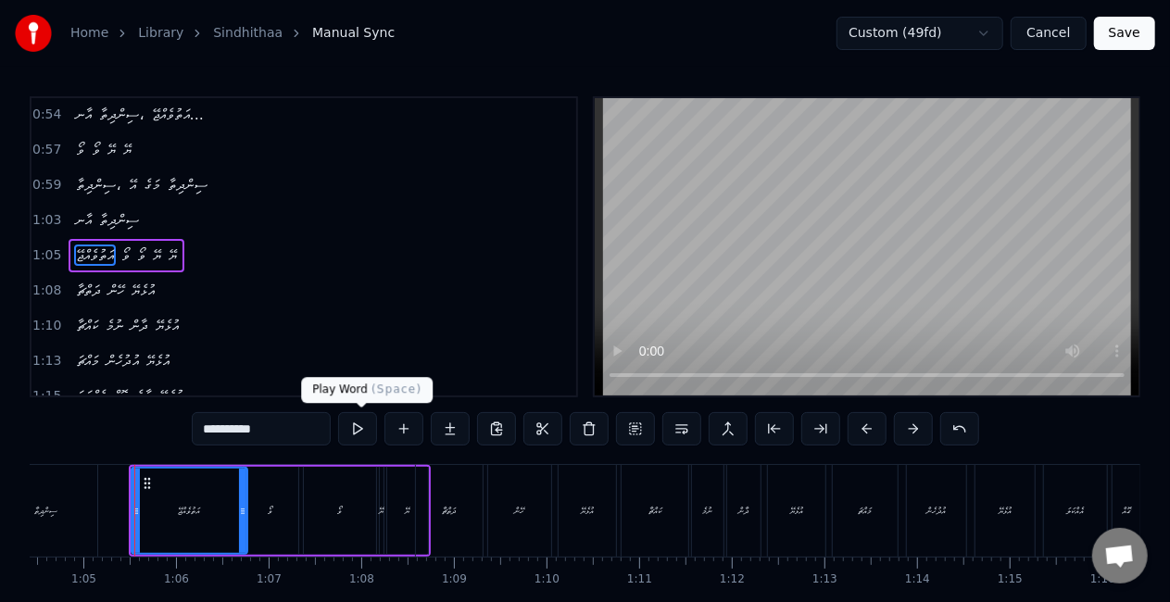
click at [364, 428] on button at bounding box center [357, 428] width 39 height 33
click at [280, 519] on div "ވޯ" at bounding box center [271, 511] width 56 height 88
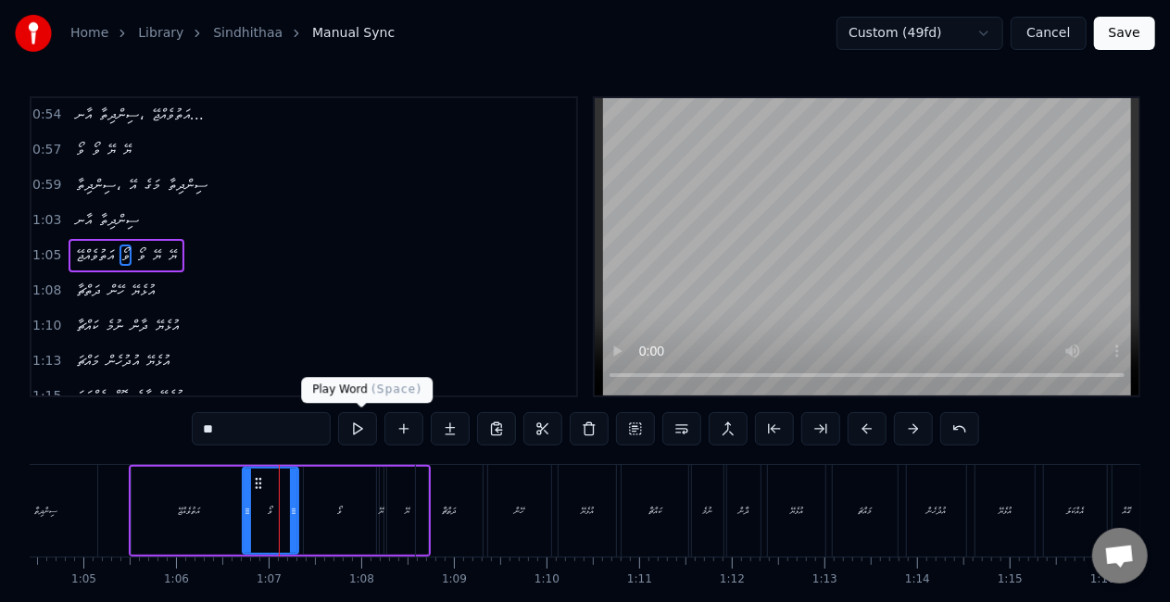
click at [359, 426] on button at bounding box center [357, 428] width 39 height 33
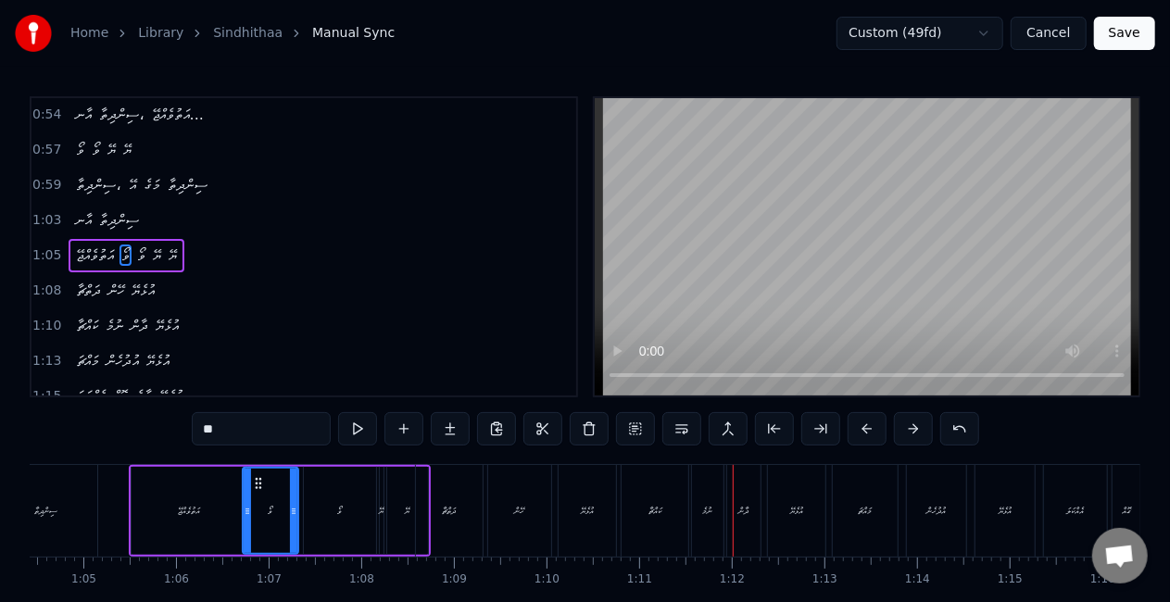
click at [453, 517] on div "ދަތްޗާ" at bounding box center [450, 511] width 14 height 14
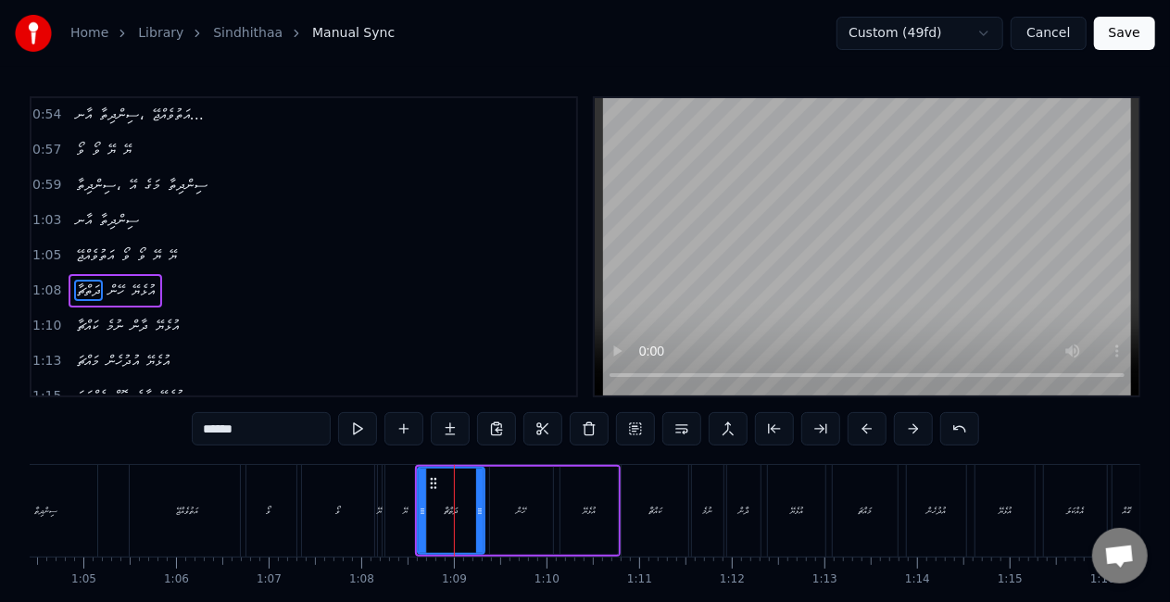
scroll to position [352, 0]
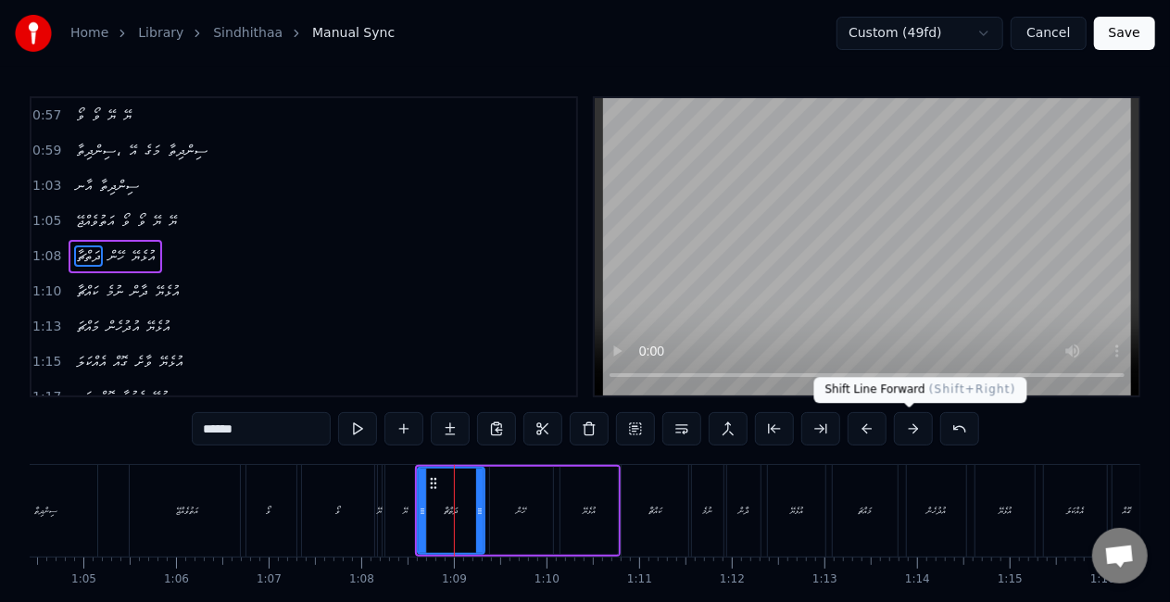
click at [912, 425] on button at bounding box center [913, 428] width 39 height 33
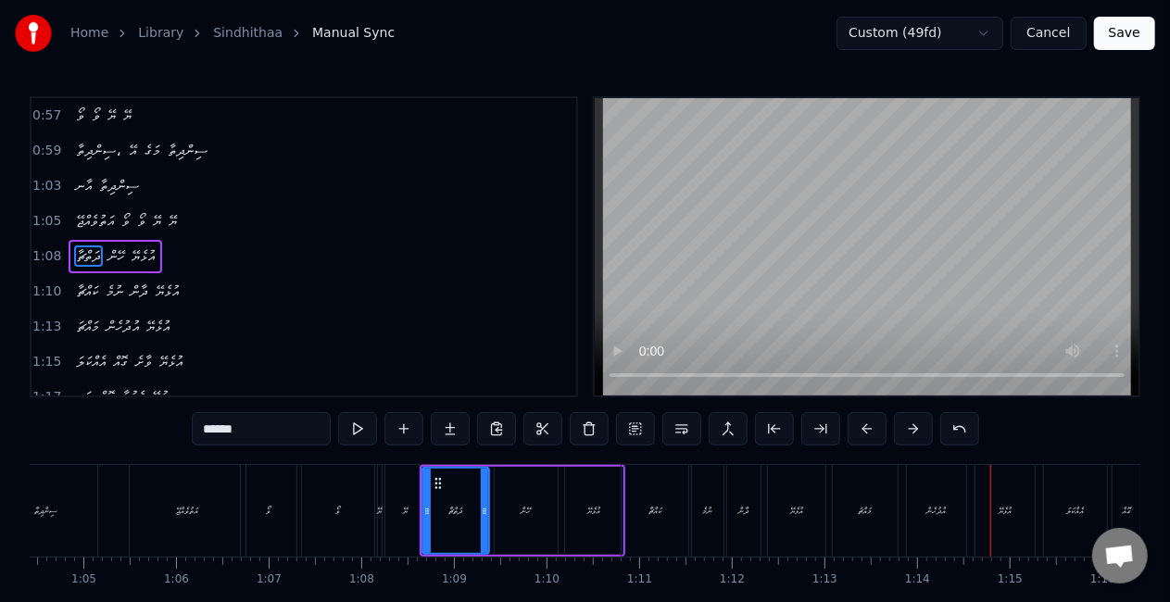
click at [657, 499] on div "ކައްޗާ" at bounding box center [655, 511] width 67 height 92
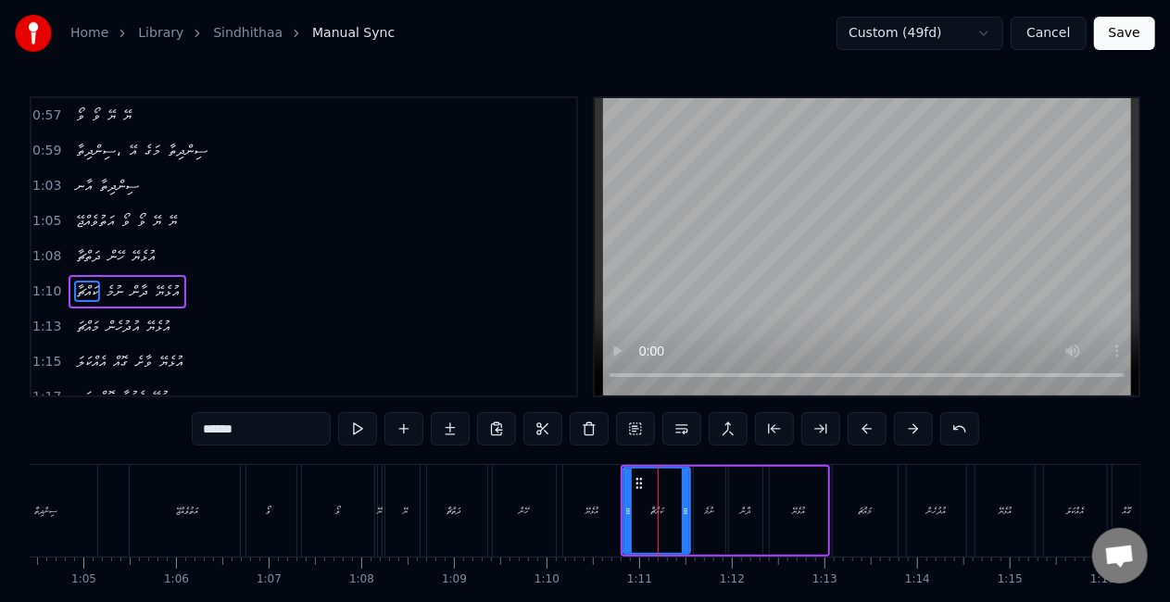
scroll to position [387, 0]
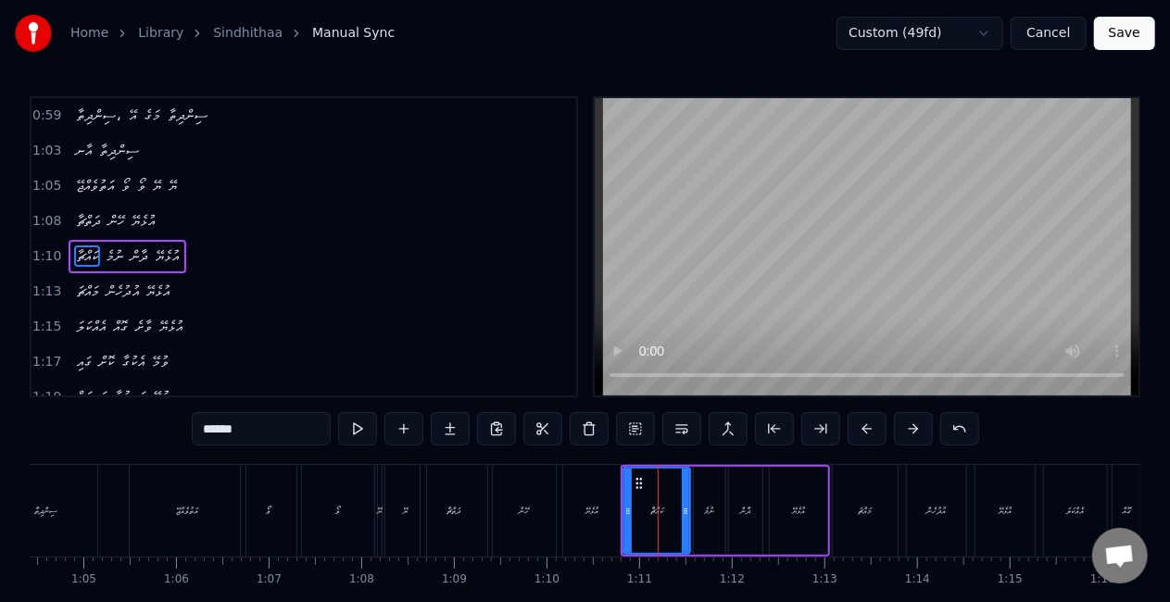
click at [852, 510] on div "މައްޗަ" at bounding box center [865, 511] width 65 height 92
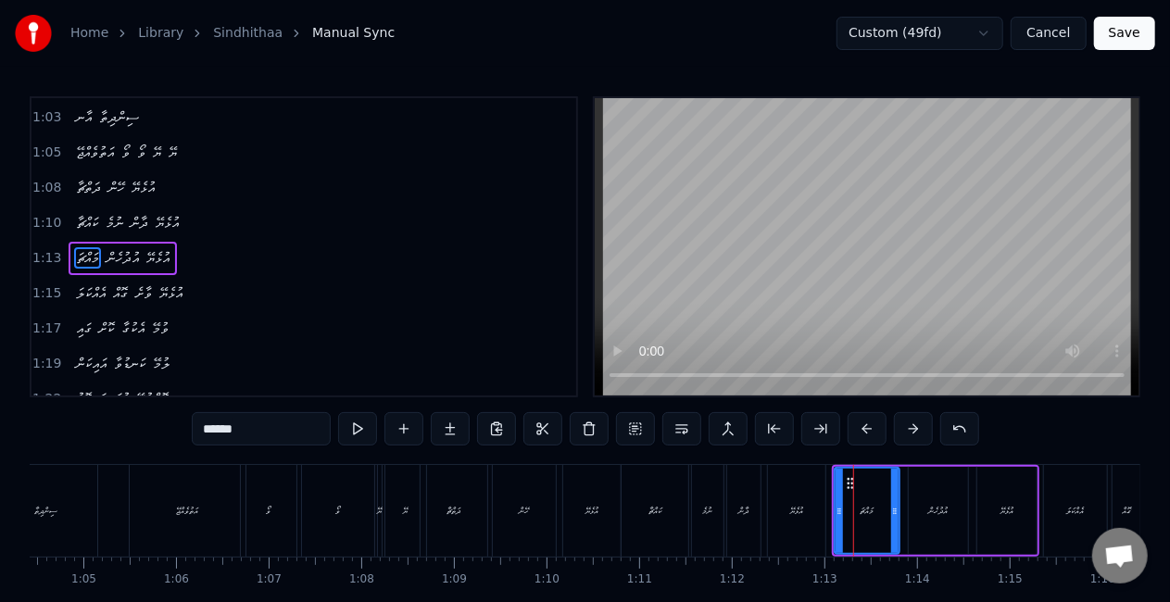
scroll to position [422, 0]
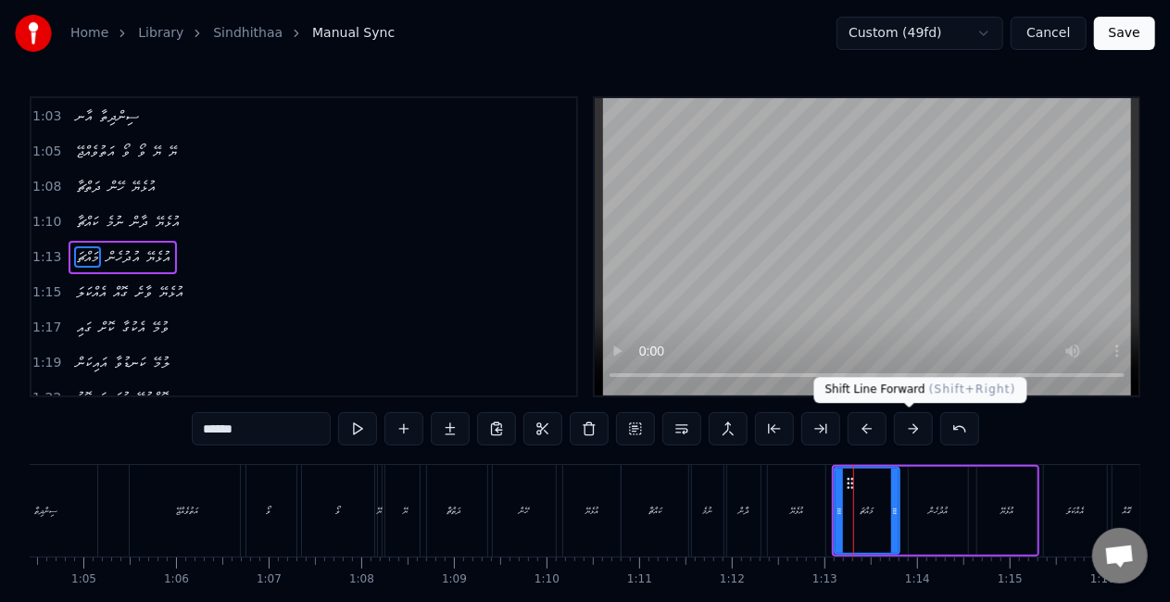
click at [905, 434] on button at bounding box center [913, 428] width 39 height 33
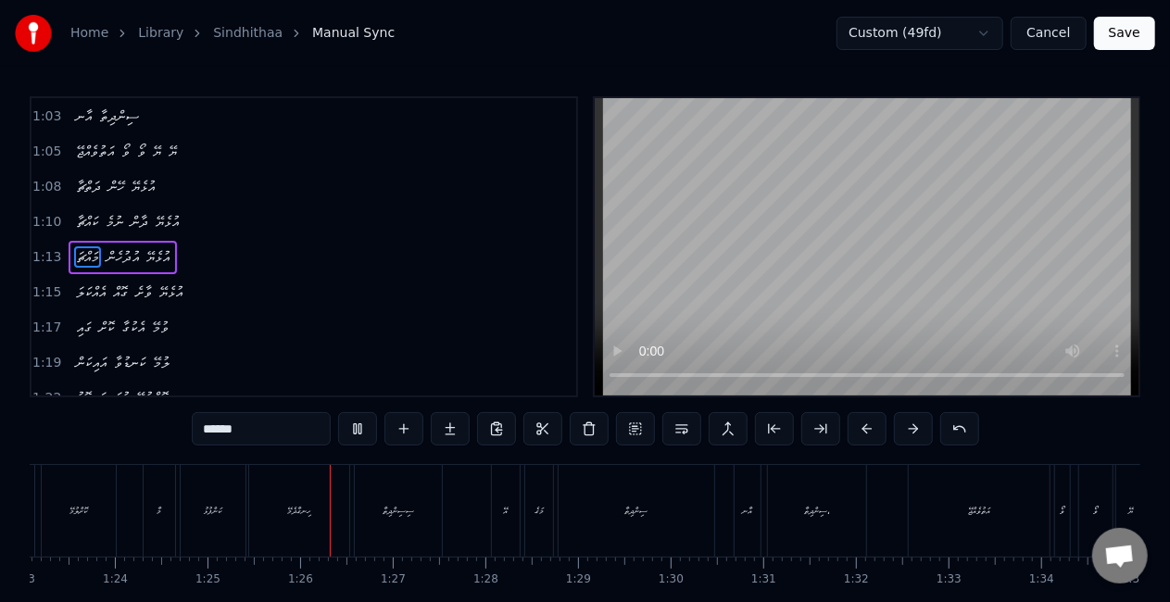
scroll to position [0, 7849]
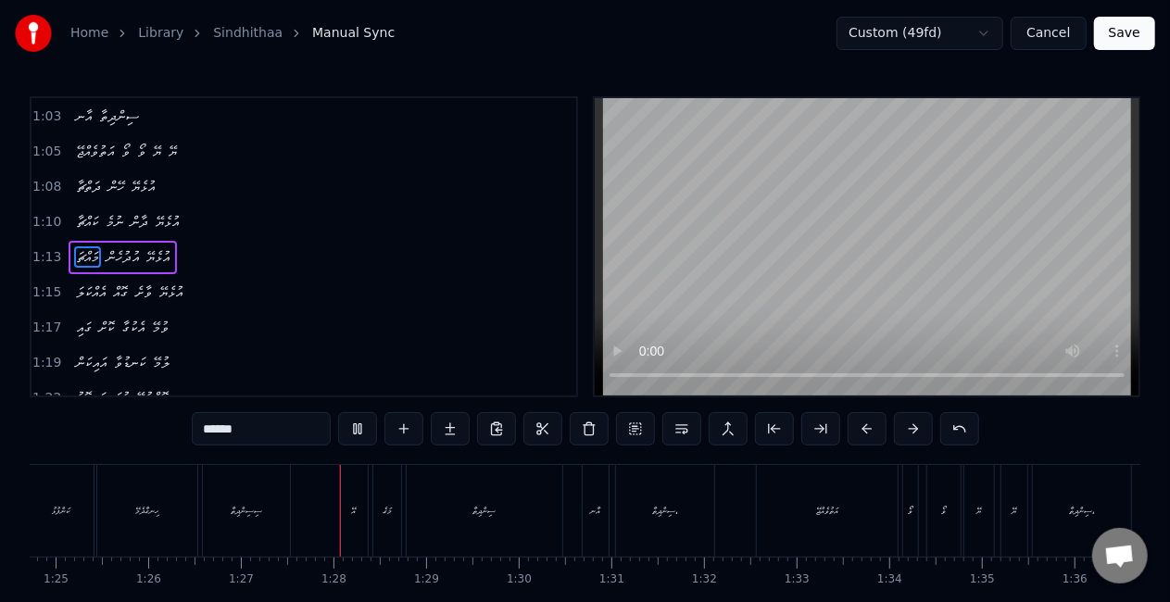
click at [174, 522] on div "ހިނގާދެމޭ" at bounding box center [147, 511] width 100 height 92
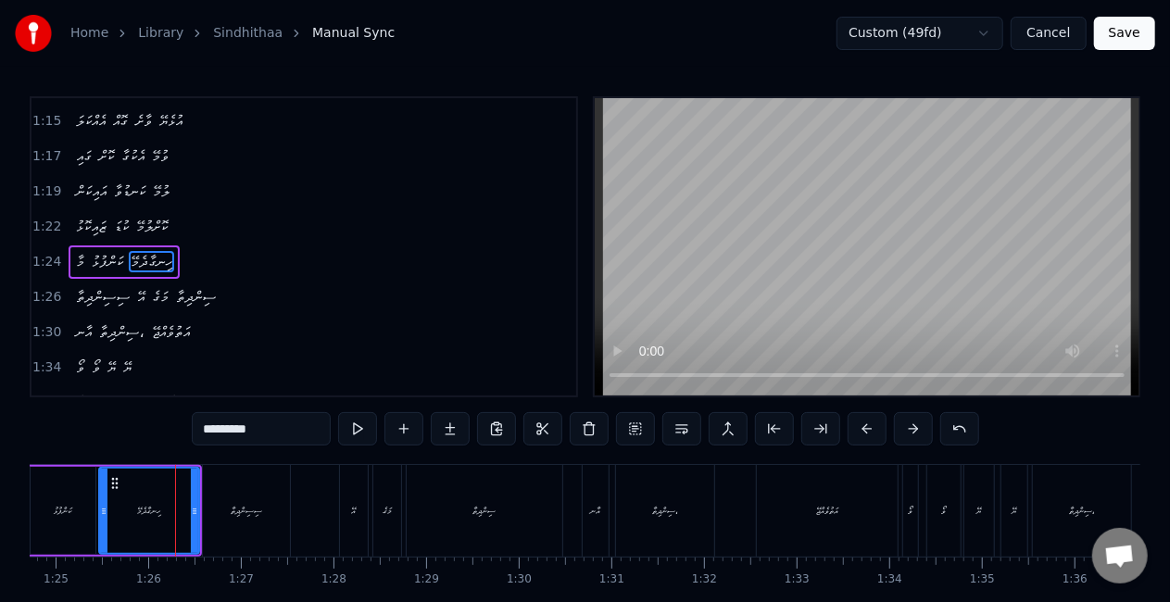
scroll to position [595, 0]
click at [356, 428] on button at bounding box center [357, 428] width 39 height 33
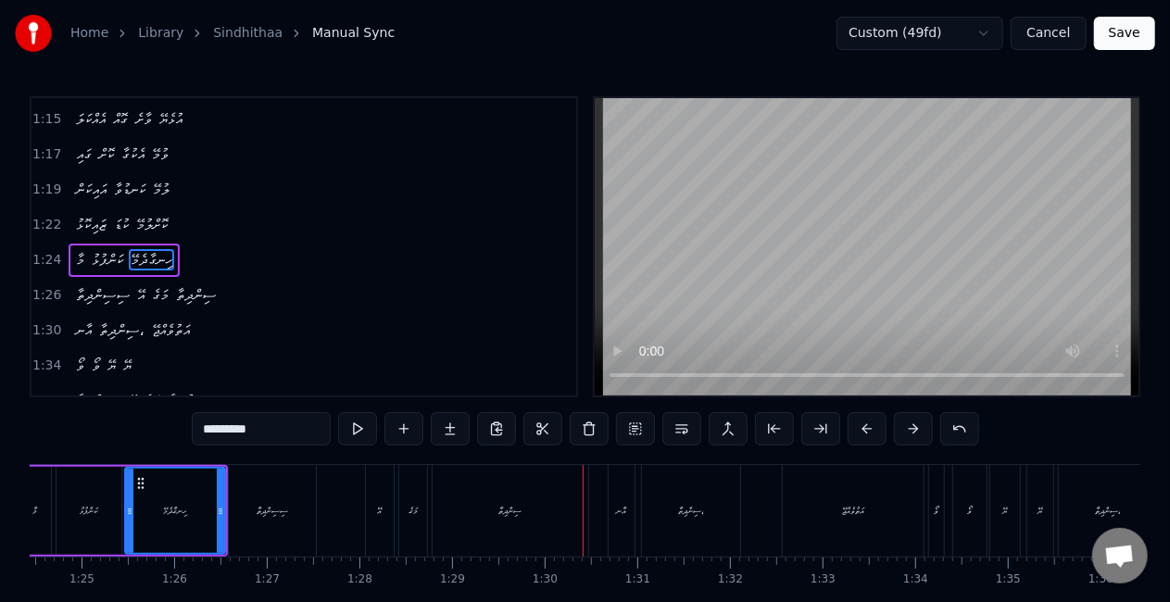
click at [497, 524] on div "ސިންދިތާ" at bounding box center [511, 511] width 156 height 92
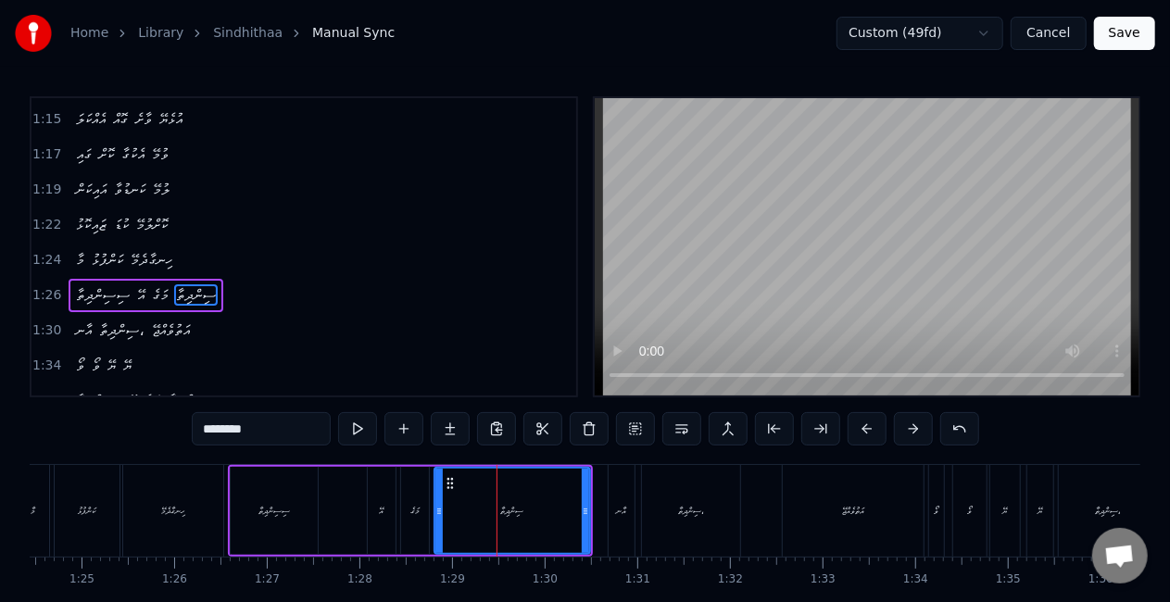
scroll to position [629, 0]
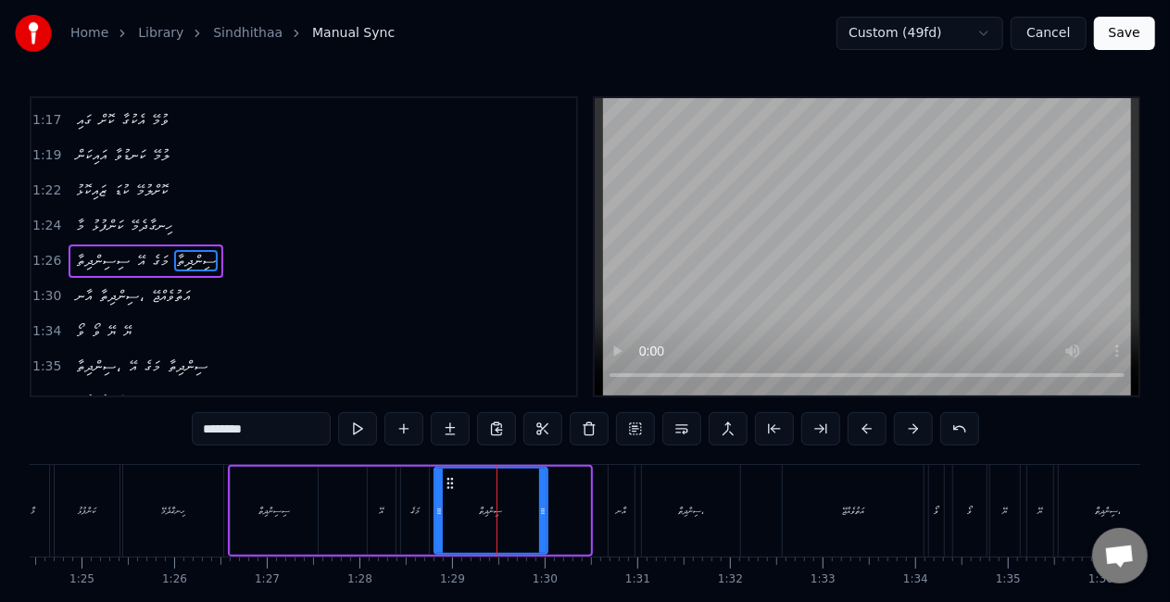
drag, startPoint x: 585, startPoint y: 521, endPoint x: 543, endPoint y: 513, distance: 43.3
click at [543, 513] on div at bounding box center [542, 511] width 7 height 84
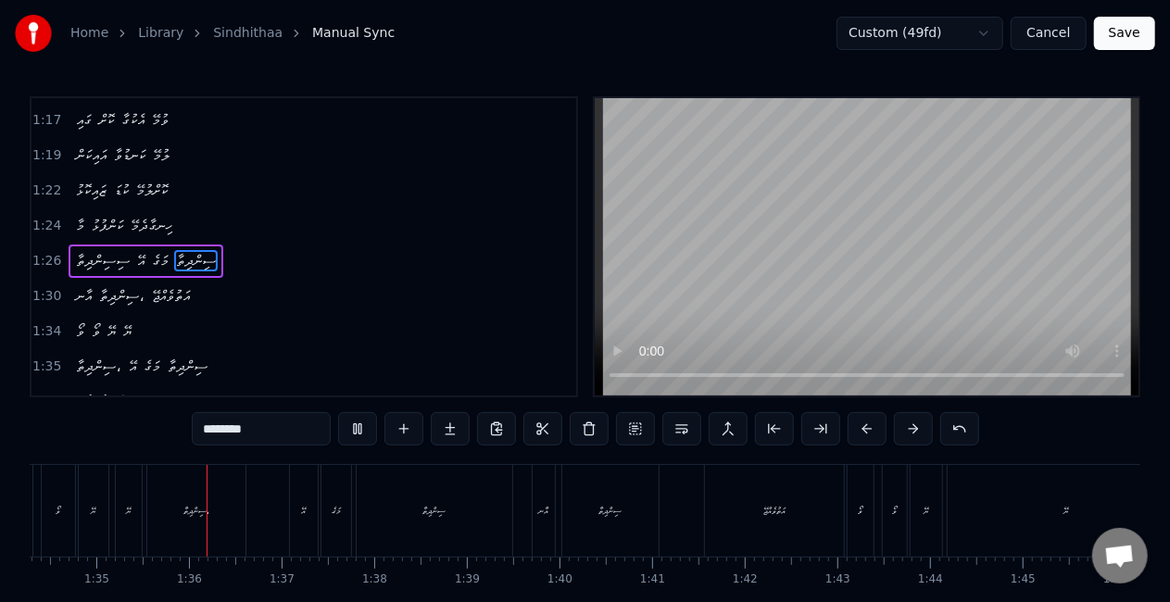
scroll to position [0, 8753]
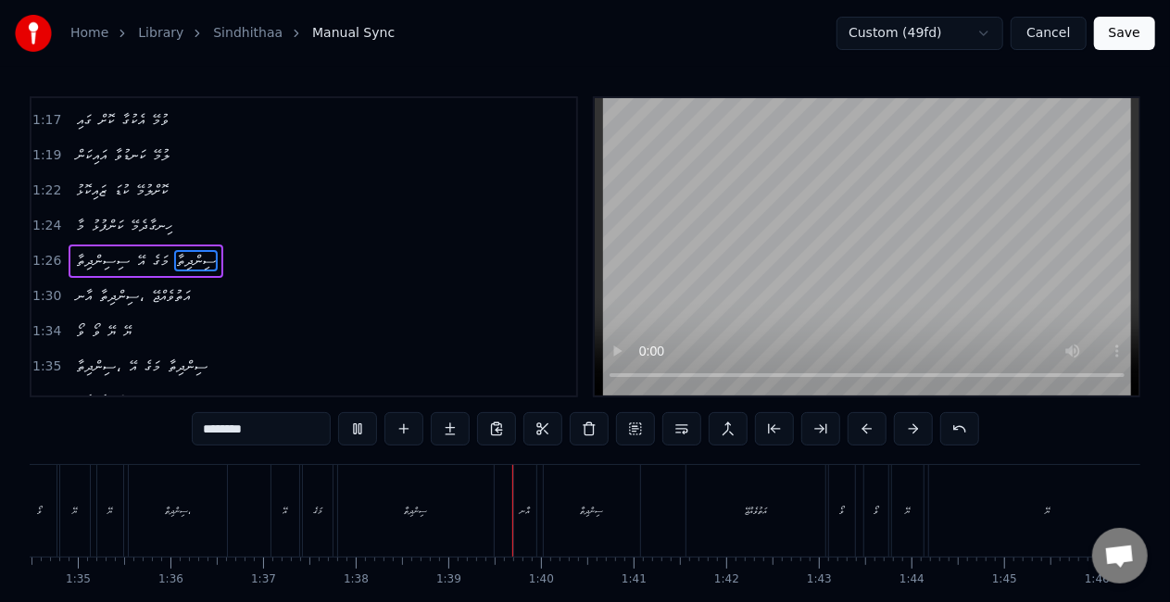
click at [443, 506] on div "ސިންދިތާ" at bounding box center [416, 511] width 156 height 92
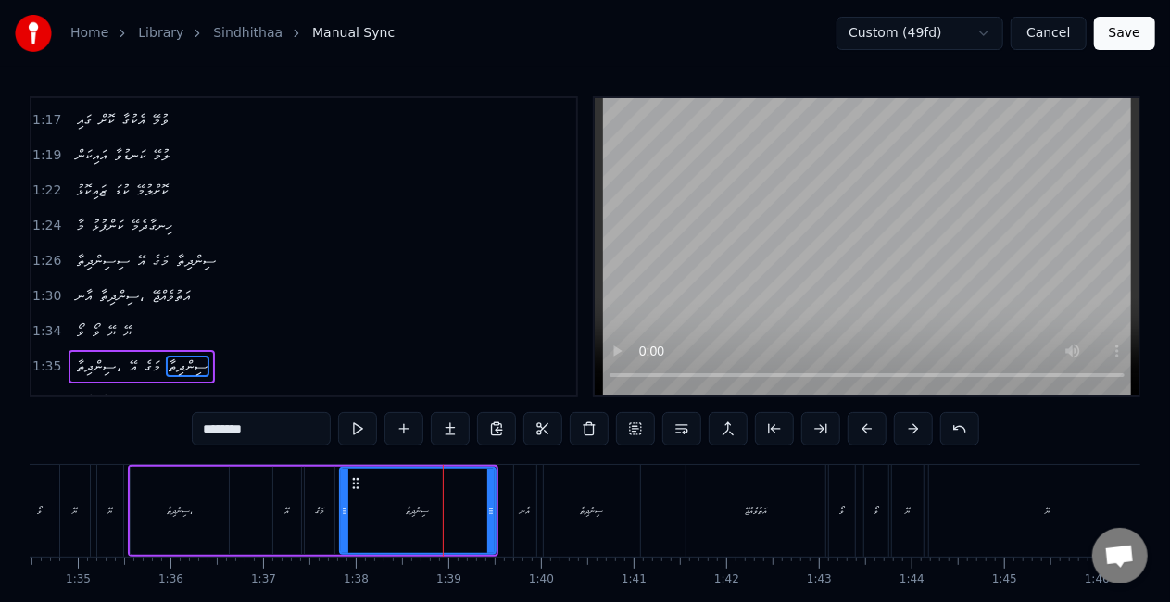
scroll to position [733, 0]
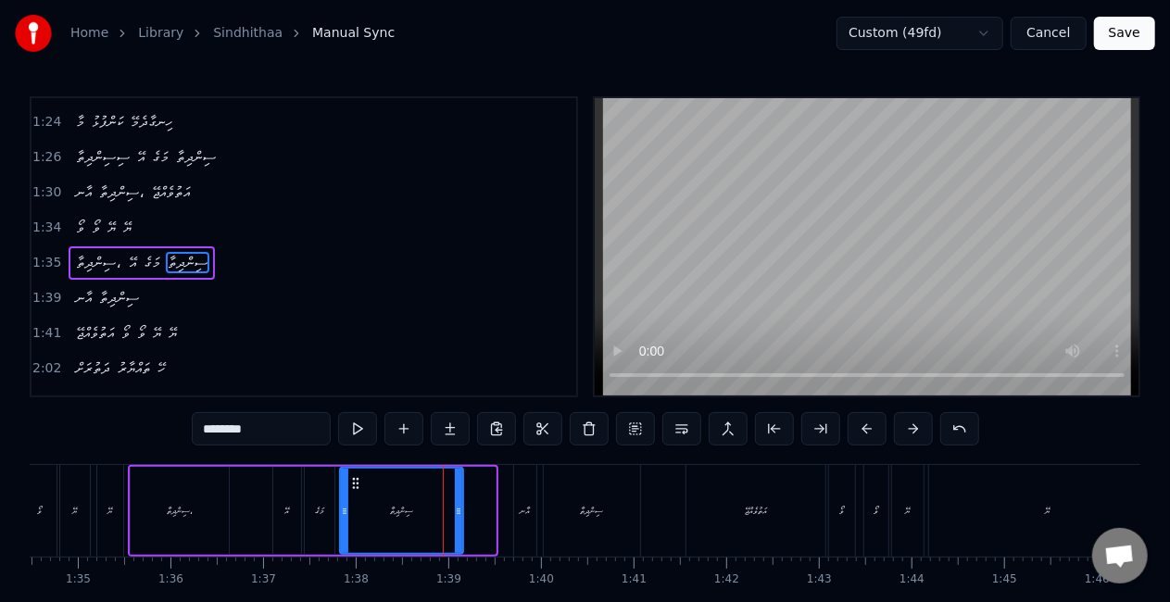
drag, startPoint x: 491, startPoint y: 509, endPoint x: 456, endPoint y: 504, distance: 35.5
click at [457, 505] on icon at bounding box center [458, 511] width 7 height 15
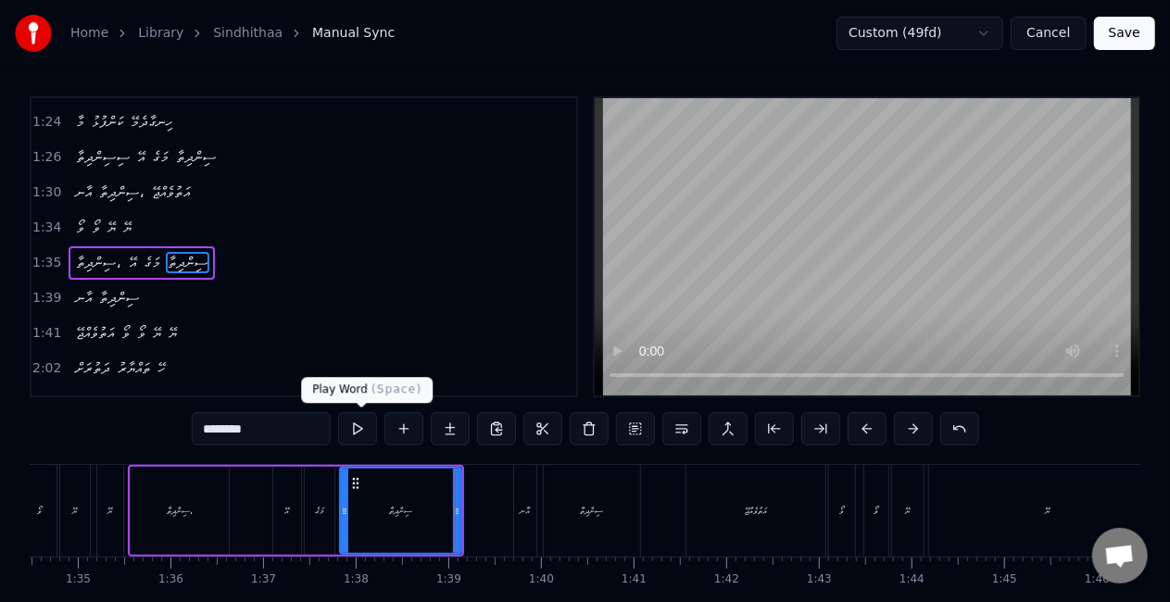
click at [361, 428] on button at bounding box center [357, 428] width 39 height 33
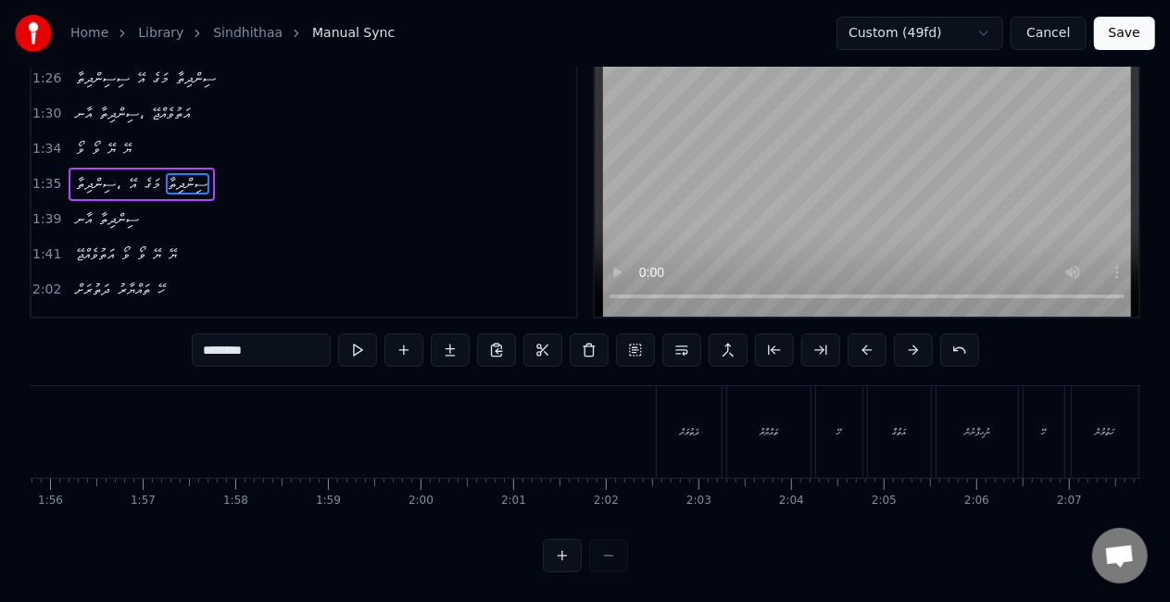
scroll to position [0, 10876]
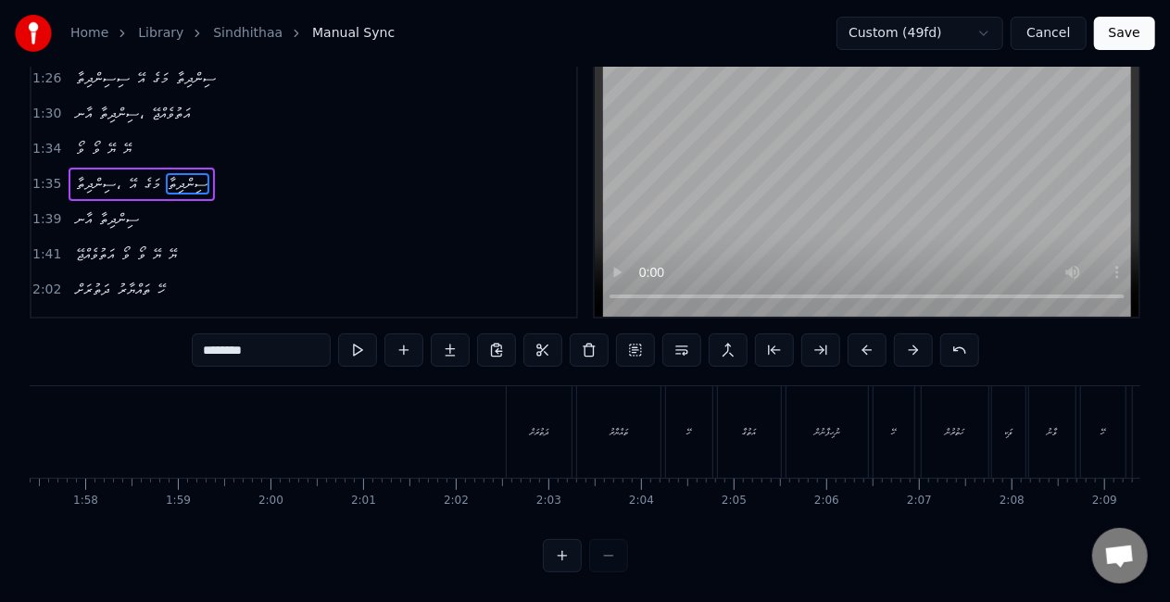
click at [530, 425] on div "ދަތުރަށް" at bounding box center [539, 432] width 19 height 14
type input "********"
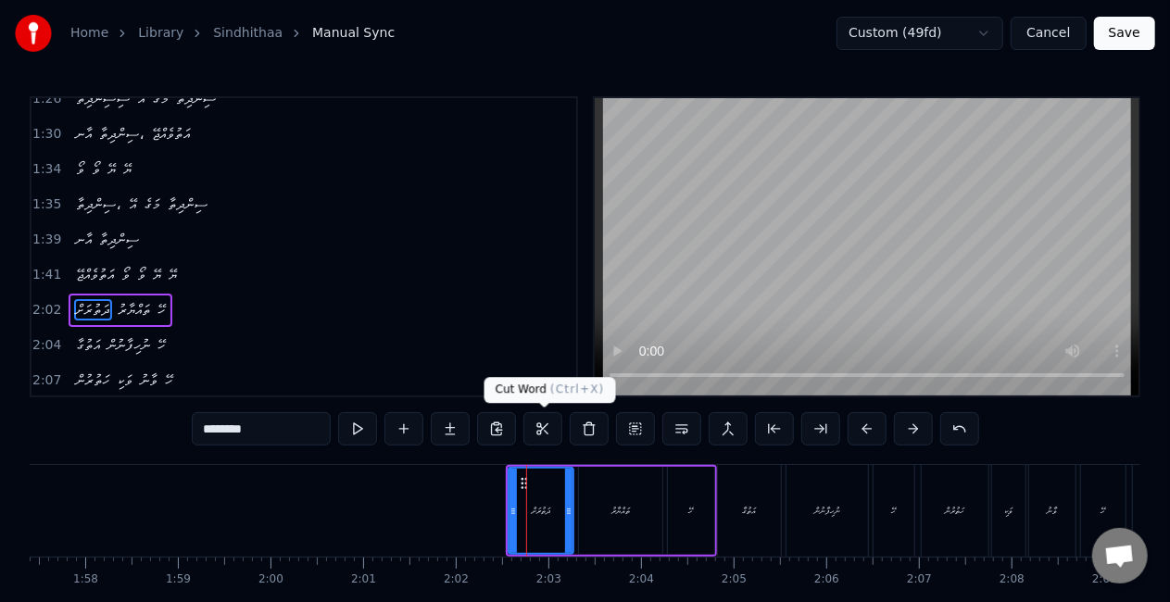
scroll to position [837, 0]
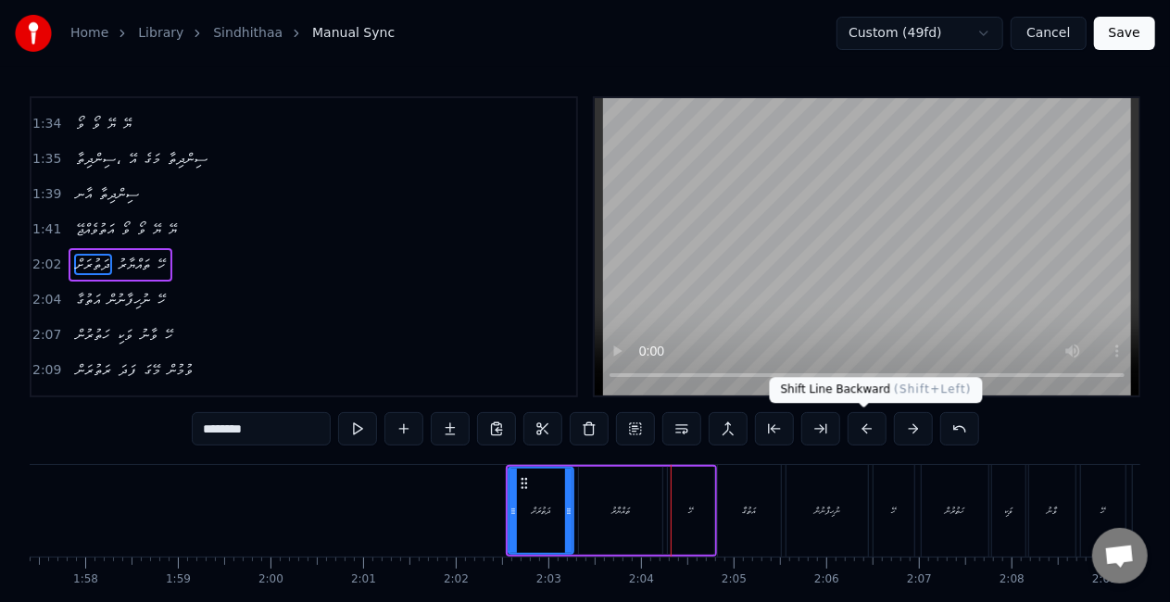
click at [850, 430] on button at bounding box center [867, 428] width 39 height 33
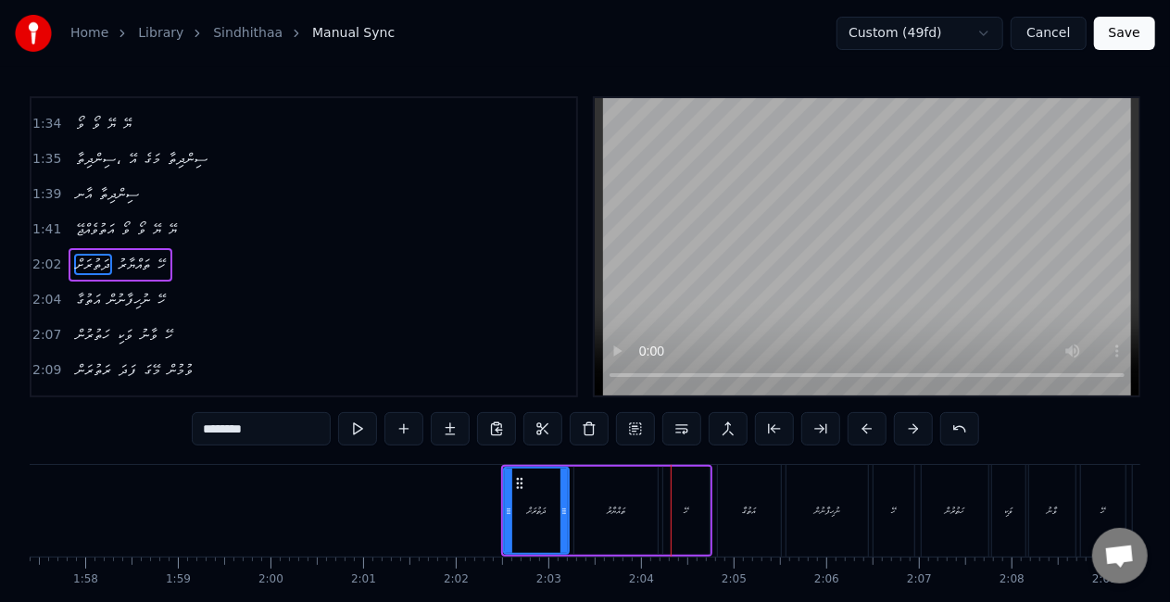
click at [850, 430] on button at bounding box center [867, 428] width 39 height 33
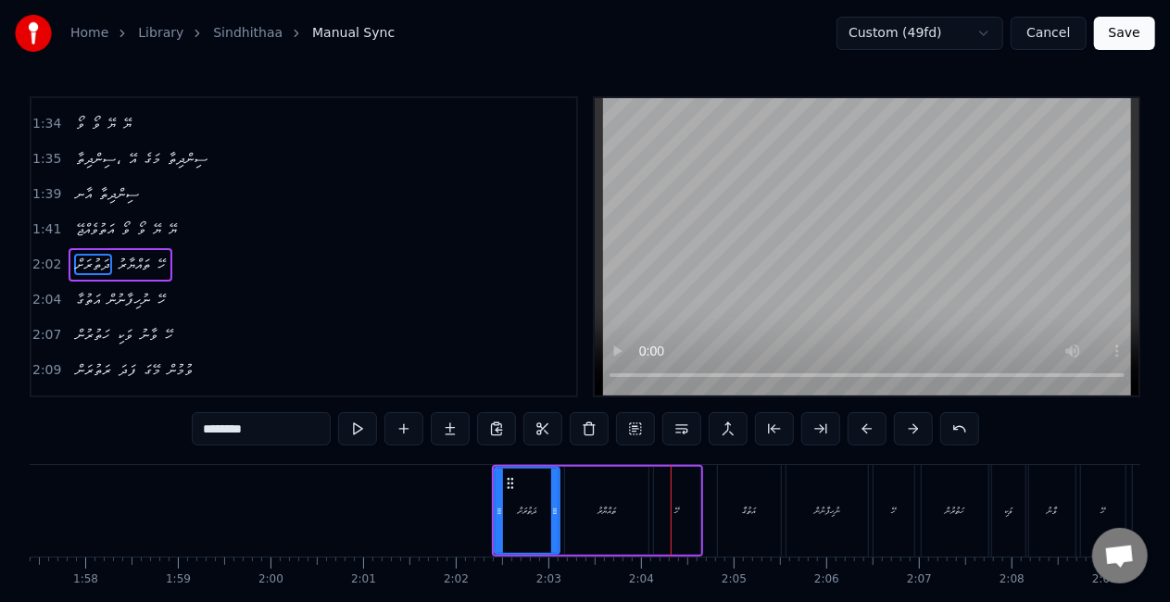
click at [850, 430] on button at bounding box center [867, 428] width 39 height 33
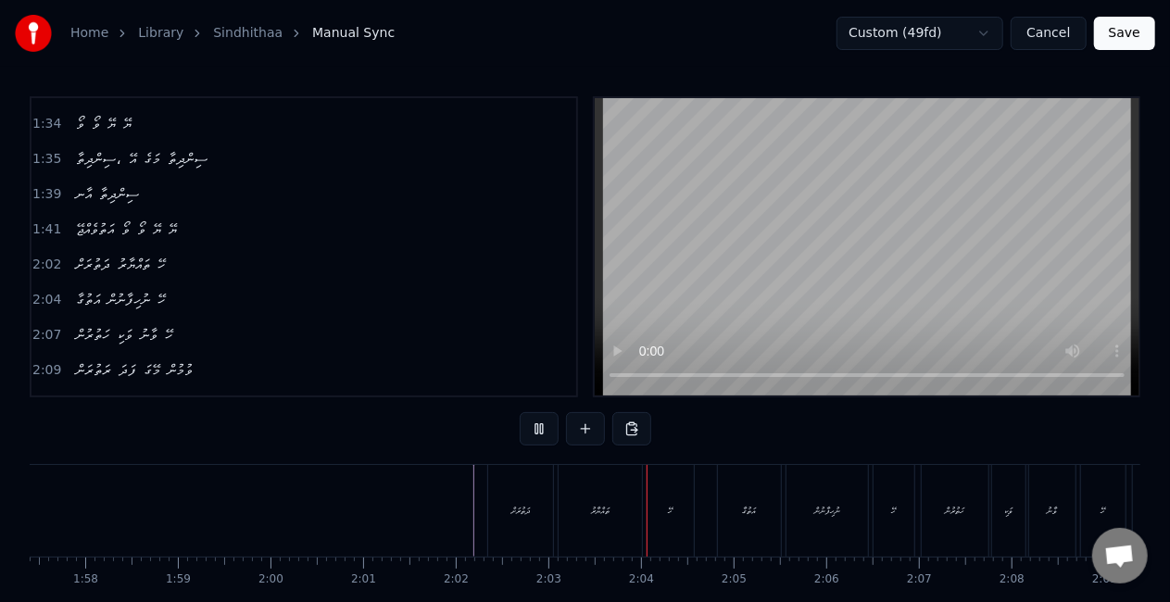
click at [517, 513] on div "ދަތުރަށް" at bounding box center [520, 511] width 19 height 14
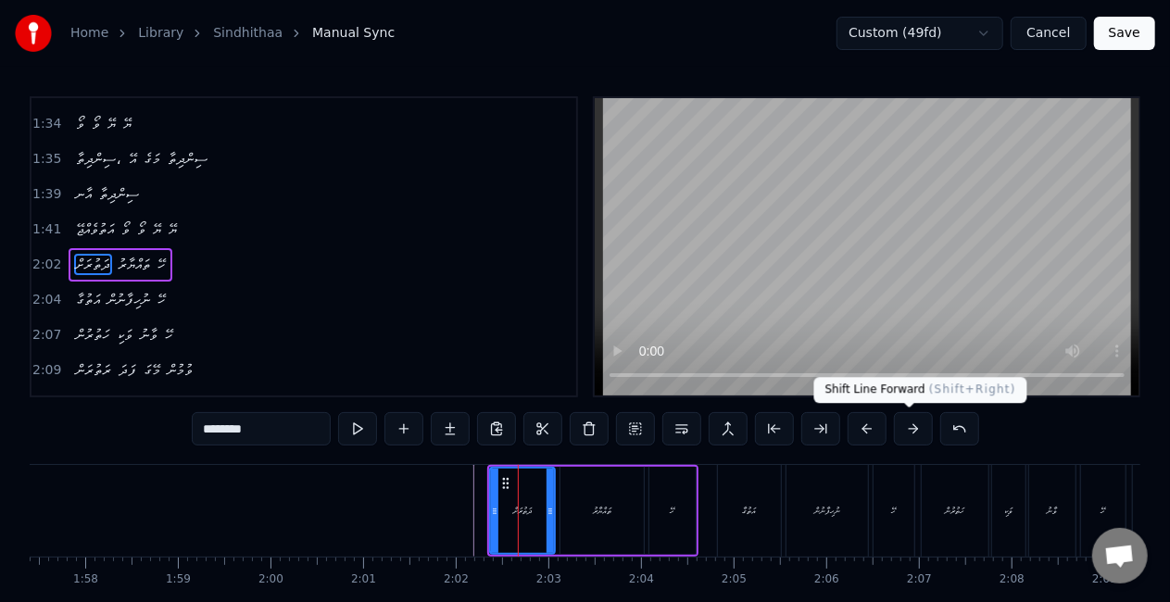
click at [898, 432] on button at bounding box center [913, 428] width 39 height 33
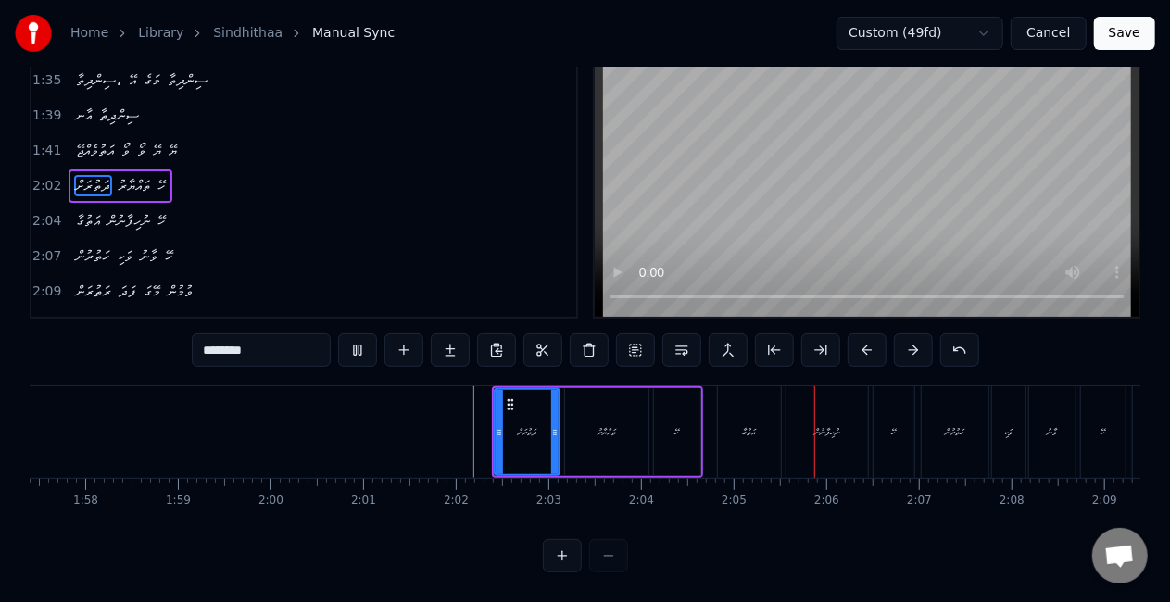
scroll to position [94, 0]
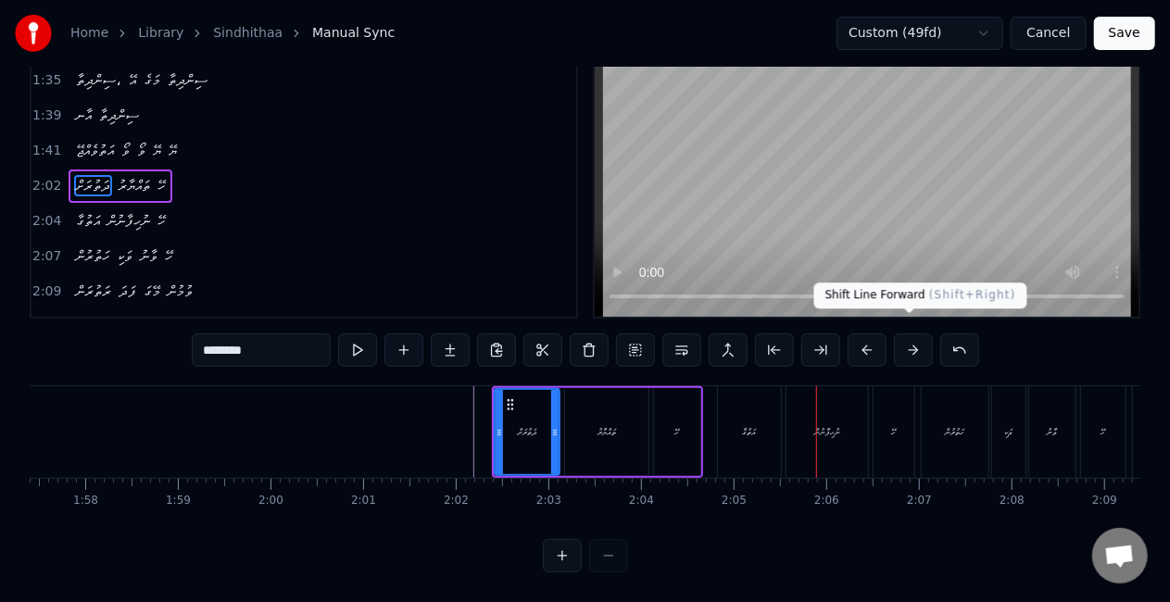
click at [897, 334] on button at bounding box center [913, 350] width 39 height 33
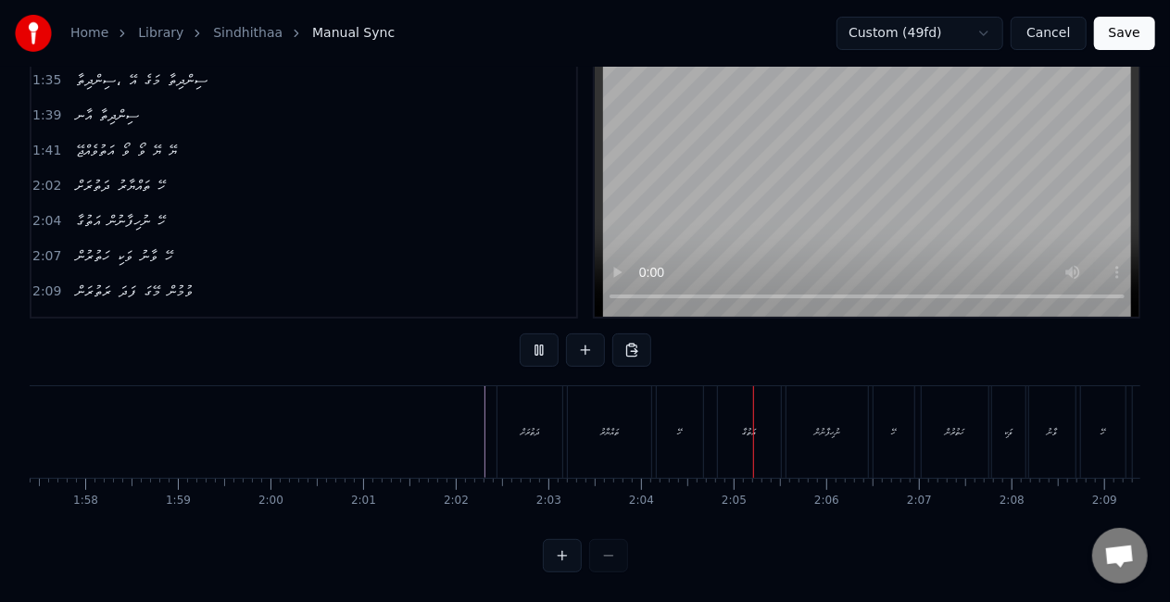
click at [516, 424] on div "ދަތުރަށް" at bounding box center [529, 432] width 65 height 92
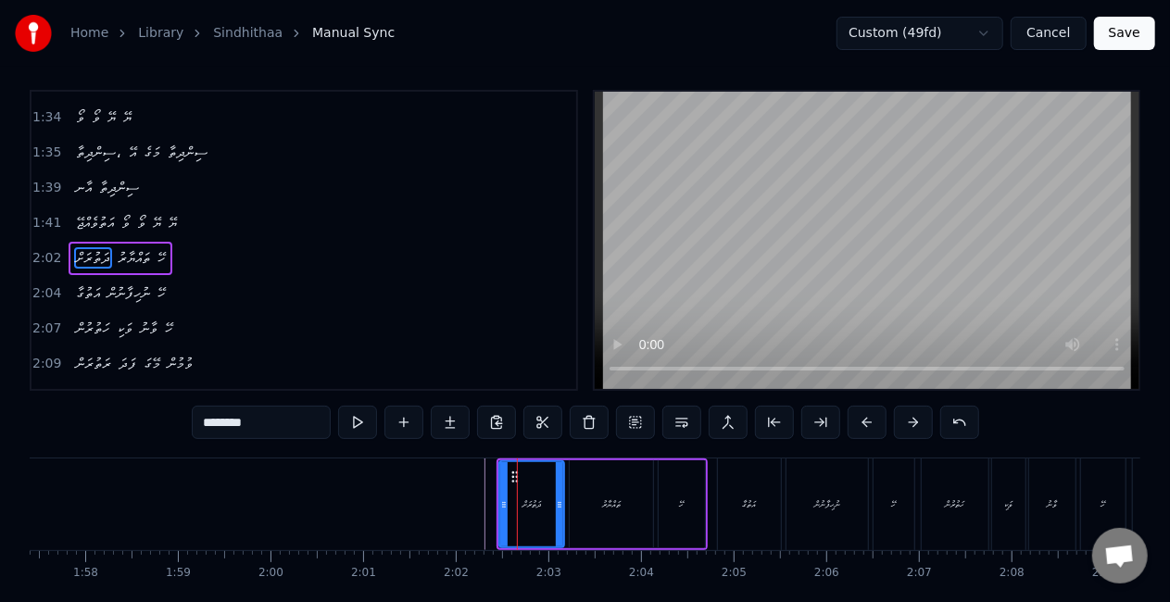
scroll to position [0, 0]
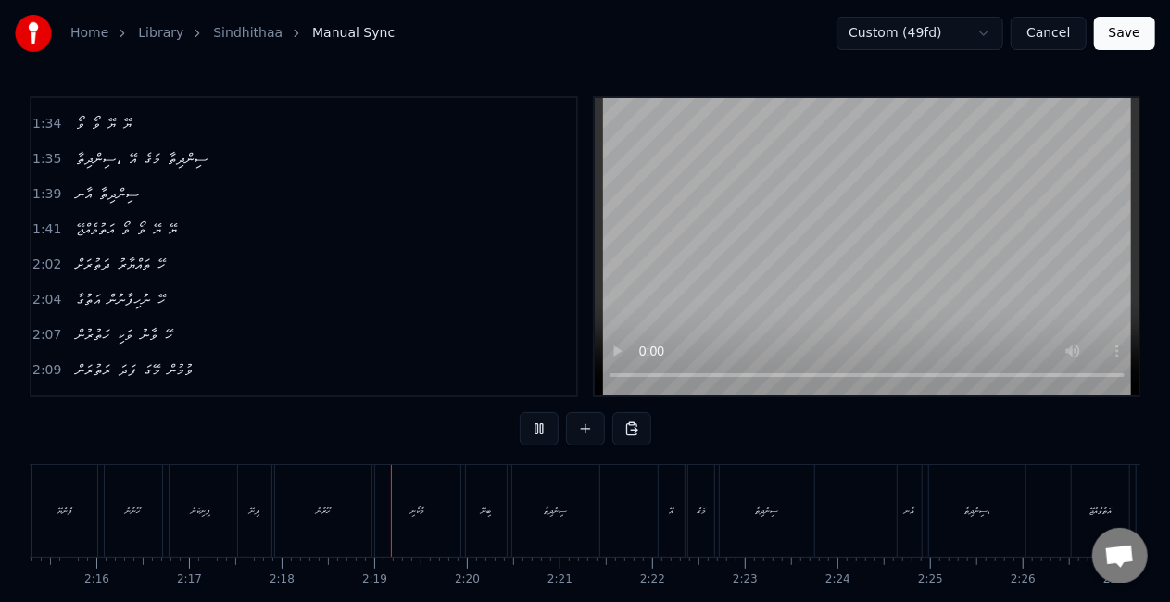
scroll to position [0, 12748]
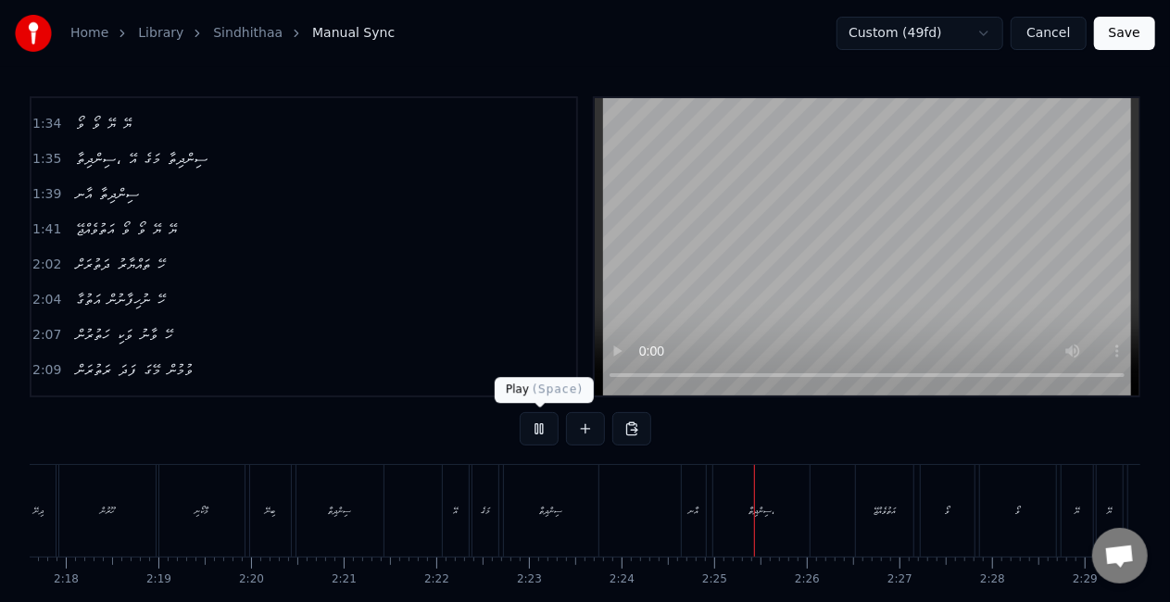
click at [537, 427] on button at bounding box center [539, 428] width 39 height 33
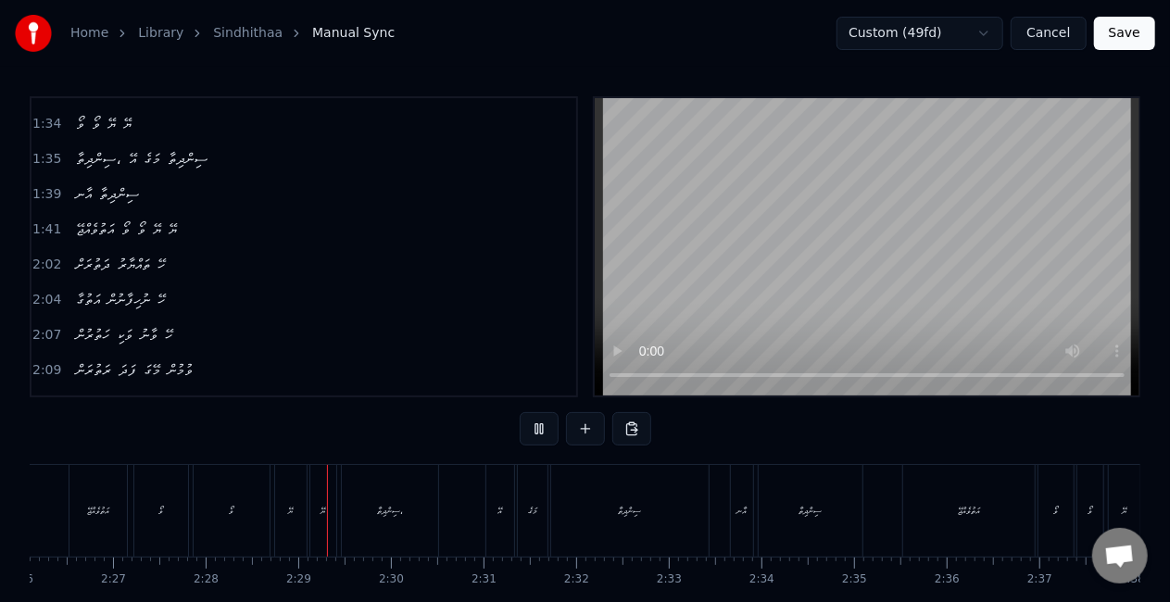
scroll to position [0, 13694]
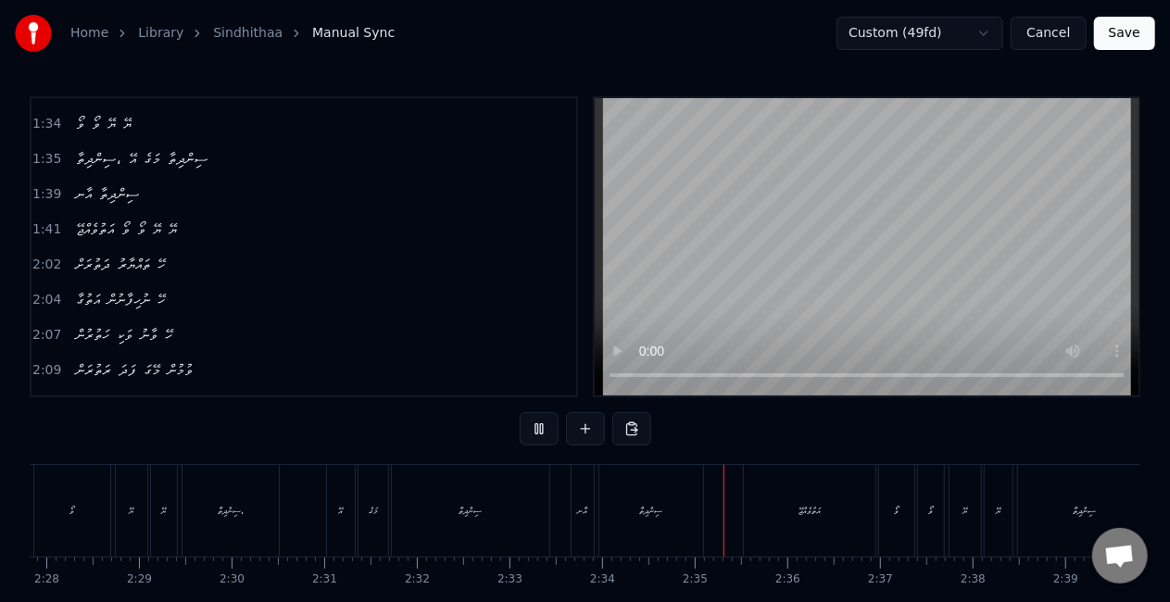
click at [483, 505] on div "ސިންދިތާ" at bounding box center [470, 511] width 23 height 14
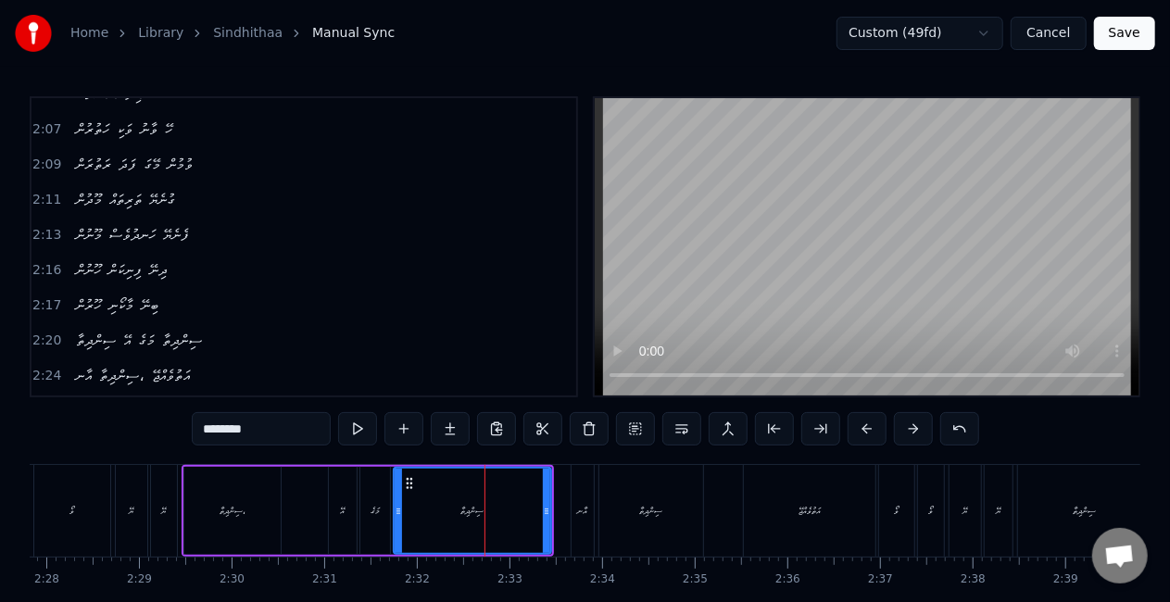
scroll to position [1217, 0]
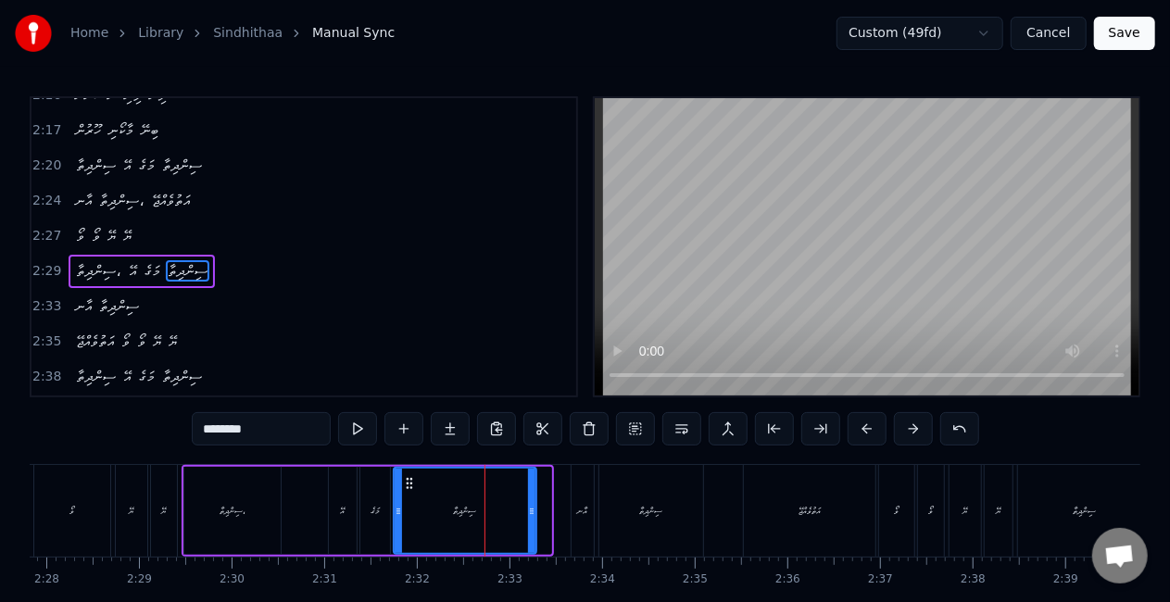
drag, startPoint x: 543, startPoint y: 515, endPoint x: 528, endPoint y: 512, distance: 15.1
click at [528, 512] on icon at bounding box center [531, 511] width 7 height 15
click at [755, 515] on div "އަތުވެއްޖޭ" at bounding box center [810, 511] width 132 height 92
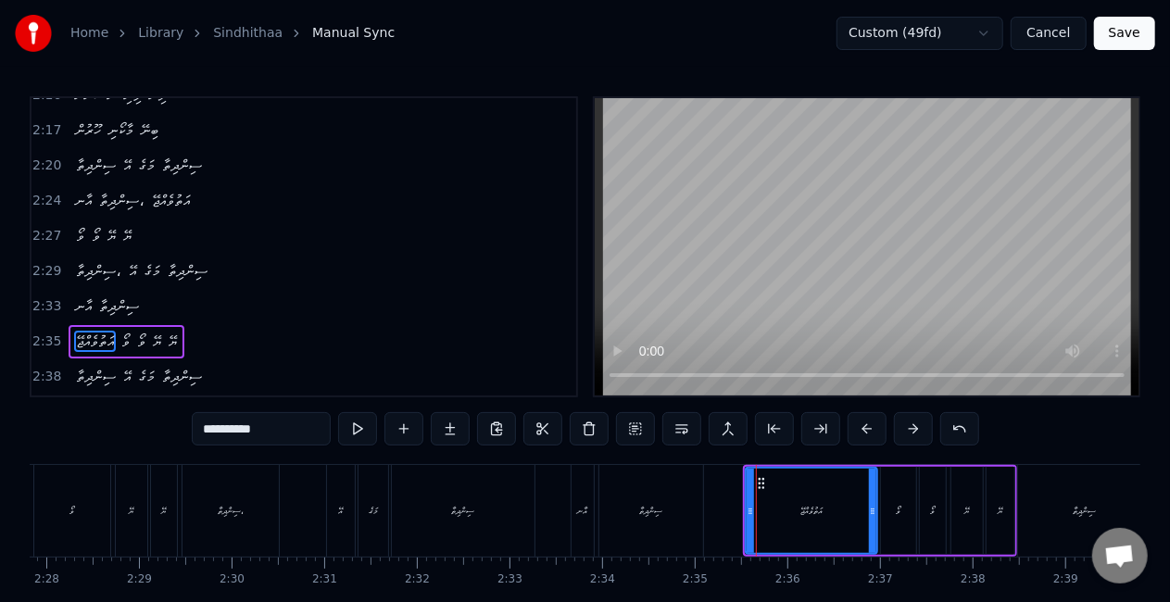
scroll to position [1286, 0]
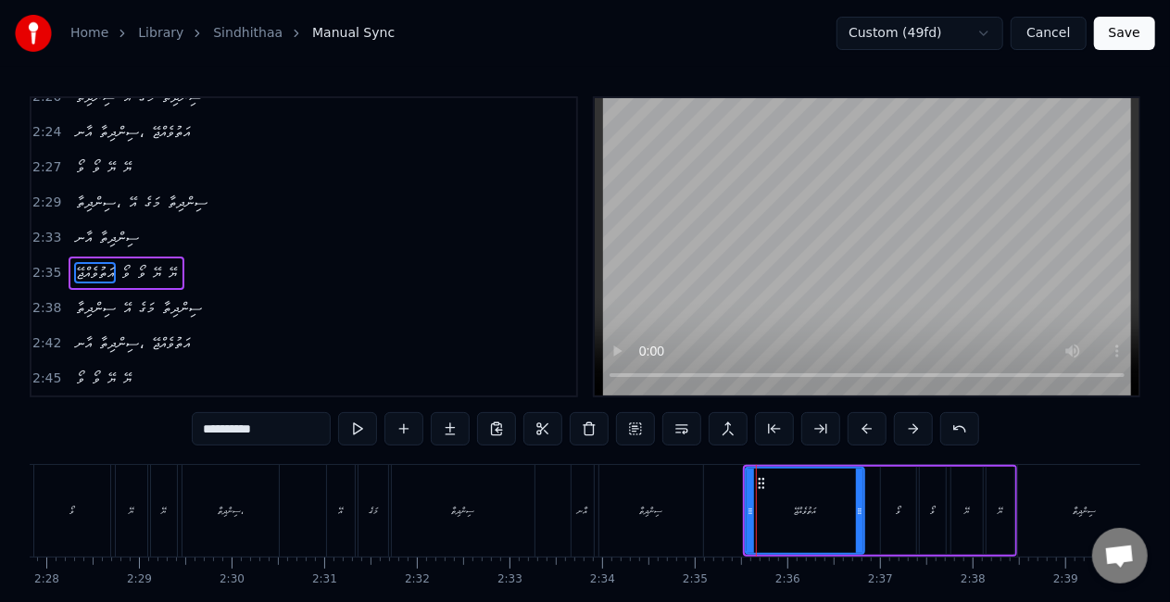
drag, startPoint x: 868, startPoint y: 522, endPoint x: 855, endPoint y: 521, distance: 13.1
click at [856, 521] on div at bounding box center [859, 511] width 7 height 84
drag, startPoint x: 855, startPoint y: 521, endPoint x: 748, endPoint y: 443, distance: 132.7
click at [854, 521] on div "އަތުވެއްޖޭ" at bounding box center [805, 511] width 117 height 84
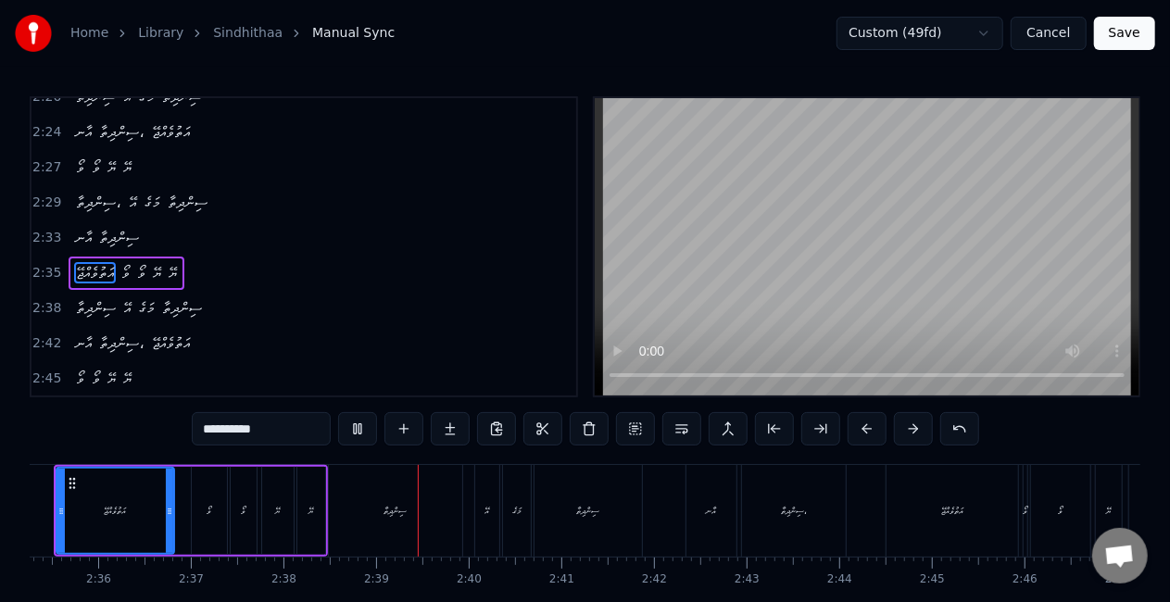
scroll to position [0, 14639]
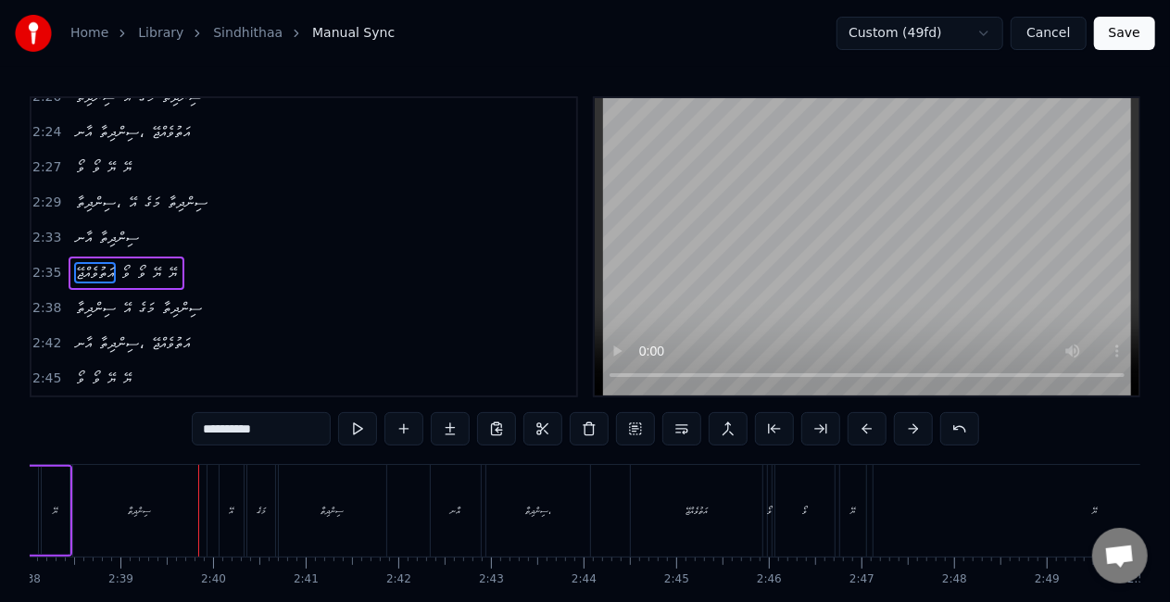
click at [157, 520] on div "ސިންދިތާ" at bounding box center [139, 511] width 133 height 92
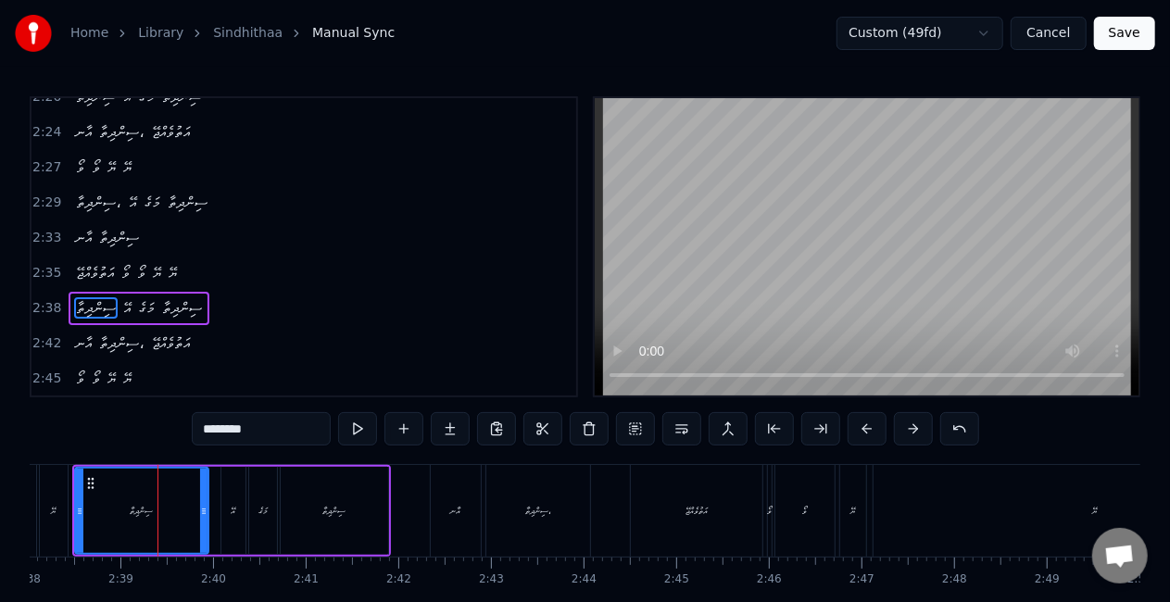
scroll to position [1321, 0]
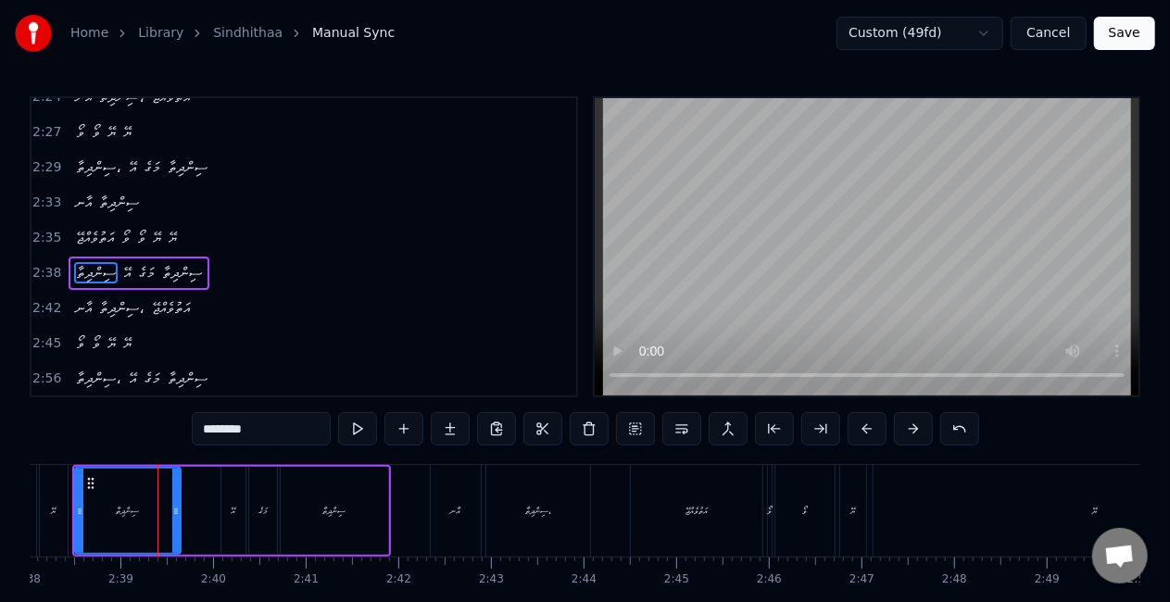
drag, startPoint x: 199, startPoint y: 530, endPoint x: 170, endPoint y: 521, distance: 30.2
click at [172, 521] on div at bounding box center [175, 511] width 7 height 84
click at [356, 428] on button at bounding box center [357, 428] width 39 height 33
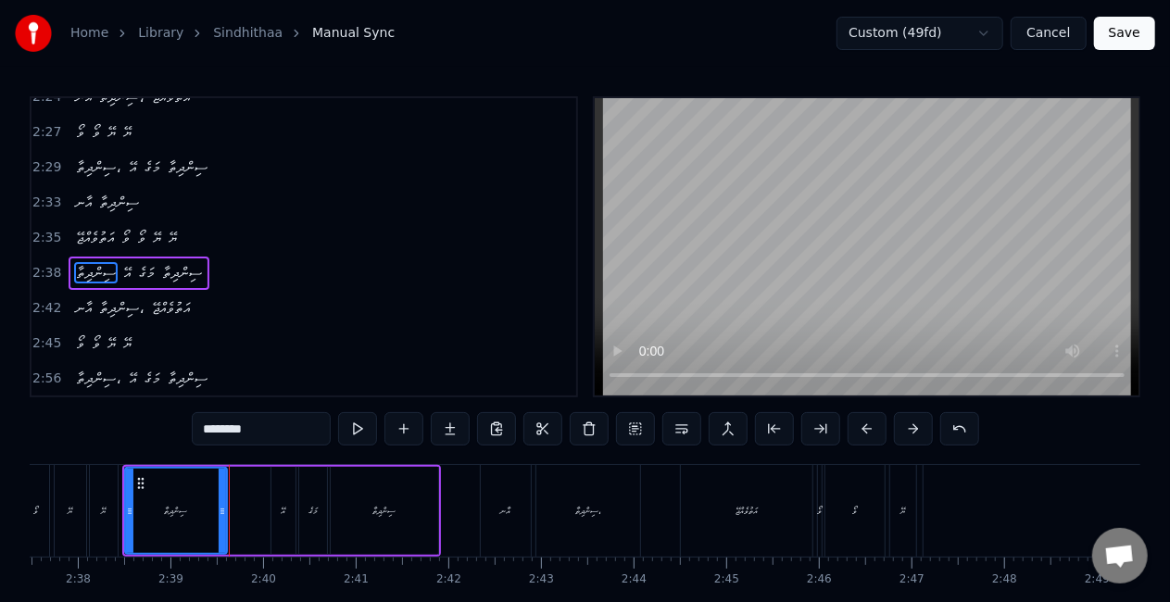
click at [221, 508] on icon at bounding box center [222, 511] width 7 height 15
click at [371, 424] on button at bounding box center [357, 428] width 39 height 33
click at [391, 523] on div "ސިންދިތާ" at bounding box center [384, 511] width 107 height 88
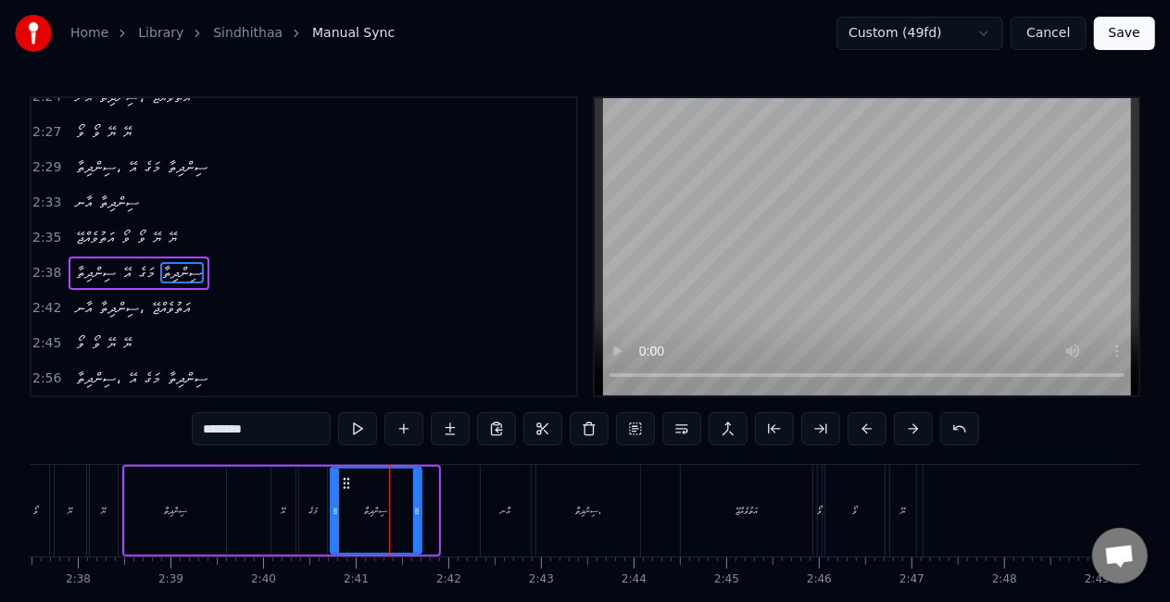
drag, startPoint x: 434, startPoint y: 526, endPoint x: 417, endPoint y: 522, distance: 17.1
click at [417, 522] on div at bounding box center [416, 511] width 7 height 84
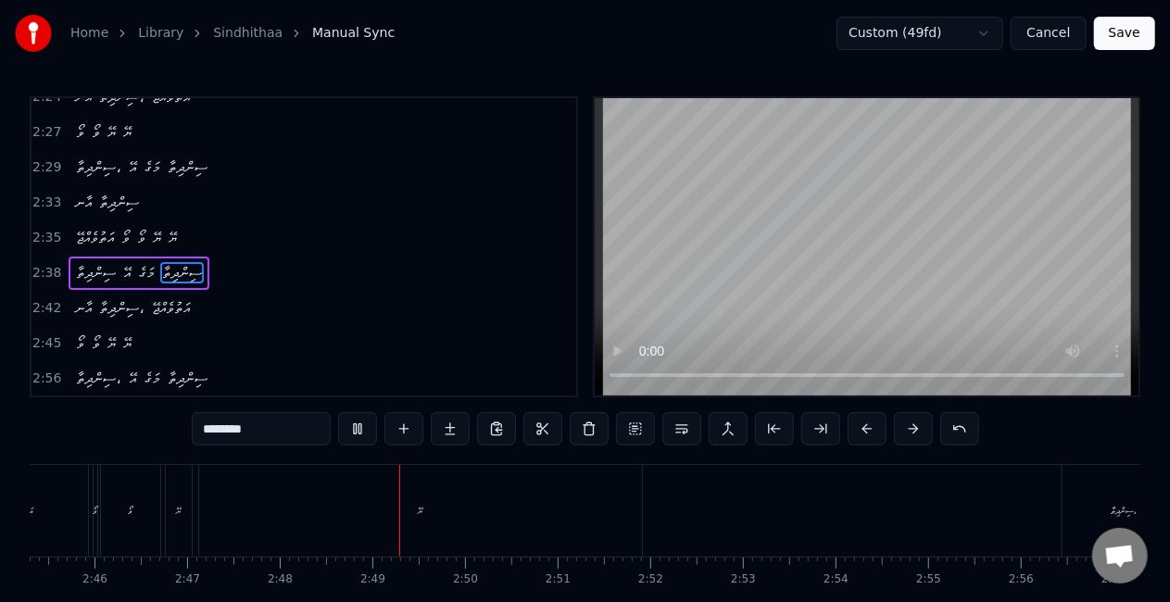
scroll to position [0, 15539]
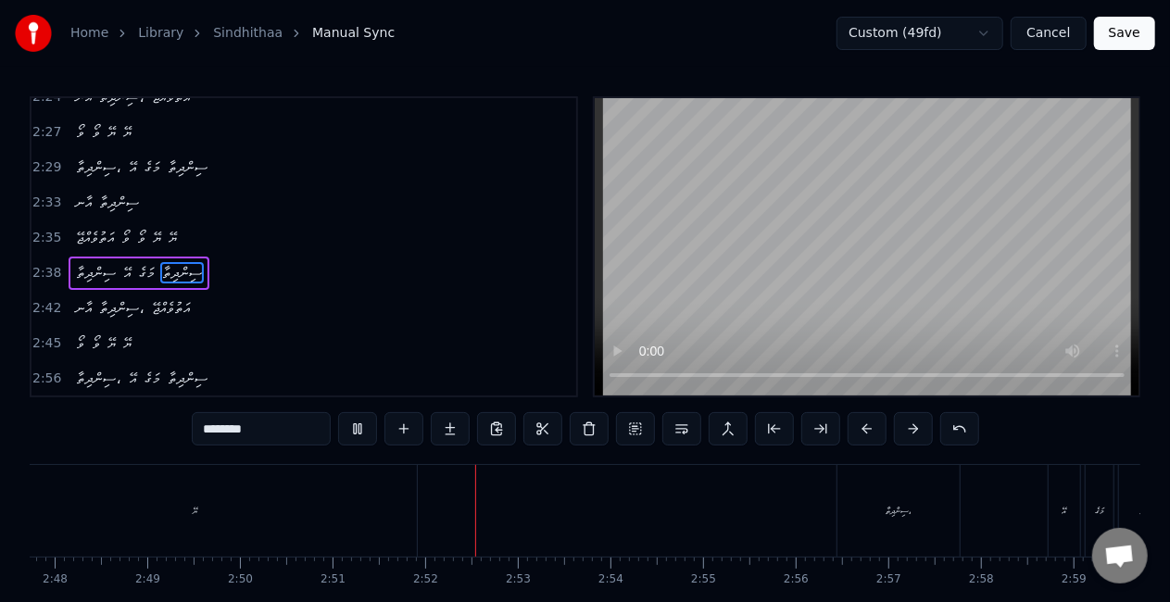
click at [221, 540] on div "ޔޭ" at bounding box center [195, 511] width 443 height 92
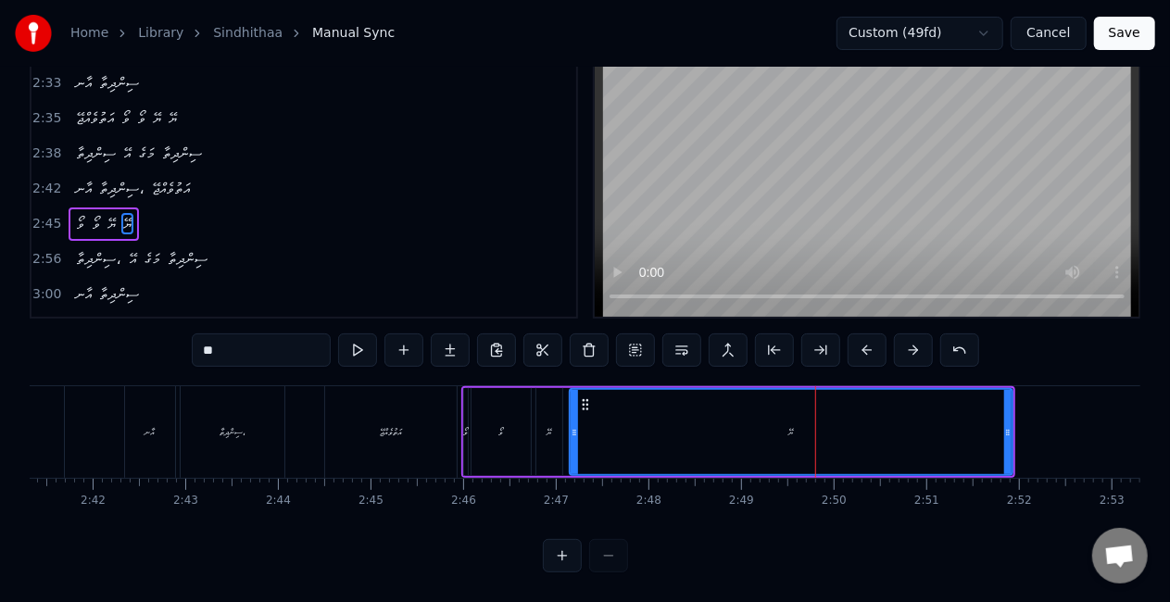
scroll to position [0, 14924]
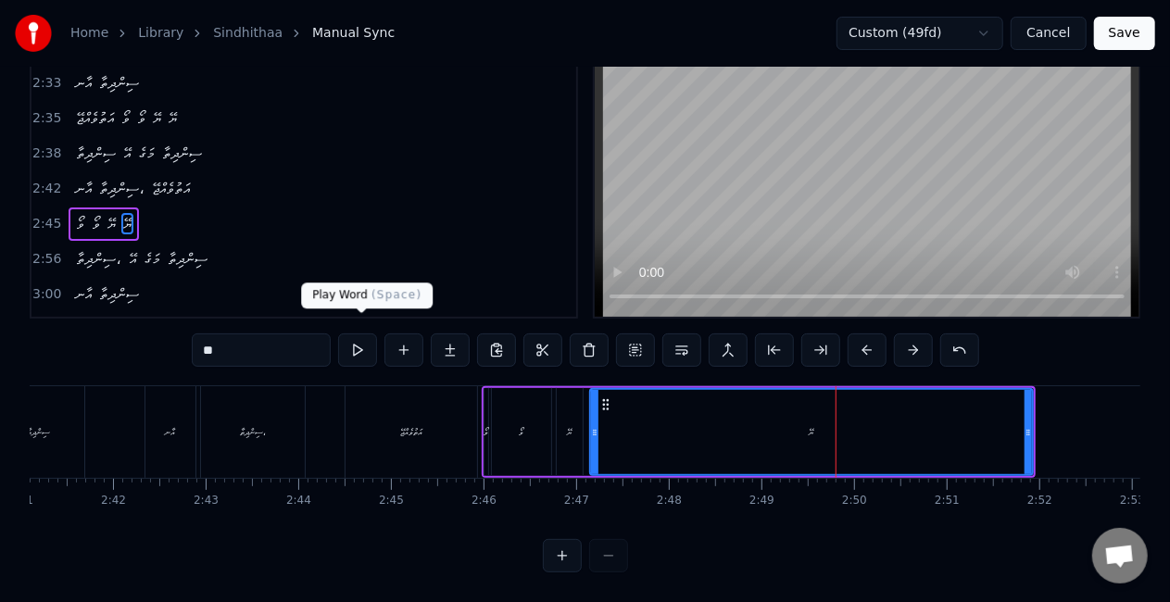
click at [363, 334] on button at bounding box center [357, 350] width 39 height 33
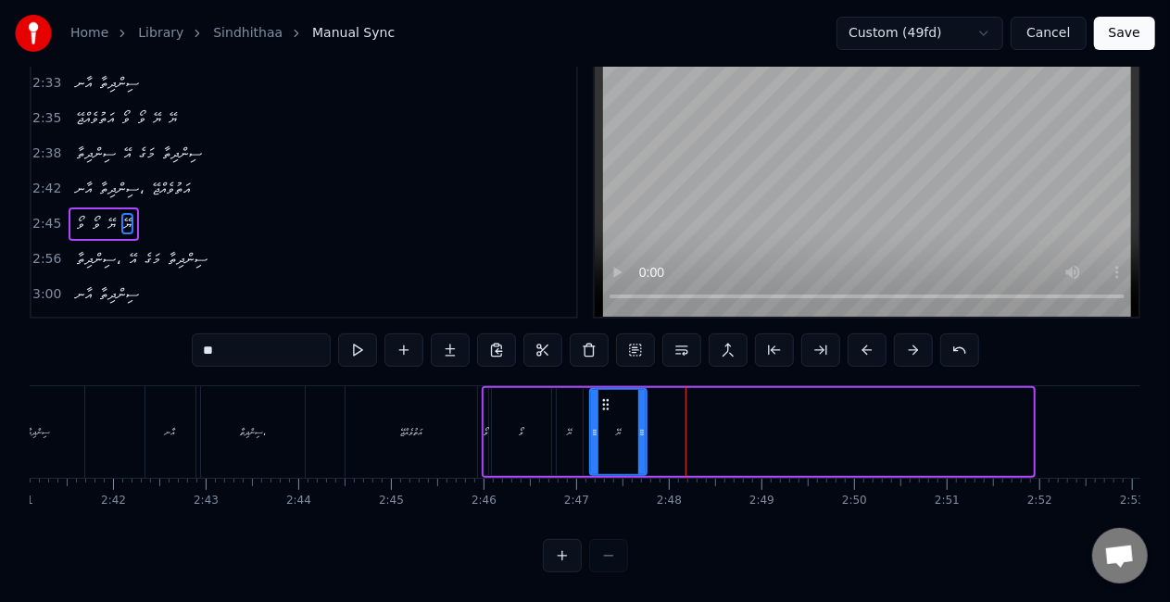
drag, startPoint x: 1027, startPoint y: 419, endPoint x: 634, endPoint y: 424, distance: 393.8
click at [640, 427] on div at bounding box center [641, 432] width 7 height 84
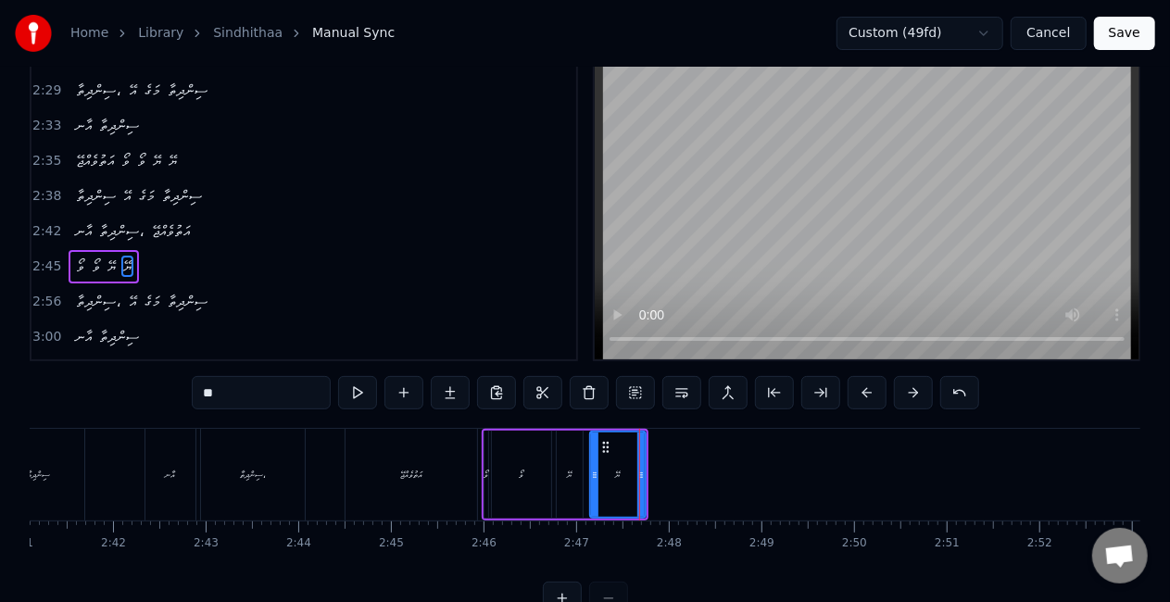
scroll to position [0, 0]
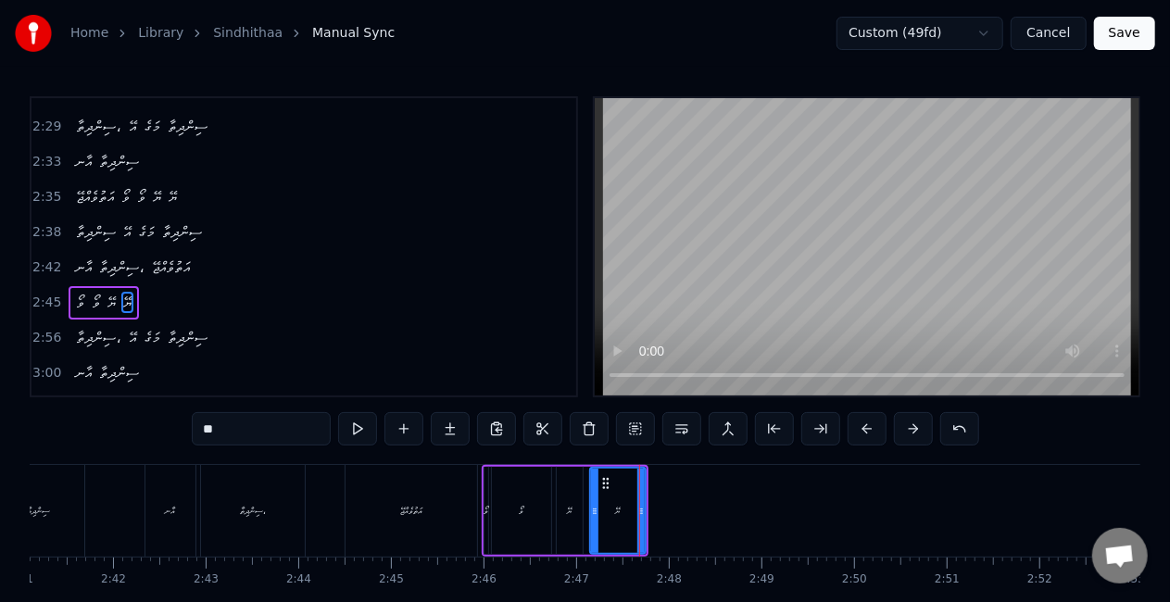
click at [485, 504] on div "ވޯ" at bounding box center [487, 511] width 5 height 14
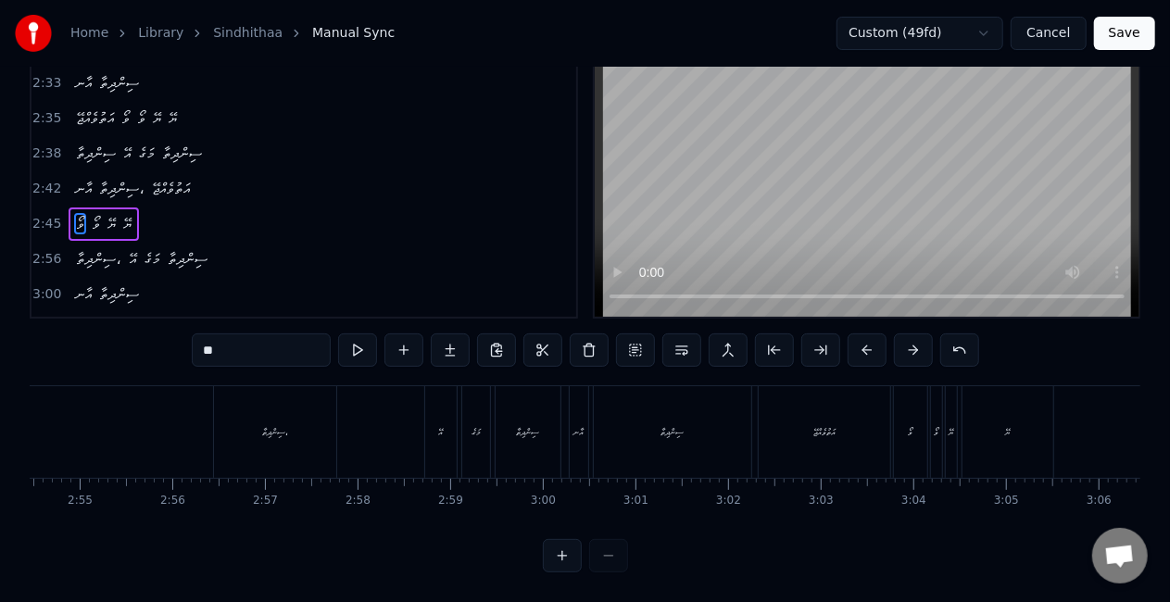
scroll to position [0, 16092]
click at [389, 438] on div "ސިންދިތާ،" at bounding box center [345, 432] width 122 height 92
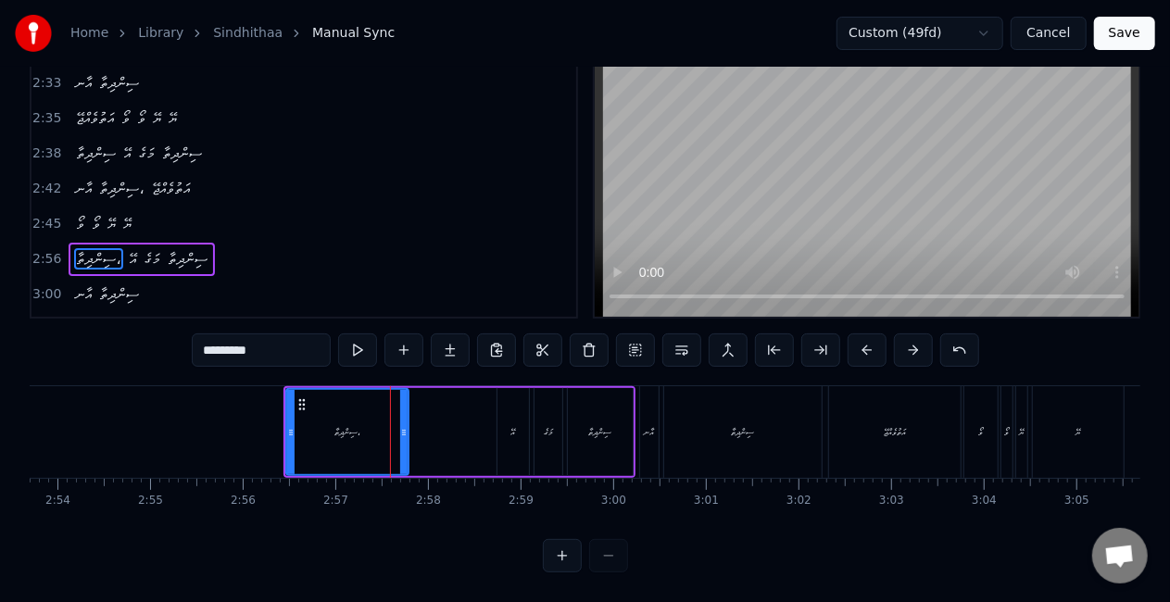
scroll to position [7, 0]
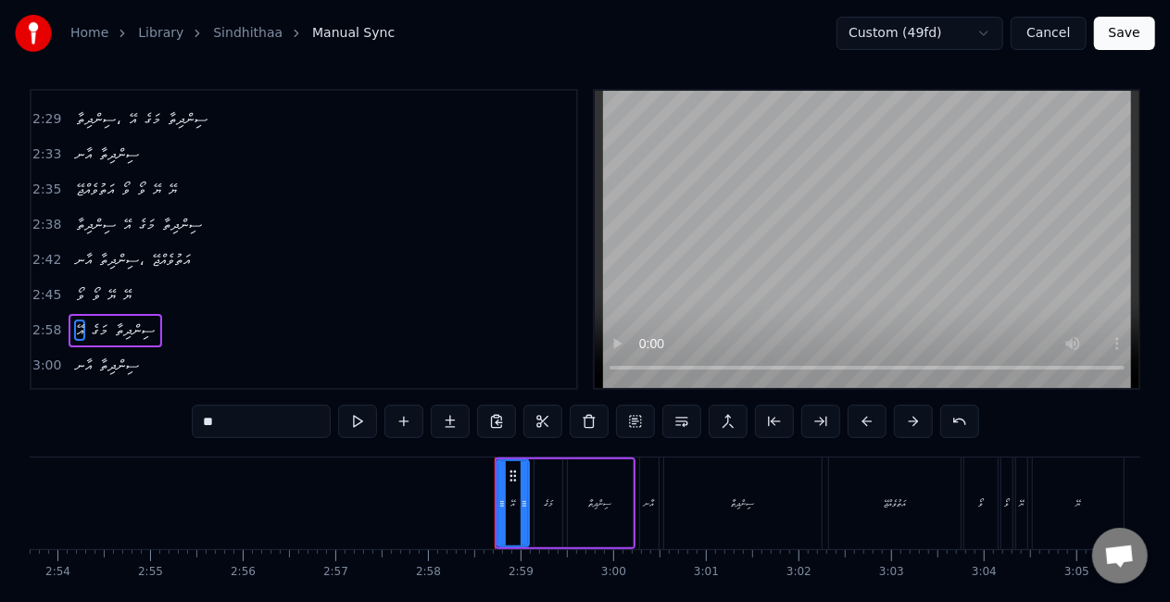
click at [506, 489] on div "އޭ" at bounding box center [513, 503] width 30 height 84
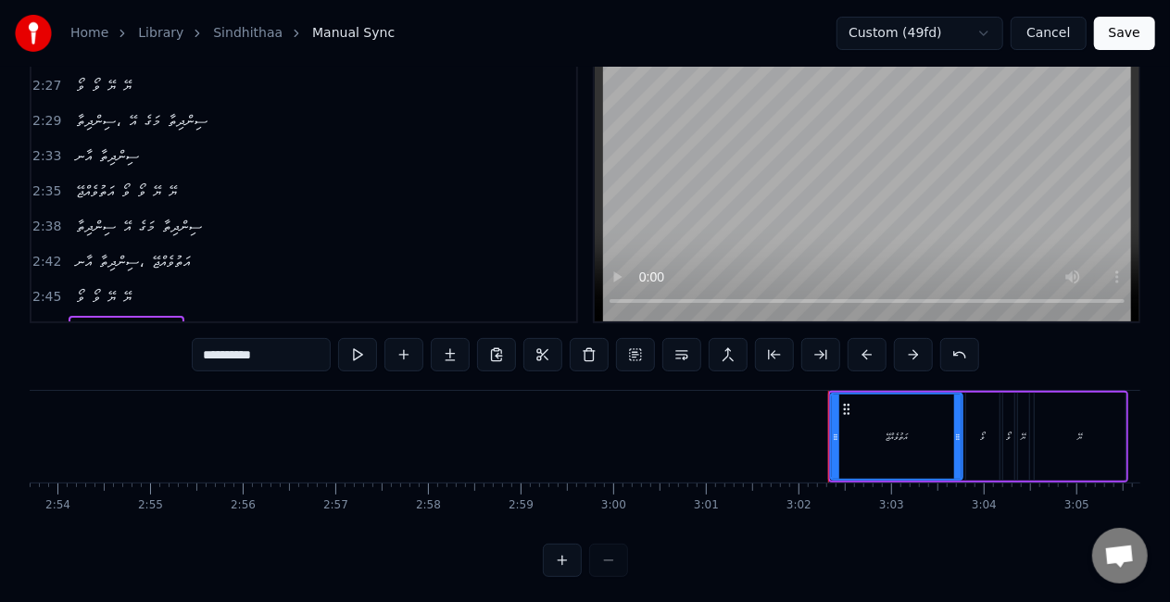
scroll to position [77, 0]
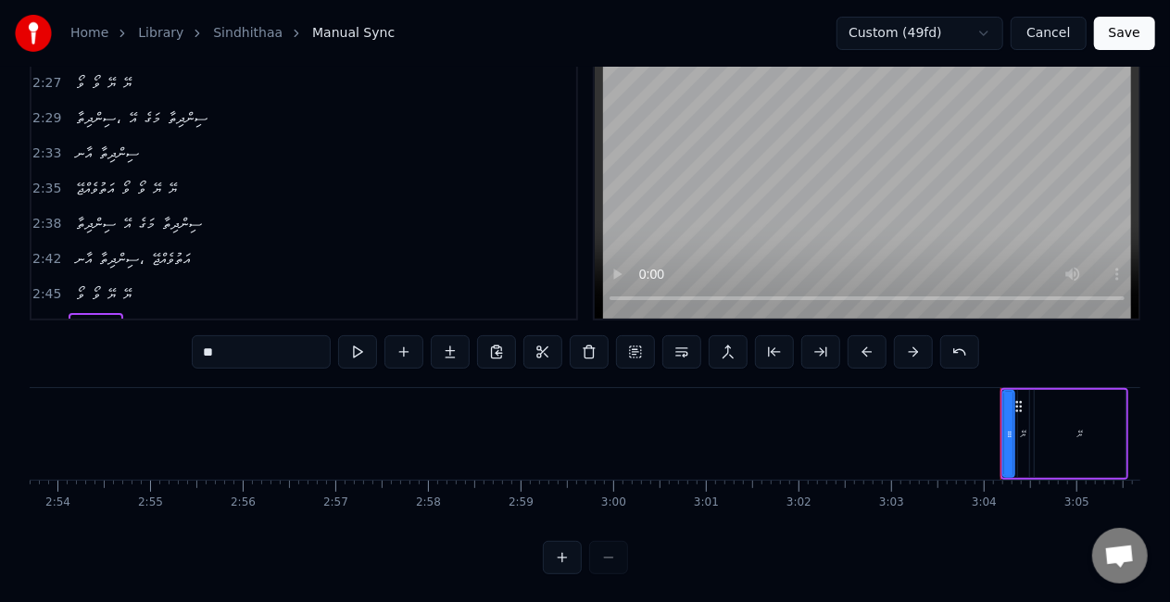
type input "**"
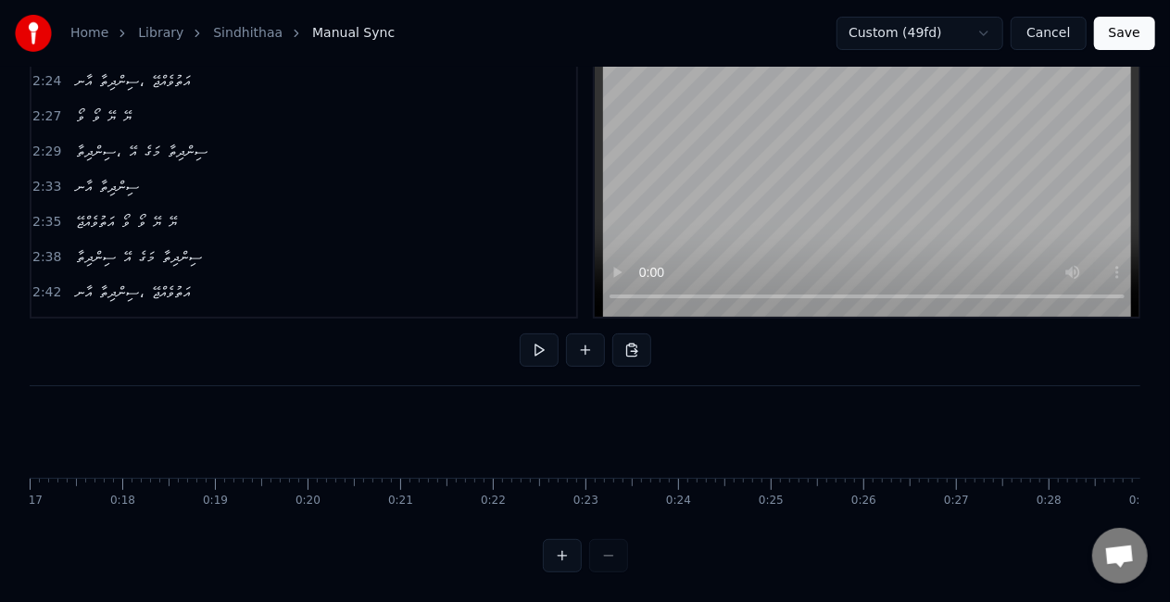
scroll to position [0, 1564]
click at [1104, 38] on button "Save" at bounding box center [1124, 33] width 61 height 33
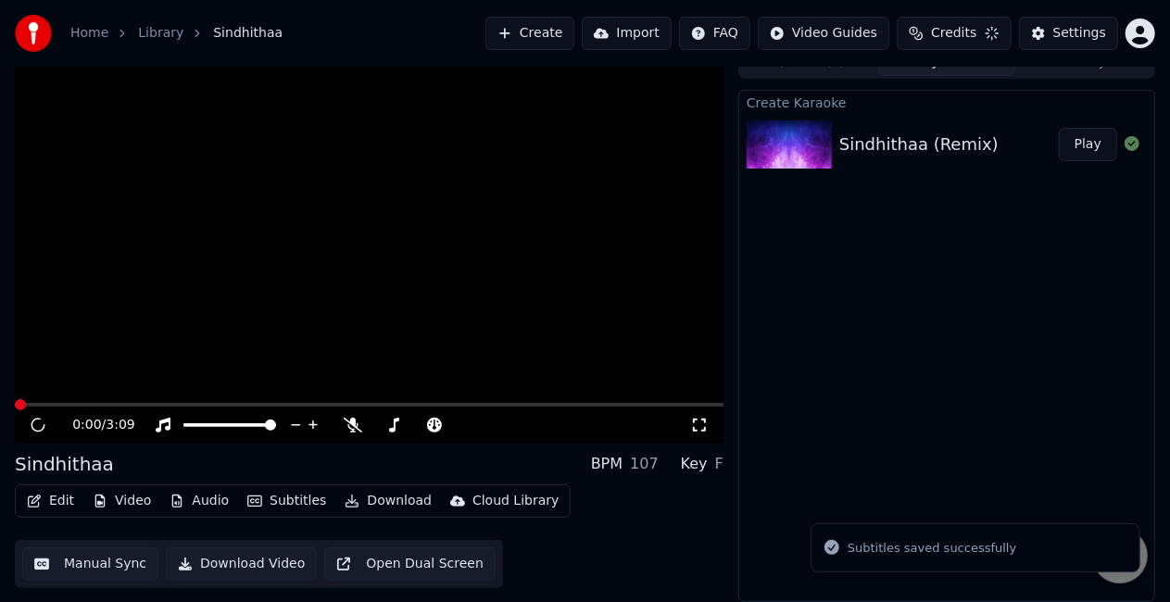
scroll to position [20, 0]
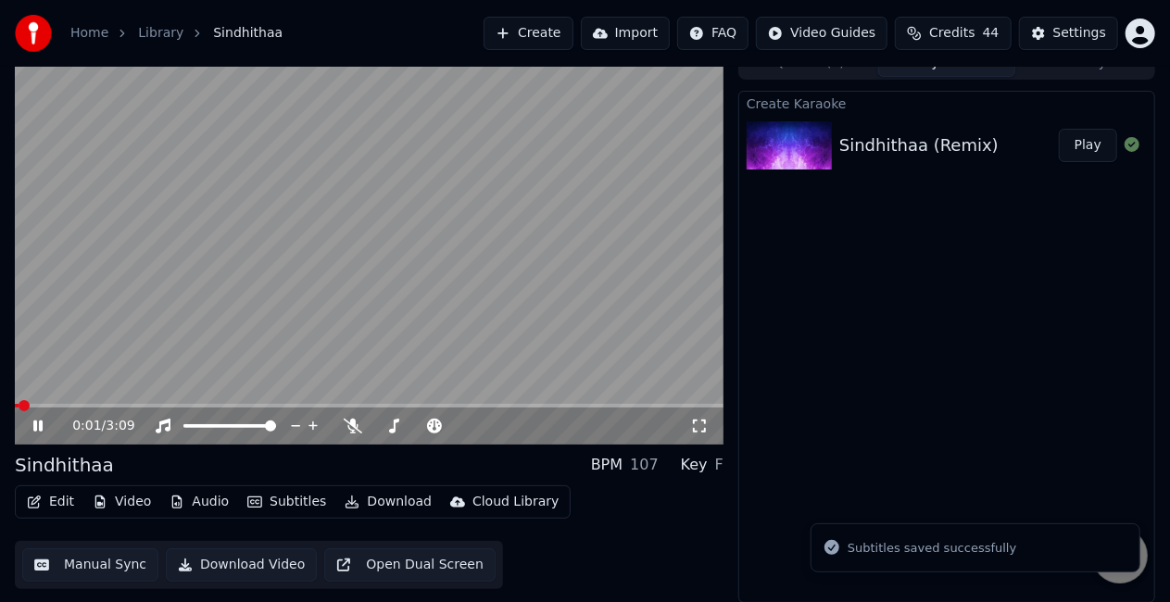
click at [50, 404] on span at bounding box center [369, 406] width 709 height 4
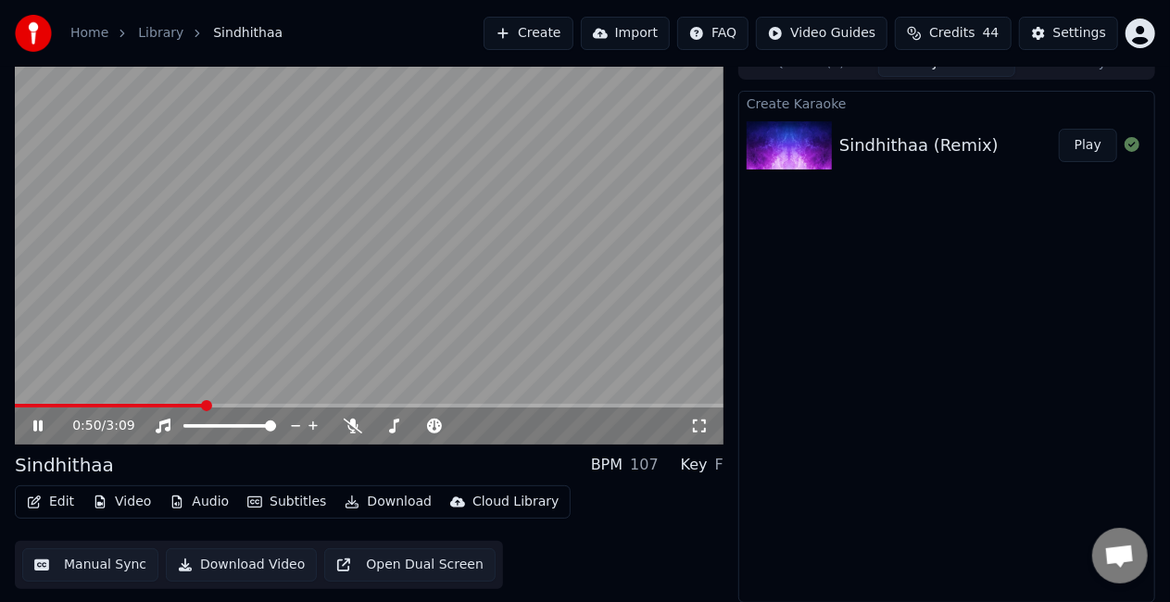
click at [100, 404] on span at bounding box center [109, 406] width 189 height 4
click at [463, 404] on span at bounding box center [369, 406] width 709 height 4
click at [479, 404] on span at bounding box center [369, 406] width 709 height 4
click at [458, 405] on span at bounding box center [237, 406] width 444 height 4
click at [436, 409] on div "2:05 / 3:09" at bounding box center [369, 426] width 709 height 37
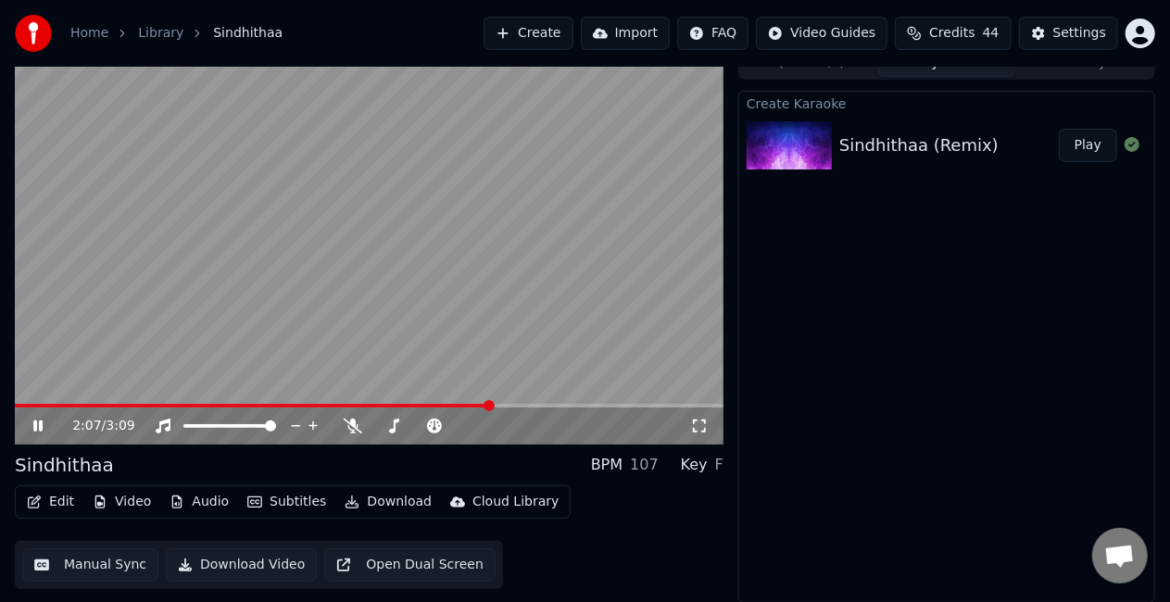
click at [422, 406] on span at bounding box center [253, 406] width 476 height 4
click at [448, 279] on video at bounding box center [369, 245] width 709 height 398
drag, startPoint x: 374, startPoint y: 308, endPoint x: 372, endPoint y: 289, distance: 18.6
click at [373, 291] on video at bounding box center [369, 245] width 709 height 398
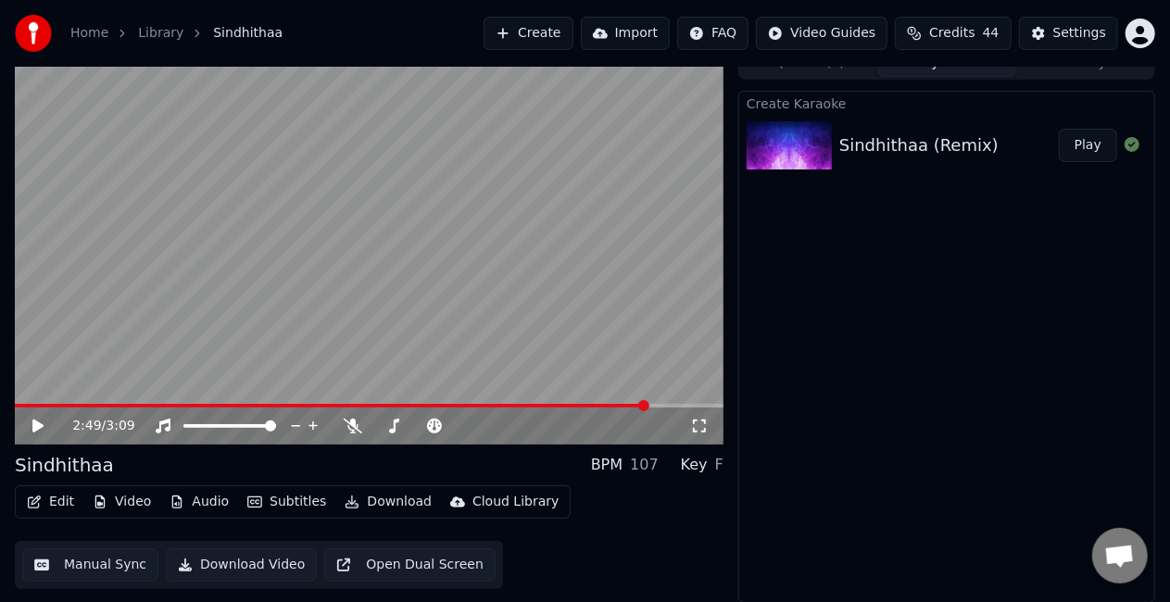
click at [256, 563] on button "Download Video" at bounding box center [241, 564] width 151 height 33
